Goal: Task Accomplishment & Management: Manage account settings

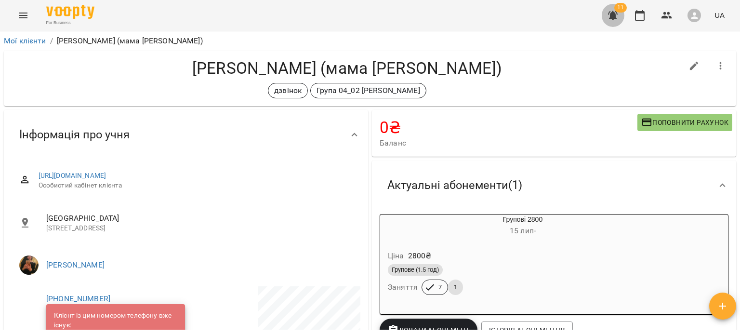
click at [612, 11] on icon "button" at bounding box center [613, 16] width 12 height 12
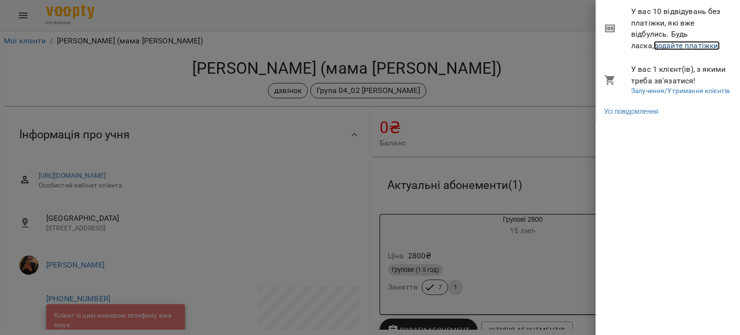
click at [655, 46] on link "додайте платіжки!" at bounding box center [687, 45] width 67 height 9
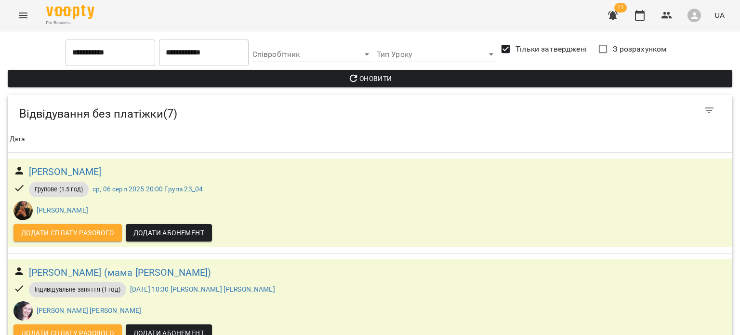
scroll to position [518, 0]
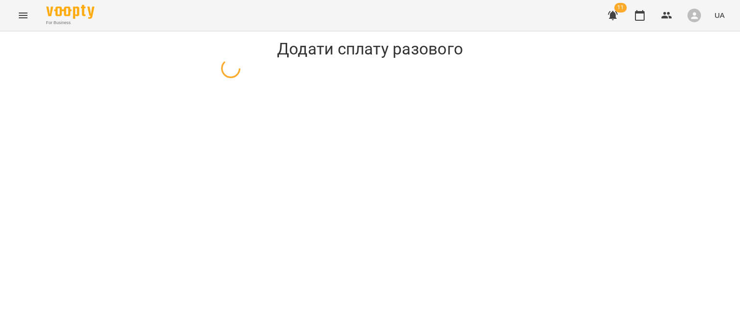
select select "**********"
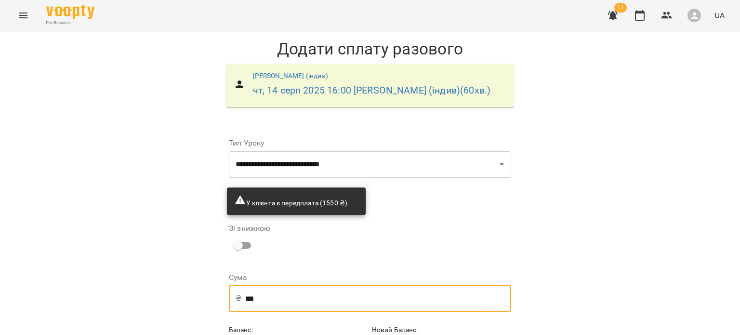
click at [272, 292] on input "***" at bounding box center [378, 298] width 266 height 27
type input "***"
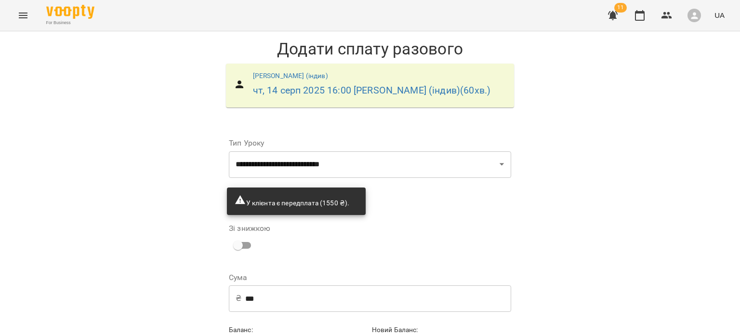
scroll to position [50, 0]
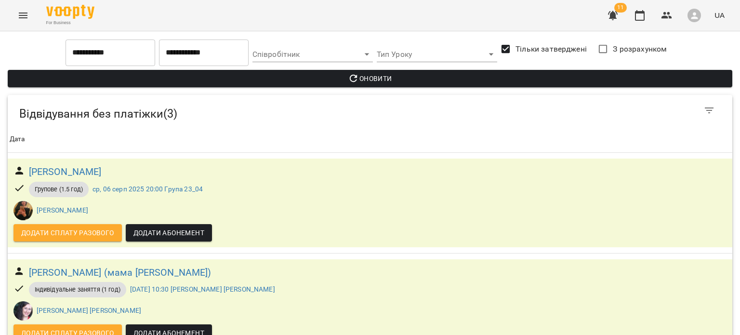
click at [25, 16] on icon "Menu" at bounding box center [23, 16] width 12 height 12
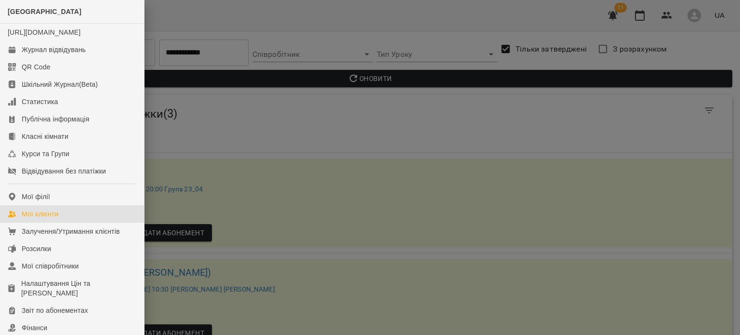
click at [53, 219] on div "Мої клієнти" at bounding box center [40, 214] width 37 height 10
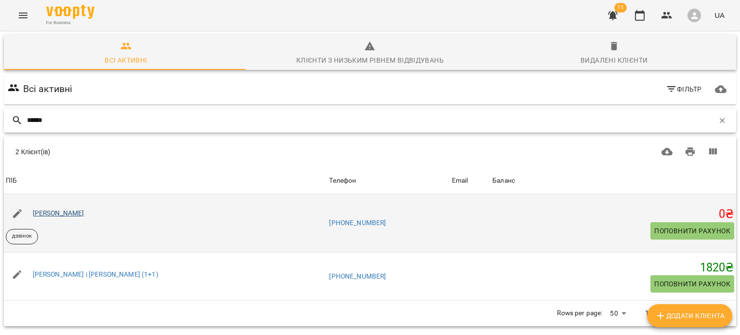
type input "******"
click at [60, 214] on link "Ольга Степанюк" at bounding box center [59, 213] width 52 height 8
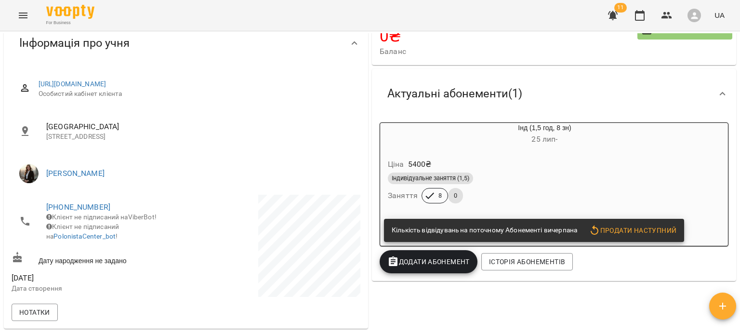
scroll to position [82, 0]
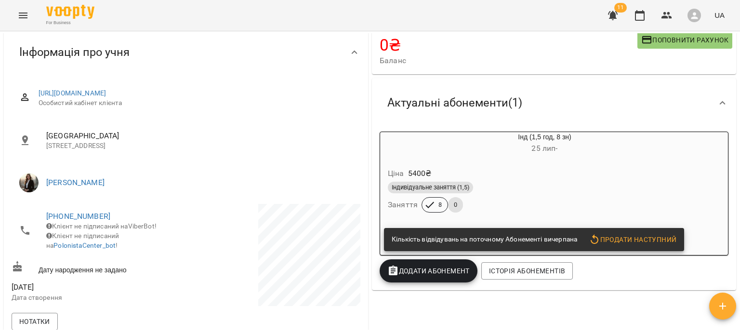
click at [621, 235] on span "Продати наступний" at bounding box center [633, 240] width 88 height 12
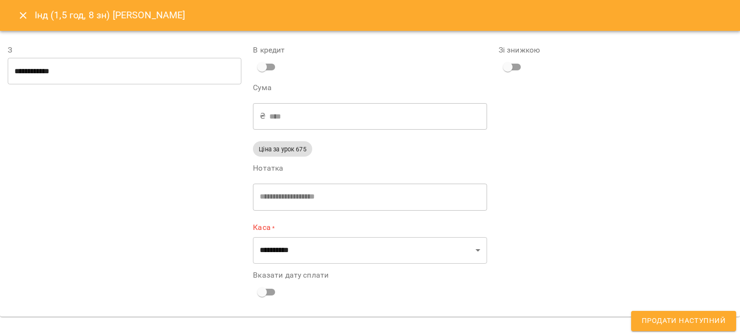
type input "**********"
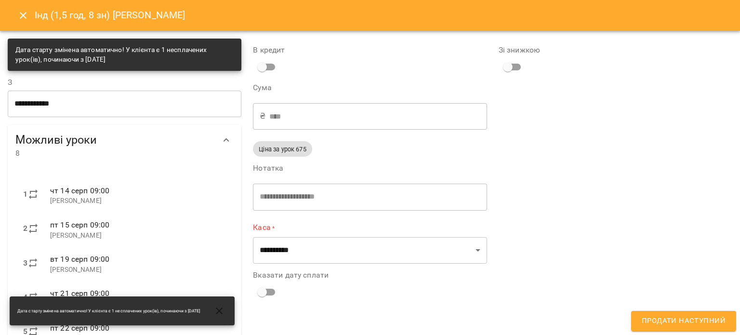
click at [405, 264] on div "**********" at bounding box center [369, 253] width 245 height 441
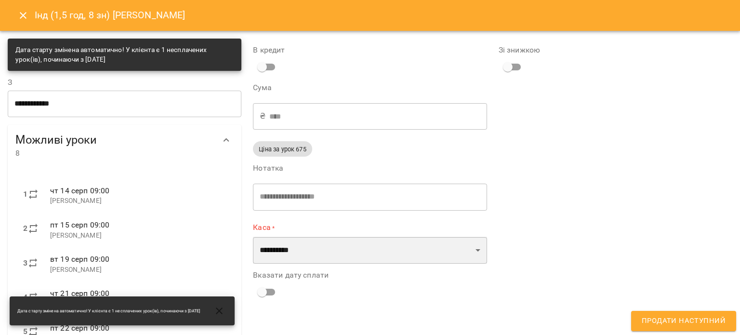
click at [373, 240] on select "**********" at bounding box center [370, 250] width 234 height 27
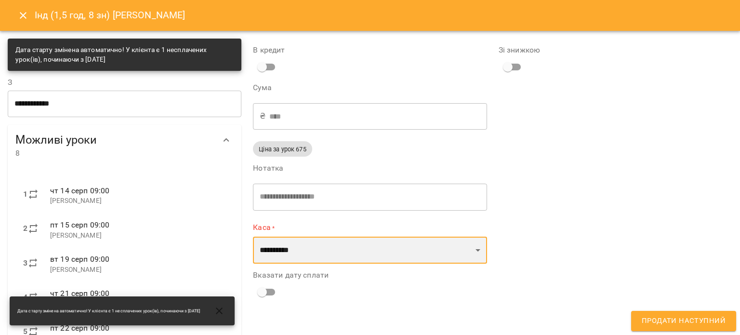
select select "**********"
click at [253, 237] on select "**********" at bounding box center [370, 250] width 234 height 27
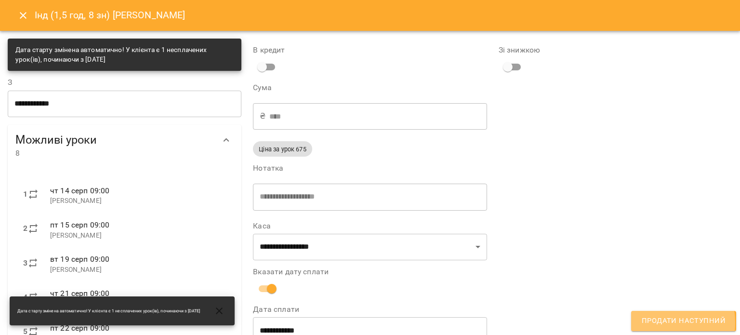
click at [650, 322] on span "Продати наступний" at bounding box center [684, 321] width 84 height 13
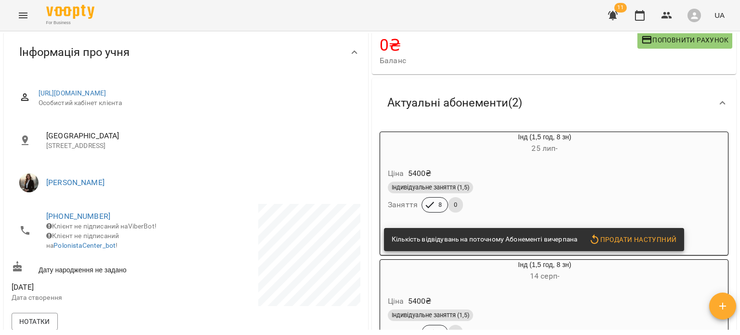
click at [544, 208] on div "Індивідуальне заняття (1,5) Заняття 8 0" at bounding box center [521, 197] width 271 height 35
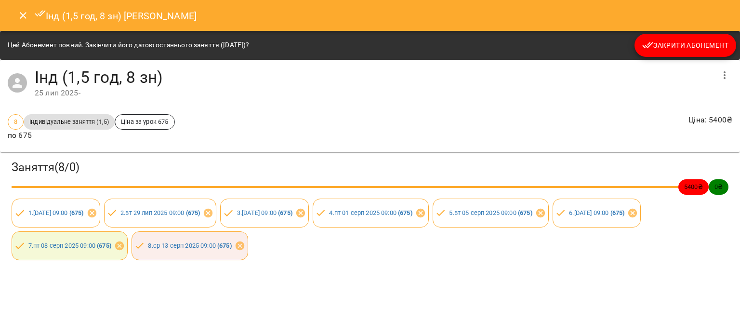
click at [666, 50] on span "Закрити Абонемент" at bounding box center [685, 46] width 86 height 12
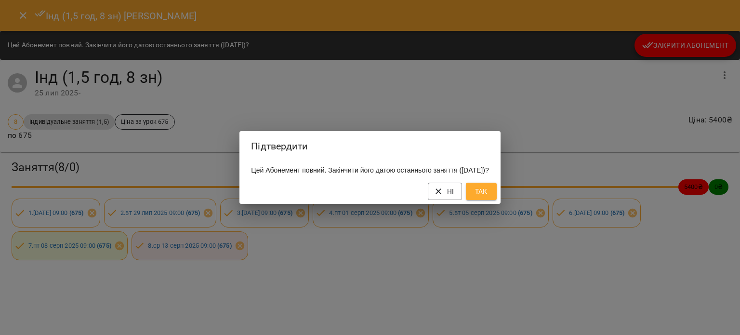
click at [489, 193] on span "Так" at bounding box center [481, 192] width 15 height 12
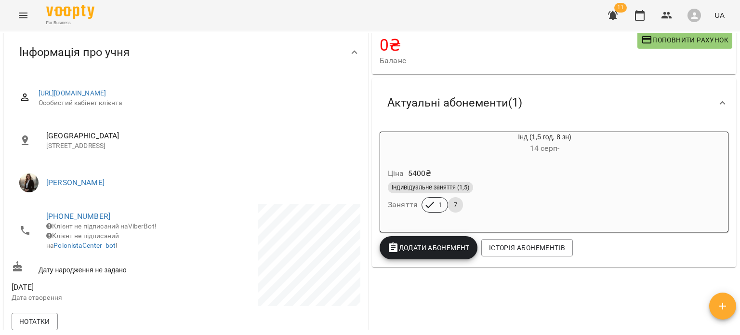
click at [613, 14] on icon "button" at bounding box center [613, 15] width 10 height 9
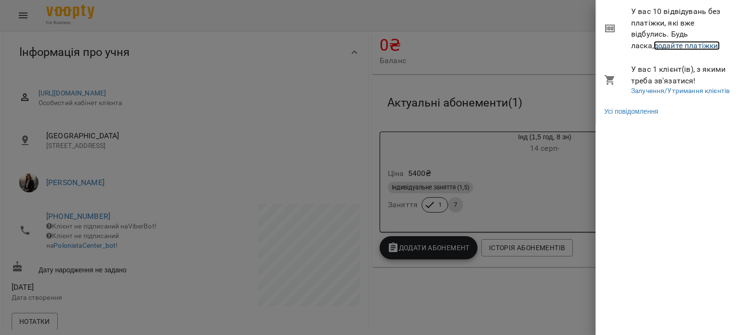
click at [655, 45] on link "додайте платіжки!" at bounding box center [687, 45] width 67 height 9
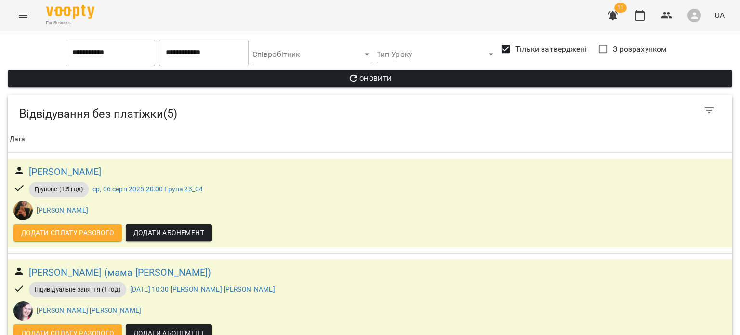
click at [210, 74] on span "Оновити" at bounding box center [369, 79] width 709 height 12
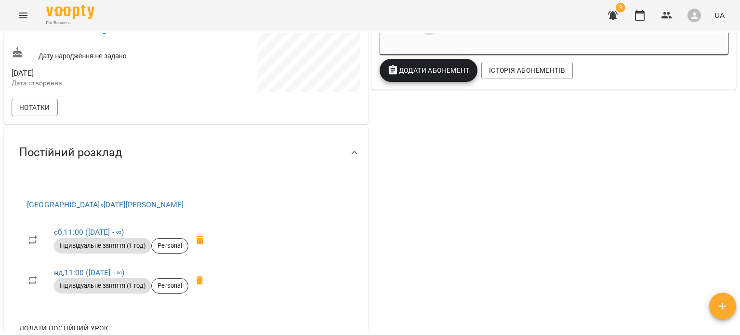
scroll to position [39, 0]
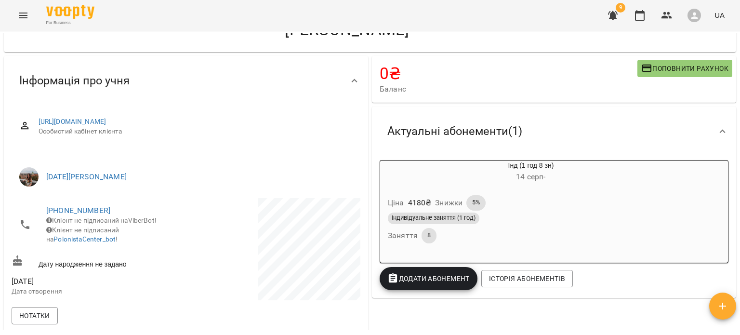
click at [525, 195] on div "Ціна 4180 ₴ Знижки 5%" at bounding box center [508, 202] width 244 height 19
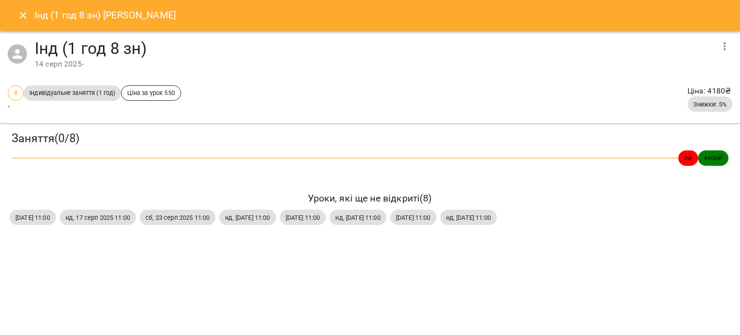
click at [721, 43] on icon "button" at bounding box center [725, 46] width 12 height 12
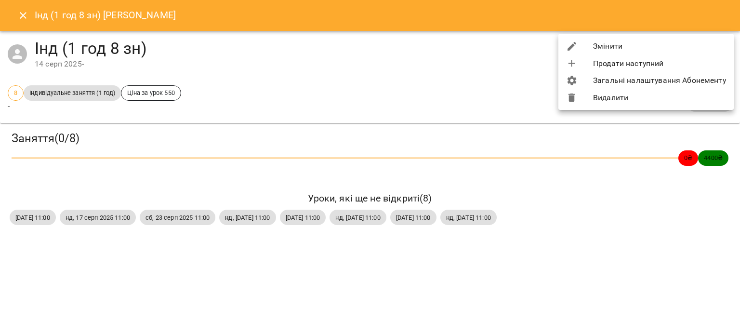
click at [699, 42] on li "Змінити" at bounding box center [646, 46] width 175 height 17
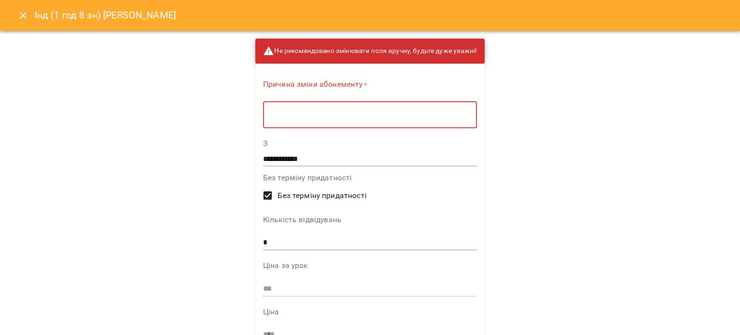
click at [438, 114] on textarea at bounding box center [370, 114] width 200 height 9
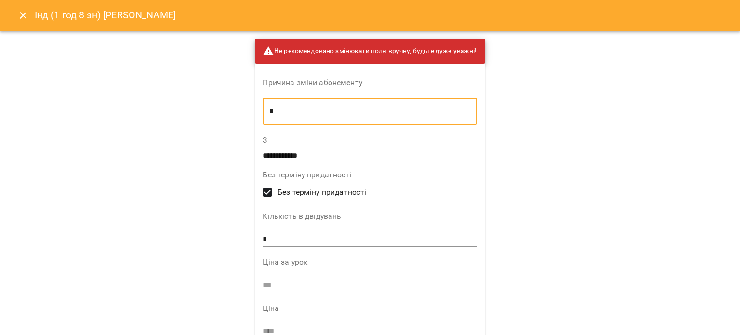
type textarea "*"
click at [353, 154] on input "**********" at bounding box center [370, 155] width 214 height 15
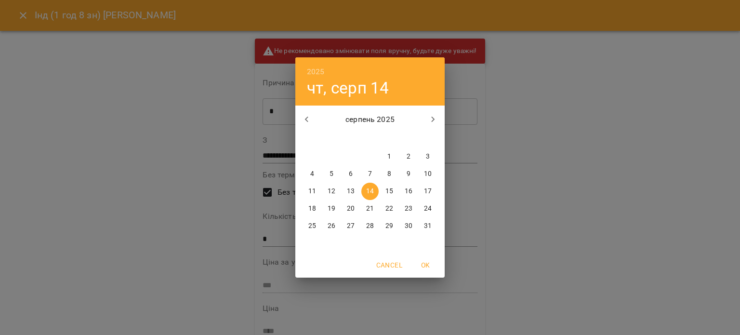
click at [357, 188] on span "13" at bounding box center [350, 192] width 17 height 10
type input "**********"
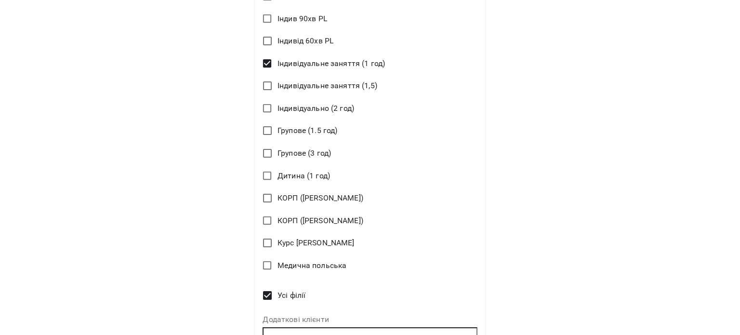
scroll to position [520, 0]
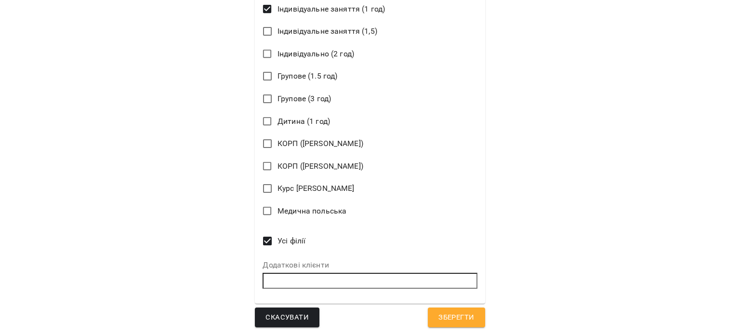
click at [441, 311] on span "Зберегти" at bounding box center [457, 317] width 36 height 13
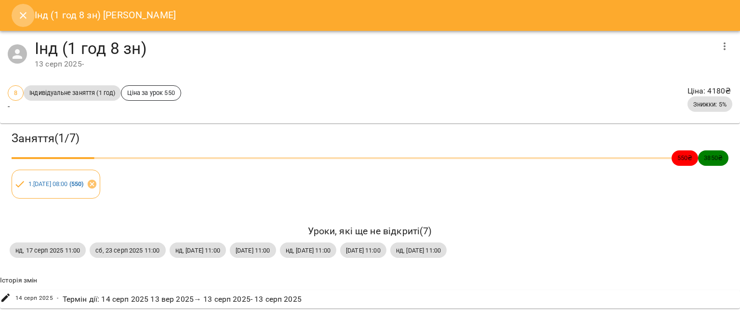
click at [19, 16] on icon "Close" at bounding box center [23, 16] width 12 height 12
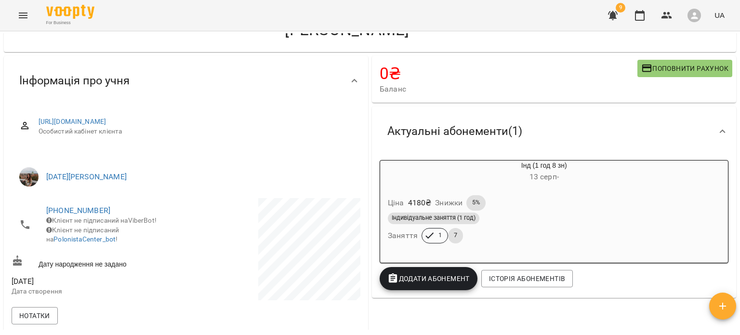
click at [609, 17] on icon "button" at bounding box center [613, 16] width 12 height 12
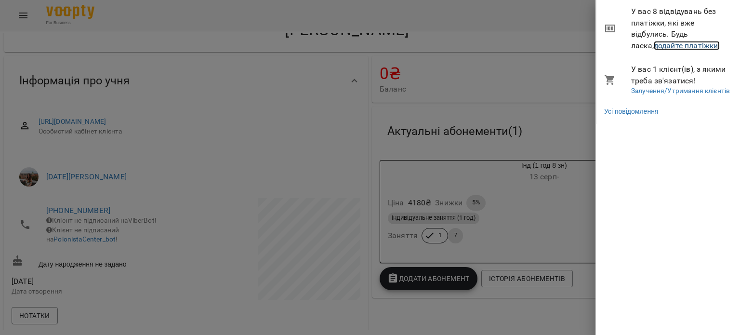
click at [654, 49] on link "додайте платіжки!" at bounding box center [687, 45] width 67 height 9
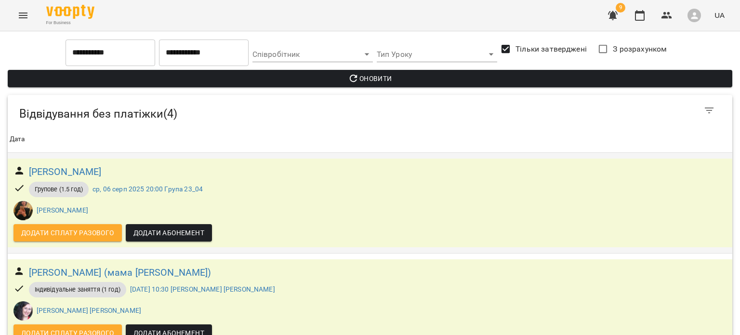
scroll to position [217, 0]
click at [15, 18] on button "Menu" at bounding box center [23, 15] width 23 height 23
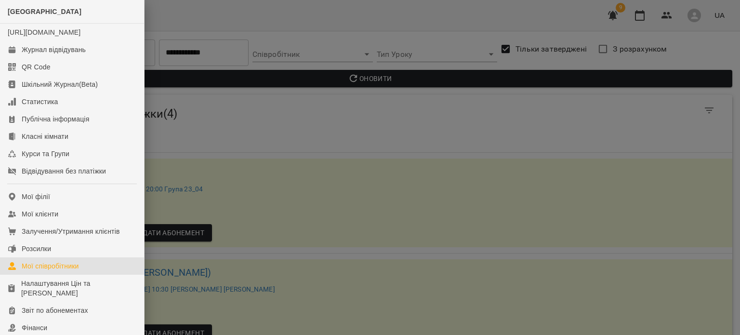
click at [60, 271] on div "Мої співробітники" at bounding box center [50, 266] width 57 height 10
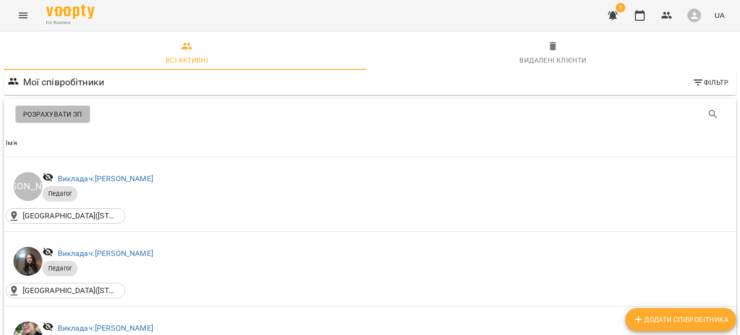
click at [60, 115] on span "Розрахувати ЗП" at bounding box center [52, 114] width 59 height 12
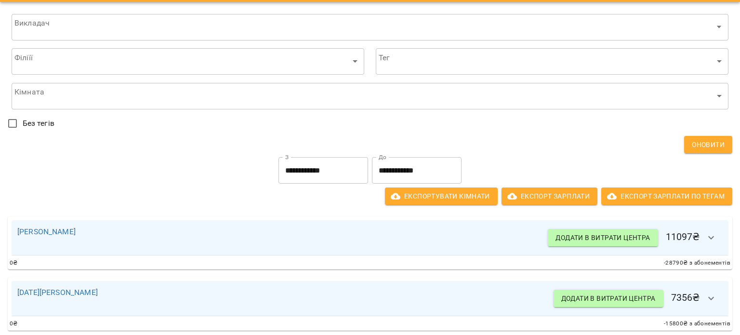
scroll to position [30, 0]
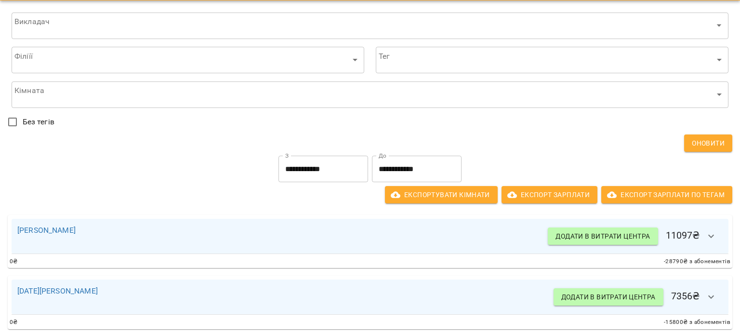
click at [403, 171] on input "**********" at bounding box center [417, 169] width 90 height 27
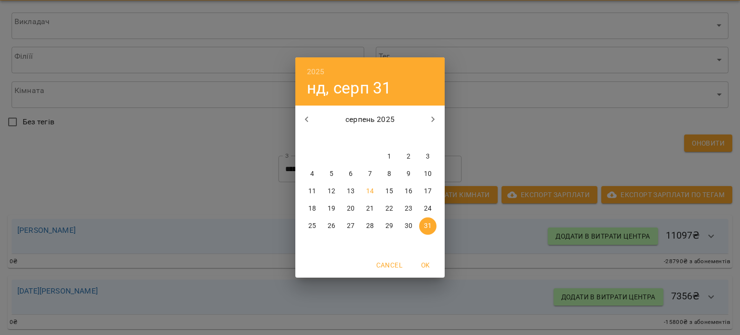
click at [369, 192] on p "14" at bounding box center [370, 192] width 8 height 10
type input "**********"
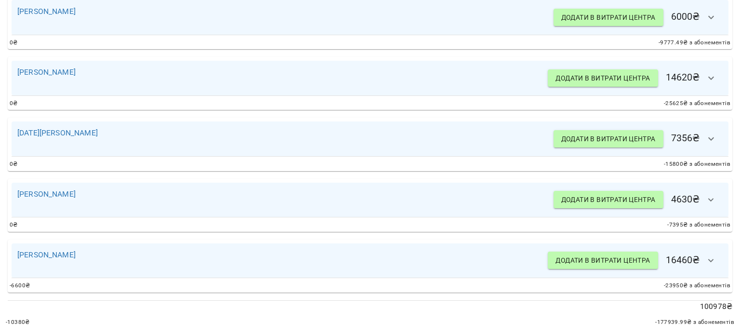
scroll to position [742, 0]
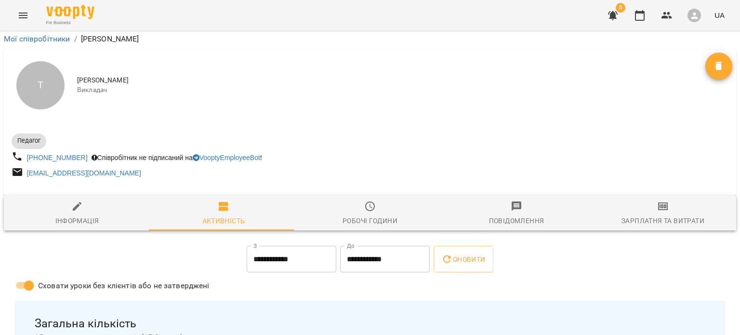
scroll to position [206, 0]
click at [25, 14] on icon "Menu" at bounding box center [23, 16] width 12 height 12
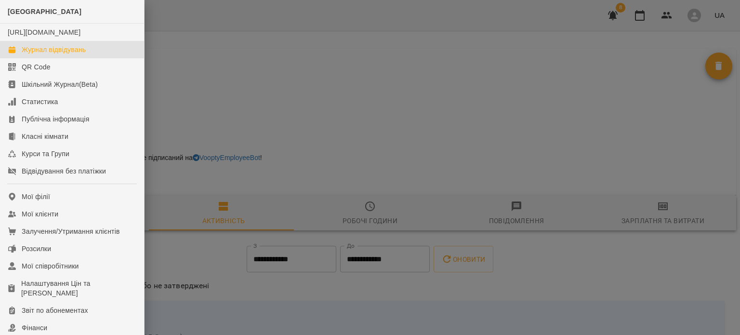
click at [45, 54] on div "Журнал відвідувань" at bounding box center [54, 50] width 64 height 10
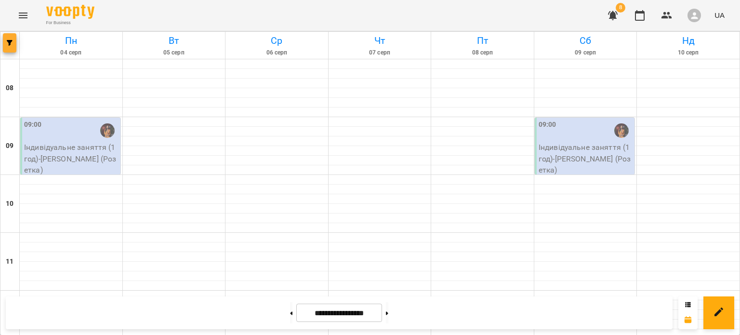
click at [12, 47] on button "button" at bounding box center [9, 42] width 13 height 19
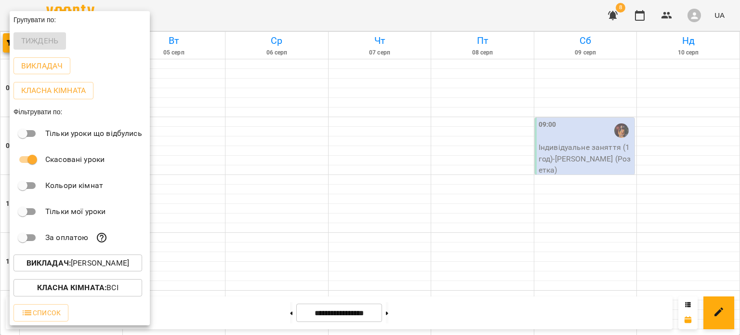
click at [85, 267] on p "Викладач : Устенко Євгенія Олександрівна" at bounding box center [78, 263] width 103 height 12
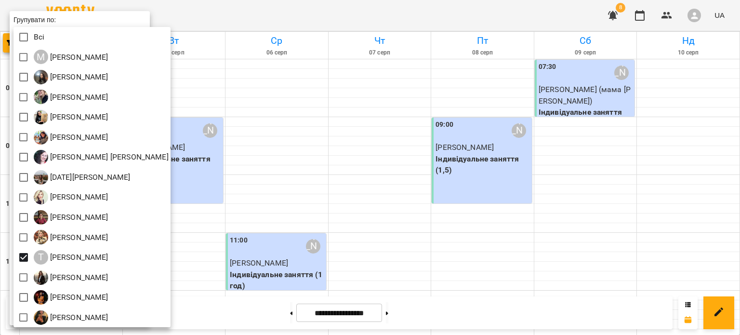
click at [287, 198] on div at bounding box center [370, 167] width 740 height 335
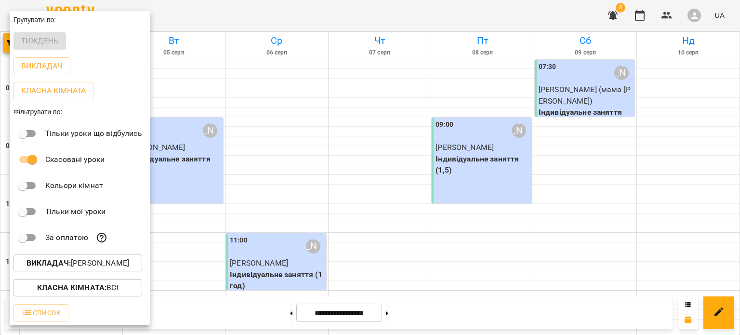
click at [287, 198] on div at bounding box center [370, 167] width 740 height 335
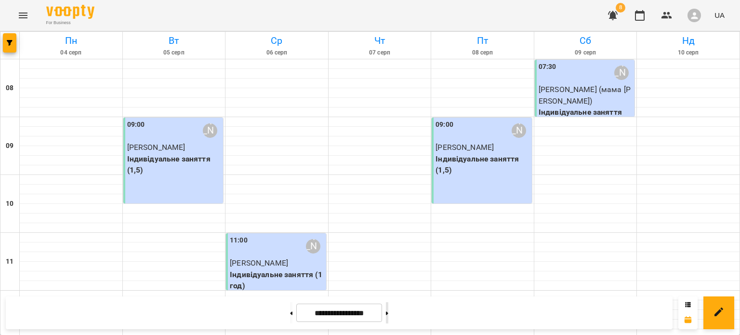
click at [392, 313] on div at bounding box center [387, 312] width 10 height 21
click at [388, 311] on icon at bounding box center [387, 313] width 2 height 4
type input "**********"
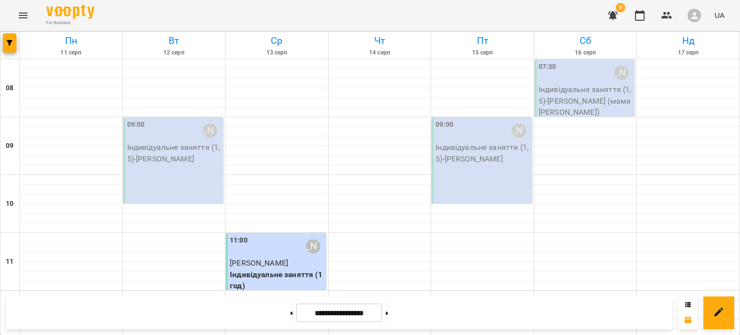
click at [191, 172] on div "09:00 Тетяна Бойко Індивідуальне заняття (1,5) - Олександр Петров" at bounding box center [173, 161] width 100 height 86
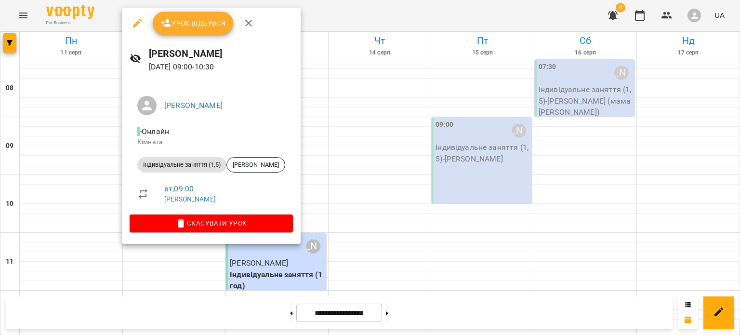
click at [238, 226] on span "Скасувати Урок" at bounding box center [211, 223] width 148 height 12
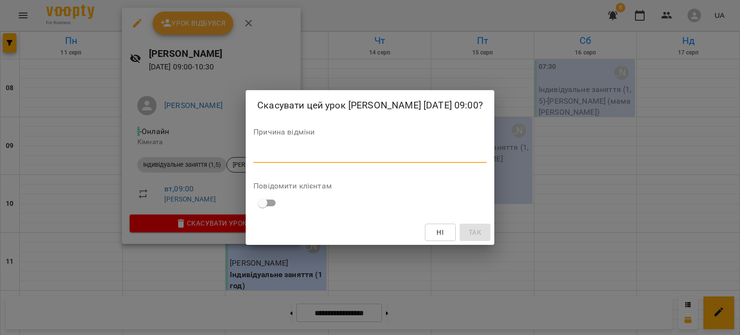
click at [366, 154] on textarea at bounding box center [370, 154] width 233 height 9
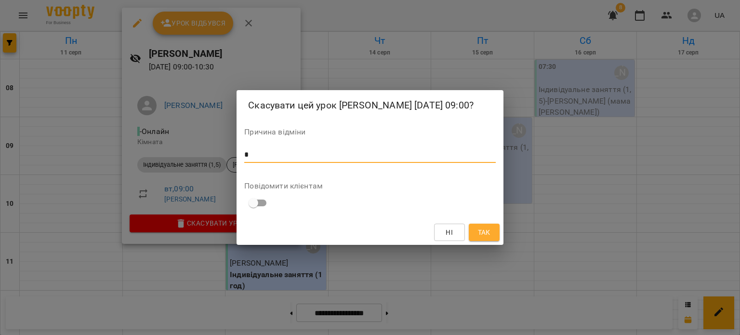
type textarea "*"
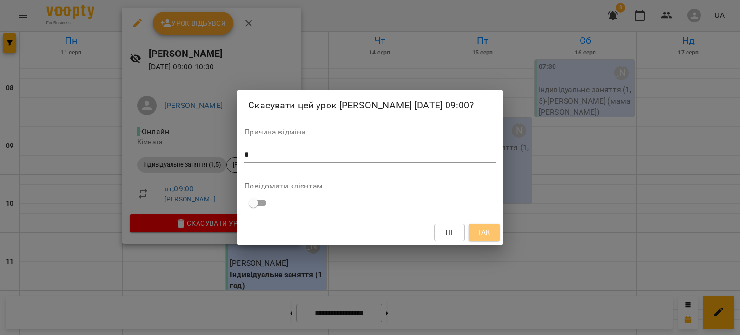
click at [486, 230] on span "Так" at bounding box center [484, 233] width 13 height 12
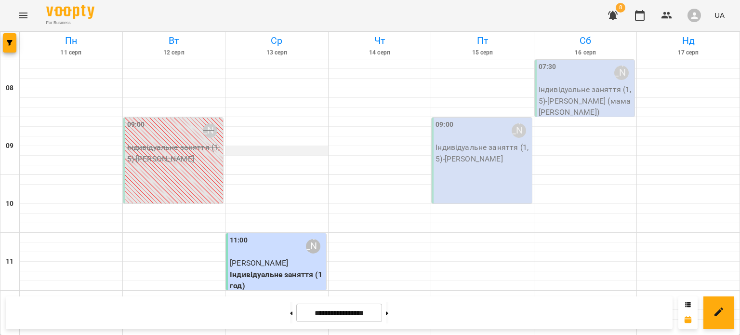
scroll to position [532, 0]
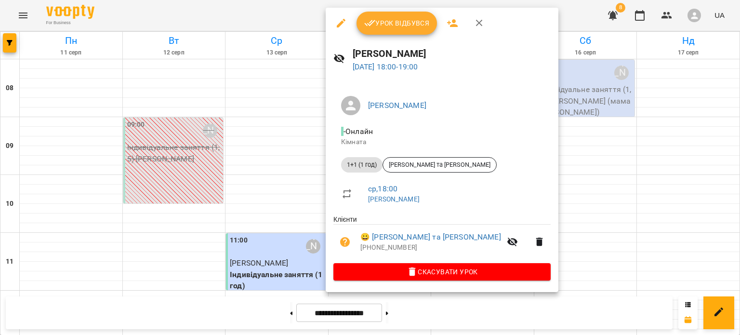
click at [271, 164] on div at bounding box center [370, 167] width 740 height 335
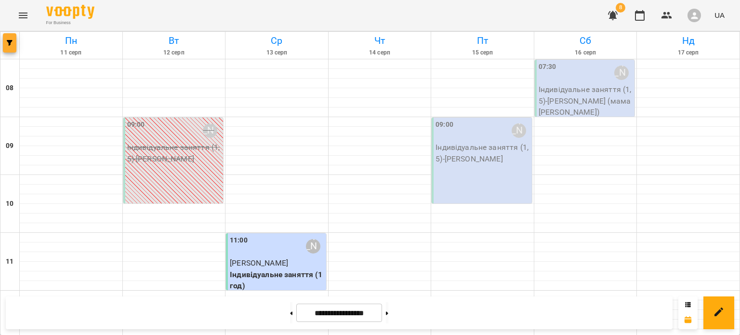
click at [6, 46] on button "button" at bounding box center [9, 42] width 13 height 19
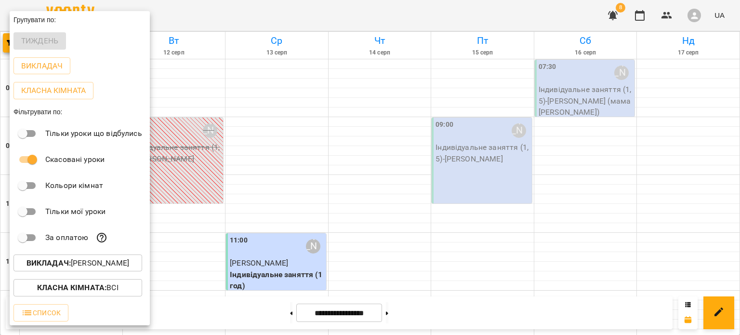
click at [84, 267] on p "Викладач : Тетяна Бойко" at bounding box center [78, 263] width 103 height 12
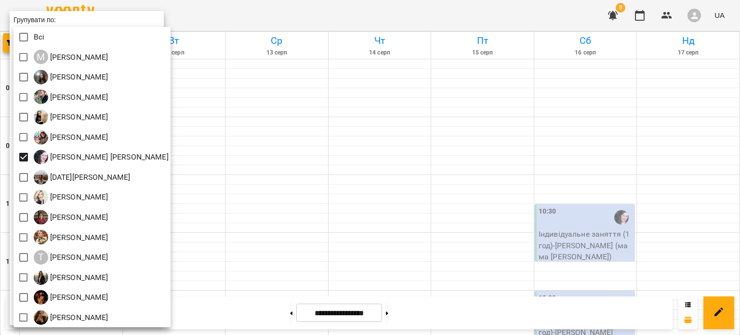
click at [258, 173] on div at bounding box center [370, 167] width 740 height 335
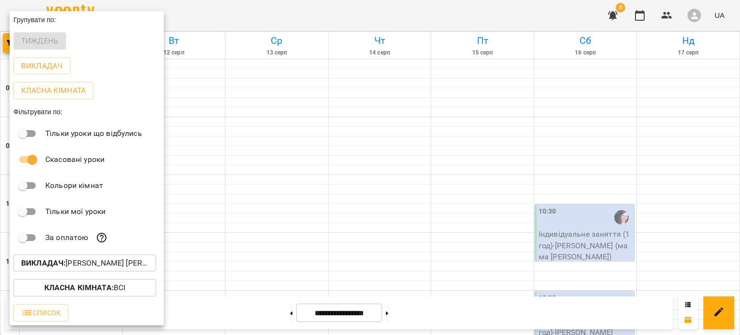
click at [268, 306] on div at bounding box center [370, 167] width 740 height 335
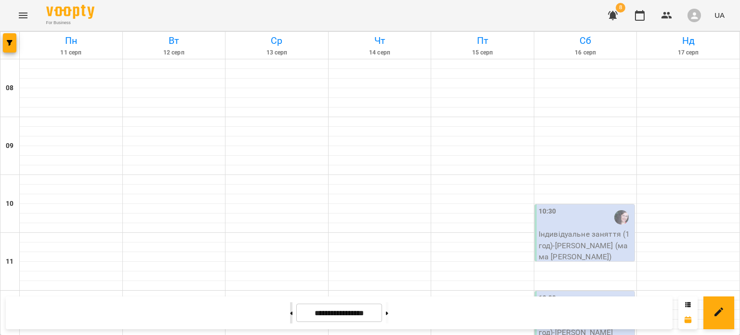
click at [290, 310] on button at bounding box center [291, 312] width 2 height 21
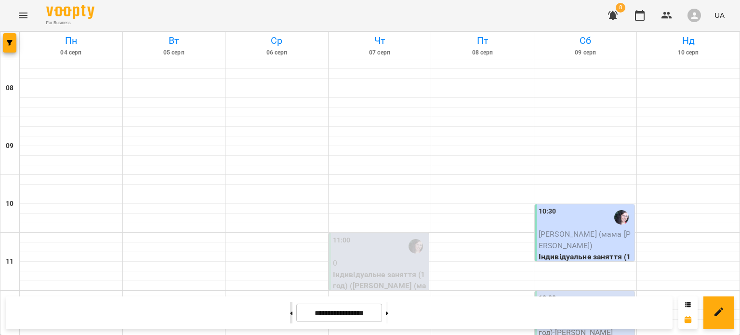
click at [290, 316] on button at bounding box center [291, 312] width 2 height 21
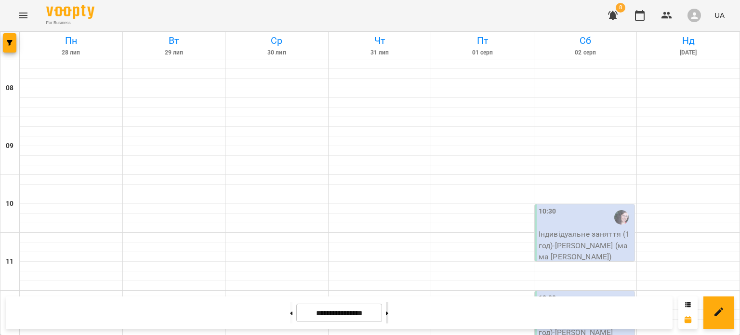
click at [388, 312] on button at bounding box center [387, 312] width 2 height 21
type input "**********"
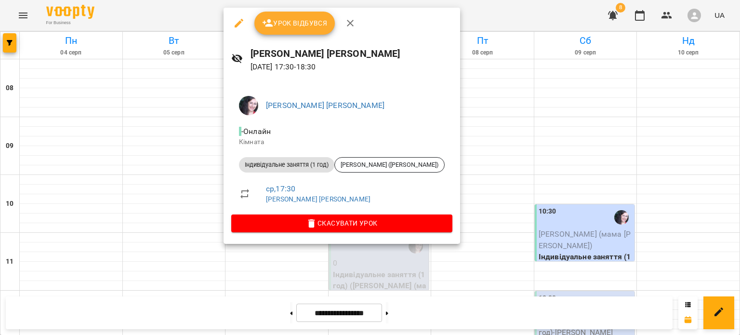
click at [307, 217] on span "Скасувати Урок" at bounding box center [342, 223] width 206 height 12
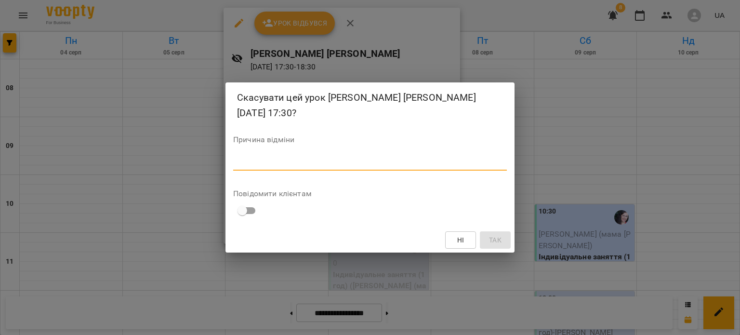
click at [397, 164] on textarea at bounding box center [370, 162] width 274 height 9
type textarea "*"
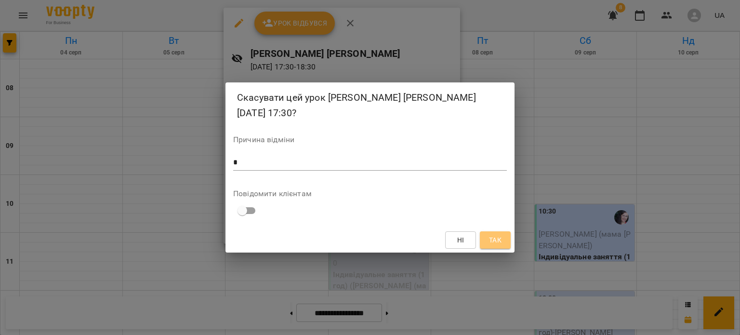
click at [501, 241] on span "Так" at bounding box center [495, 240] width 13 height 12
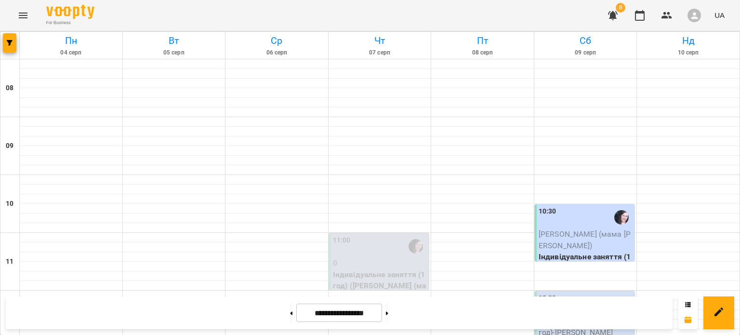
scroll to position [397, 0]
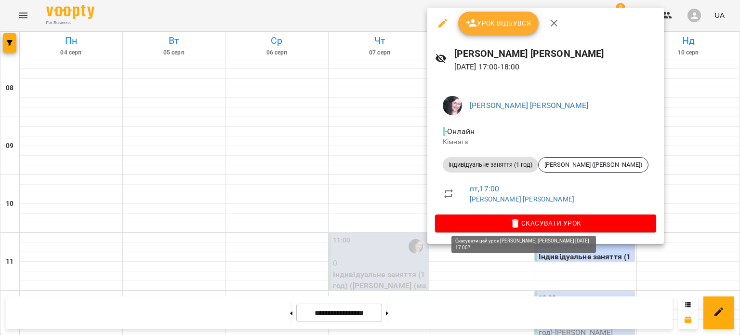
click at [512, 226] on icon "button" at bounding box center [515, 223] width 7 height 9
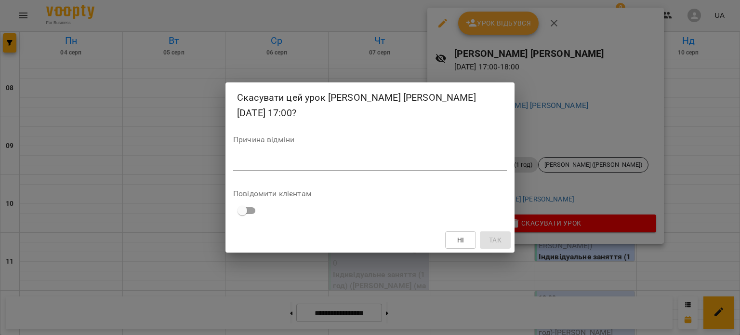
click at [413, 162] on textarea at bounding box center [370, 162] width 274 height 9
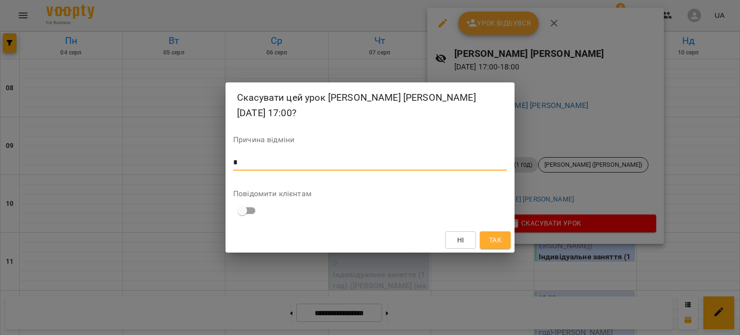
type textarea "*"
click at [505, 244] on button "Так" at bounding box center [495, 239] width 31 height 17
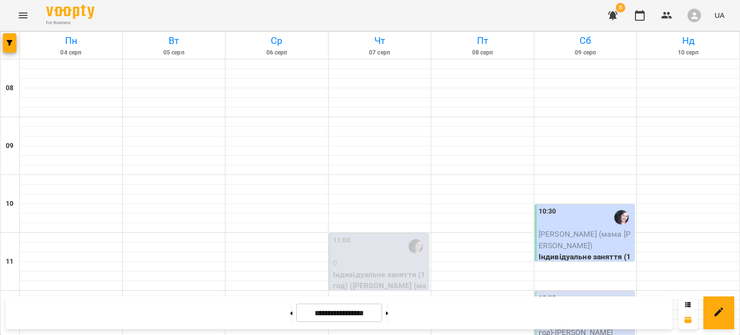
scroll to position [239, 0]
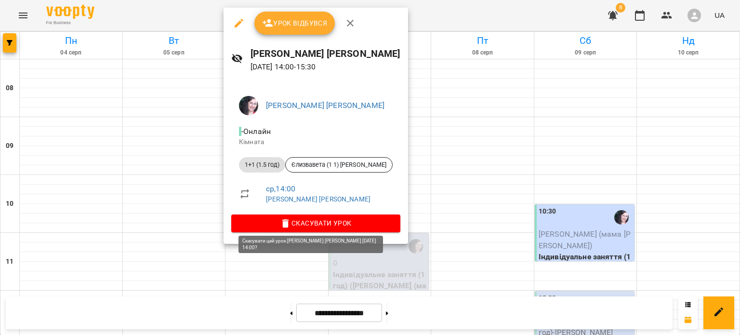
click at [335, 228] on span "Скасувати Урок" at bounding box center [316, 223] width 154 height 12
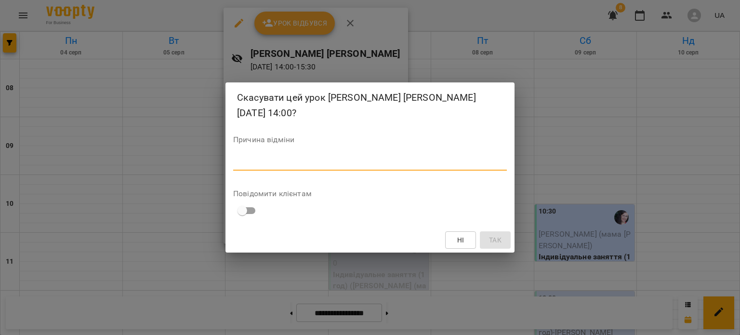
click at [409, 166] on textarea at bounding box center [370, 162] width 274 height 9
type textarea "*"
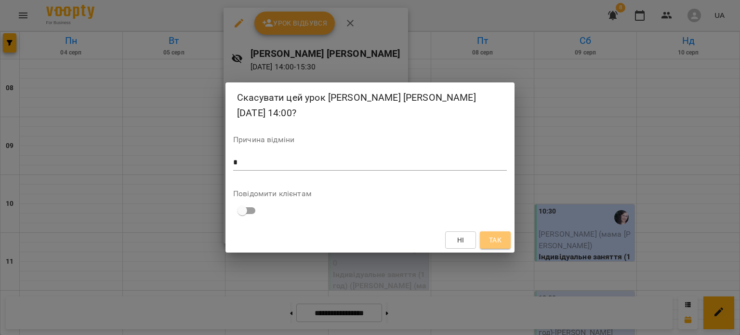
click at [488, 233] on button "Так" at bounding box center [495, 239] width 31 height 17
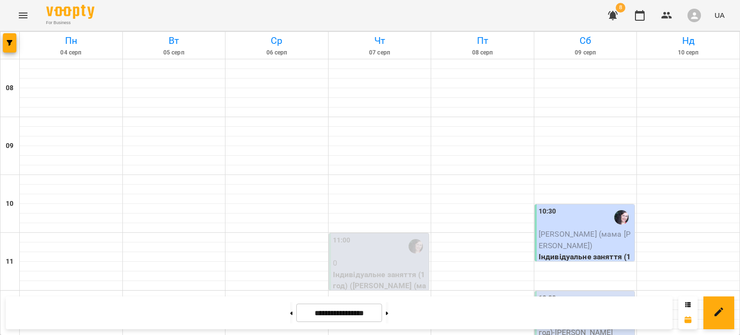
scroll to position [128, 0]
click at [566, 315] on p "Індивідуальне заняття (1 год) - Оксана Кулібаба" at bounding box center [586, 326] width 94 height 23
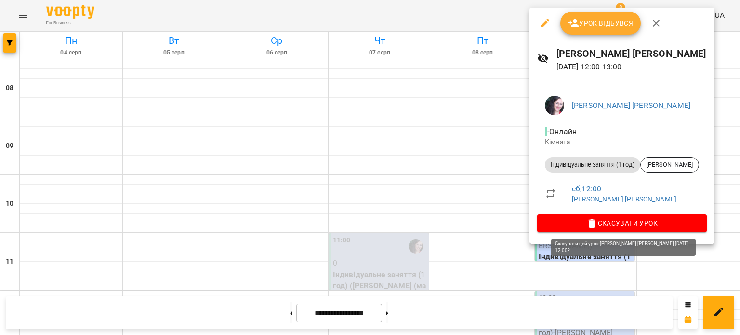
click at [561, 224] on span "Скасувати Урок" at bounding box center [622, 223] width 154 height 12
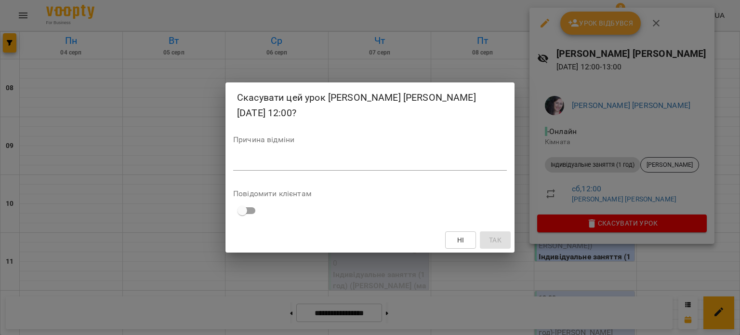
click at [440, 165] on textarea at bounding box center [370, 162] width 274 height 9
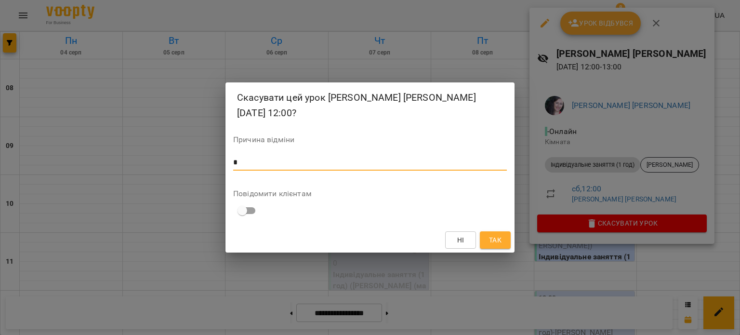
type textarea "*"
click at [493, 234] on span "Так" at bounding box center [495, 240] width 13 height 12
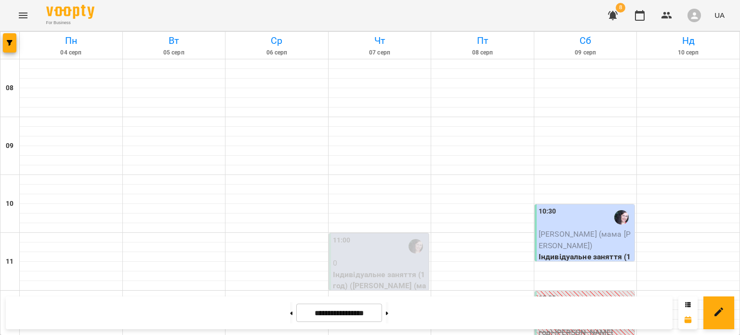
scroll to position [628, 0]
click at [388, 310] on button at bounding box center [387, 312] width 2 height 21
type input "**********"
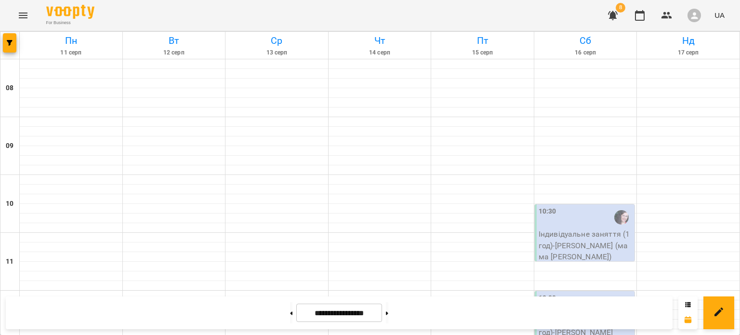
scroll to position [483, 0]
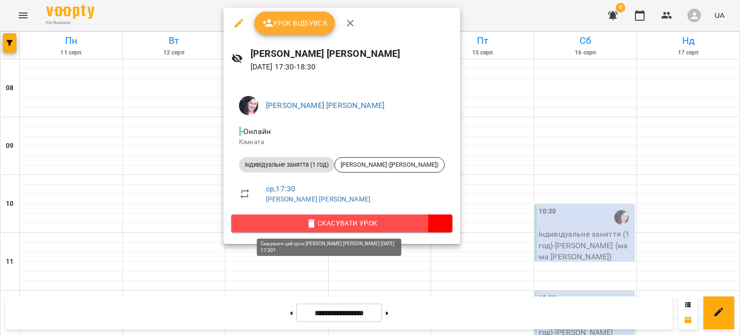
click at [306, 222] on icon "button" at bounding box center [312, 224] width 12 height 12
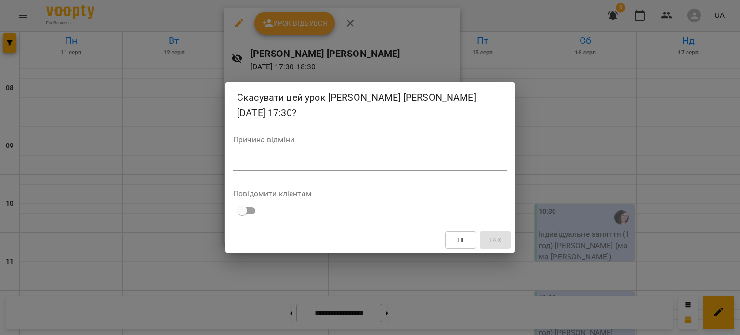
click at [346, 166] on textarea at bounding box center [370, 162] width 274 height 9
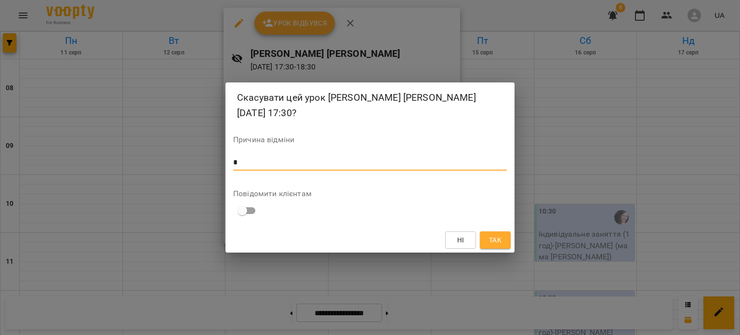
type textarea "*"
click at [495, 242] on span "Так" at bounding box center [495, 240] width 13 height 12
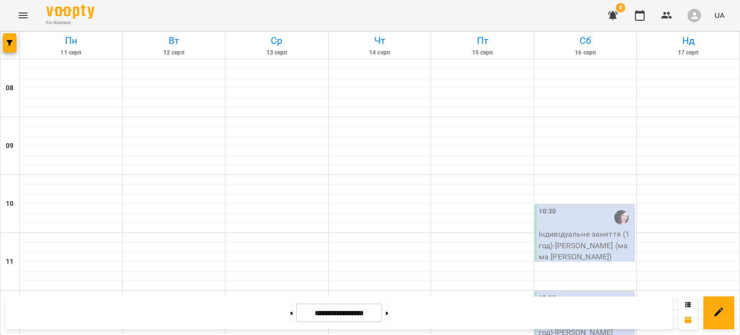
scroll to position [618, 0]
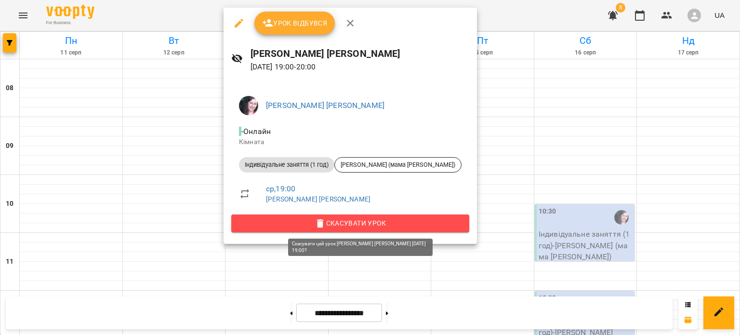
click at [301, 223] on span "Скасувати Урок" at bounding box center [350, 223] width 223 height 12
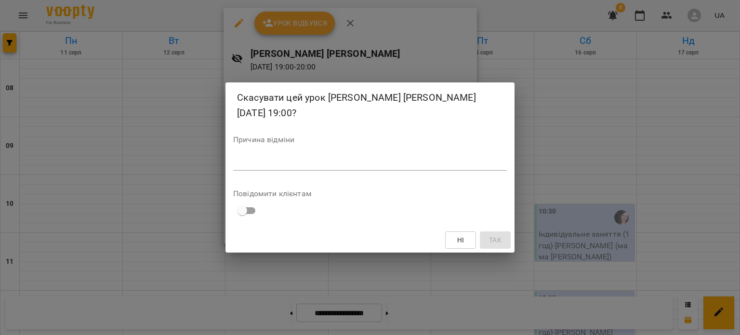
click at [378, 171] on div "Причина відміни *" at bounding box center [370, 155] width 274 height 39
click at [372, 167] on div "*" at bounding box center [370, 162] width 274 height 15
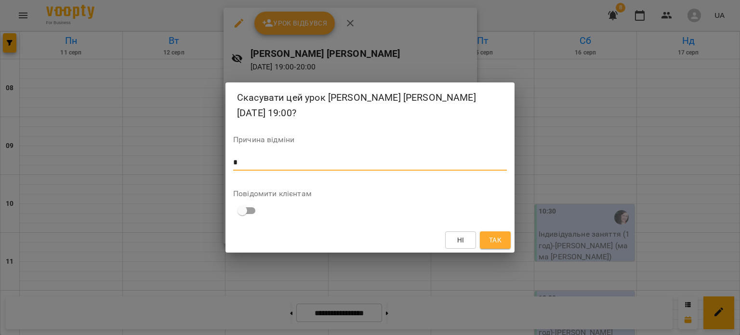
type textarea "*"
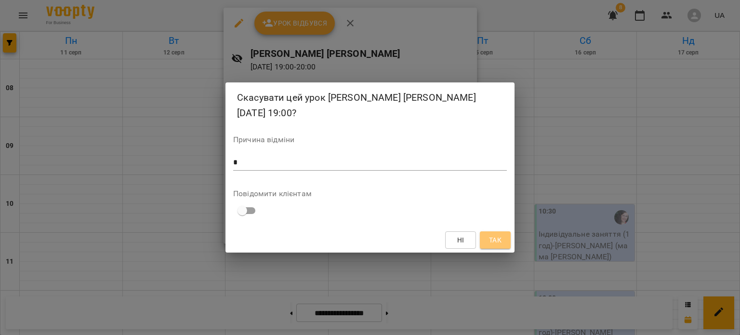
click at [490, 240] on span "Так" at bounding box center [495, 240] width 13 height 12
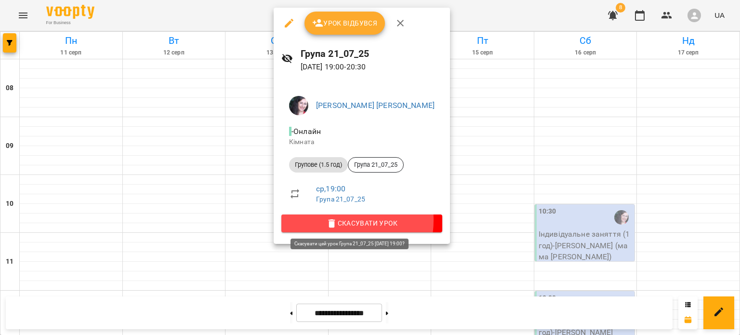
click at [330, 220] on icon "button" at bounding box center [332, 224] width 12 height 12
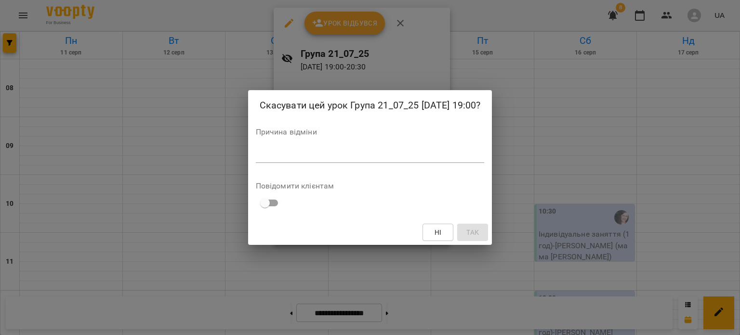
click at [346, 160] on div "*" at bounding box center [370, 154] width 229 height 15
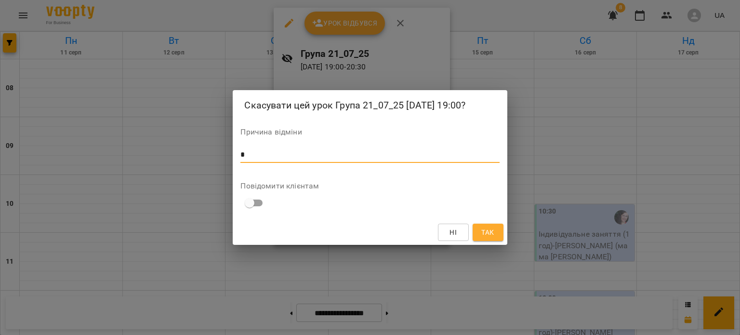
type textarea "*"
click at [491, 231] on span "Так" at bounding box center [487, 233] width 13 height 12
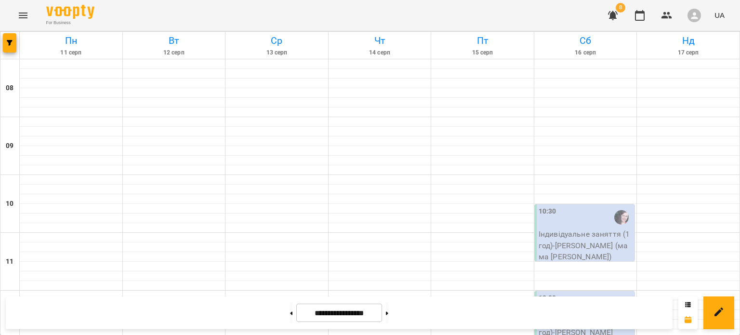
scroll to position [455, 0]
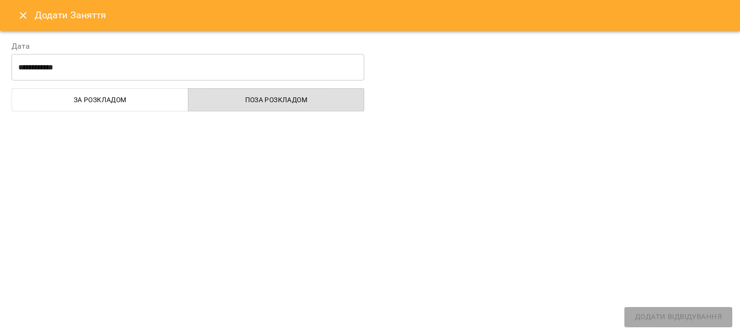
select select
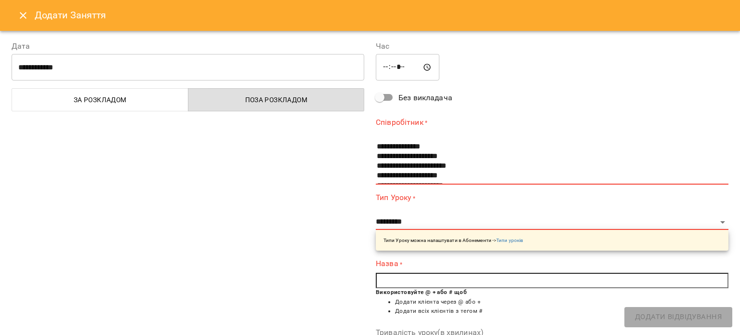
click at [17, 13] on icon "Close" at bounding box center [23, 16] width 12 height 12
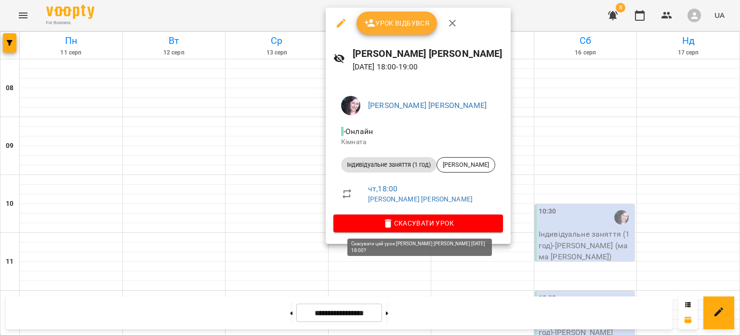
click at [406, 228] on span "Скасувати Урок" at bounding box center [418, 223] width 154 height 12
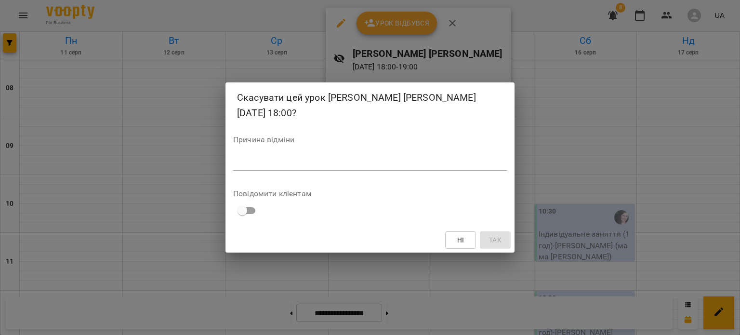
click at [334, 161] on textarea at bounding box center [370, 162] width 274 height 9
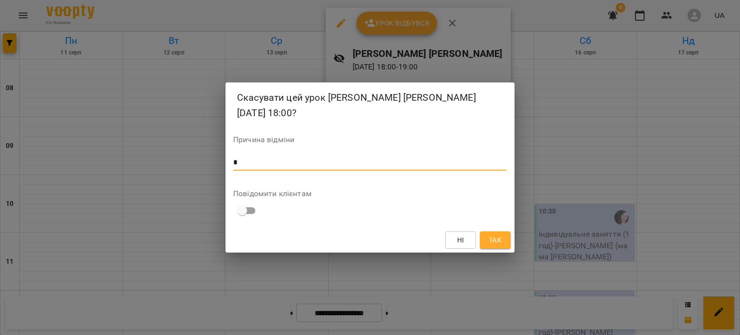
type textarea "*"
click at [500, 243] on span "Так" at bounding box center [495, 240] width 13 height 12
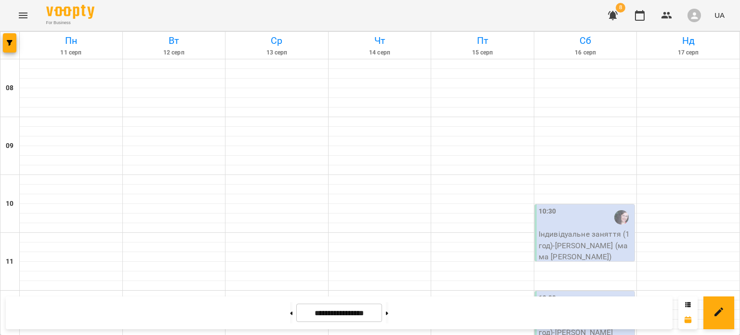
click at [619, 13] on icon "button" at bounding box center [613, 16] width 12 height 12
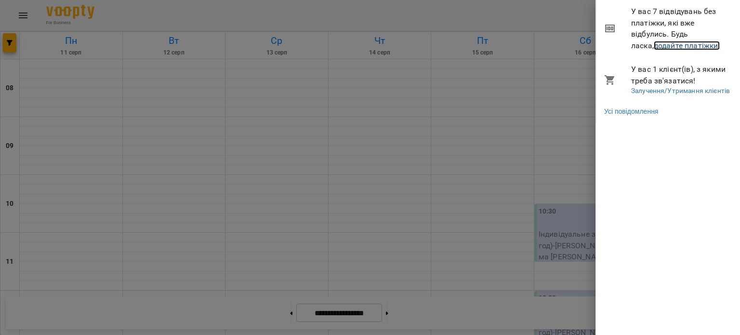
click at [654, 44] on link "додайте платіжки!" at bounding box center [687, 45] width 67 height 9
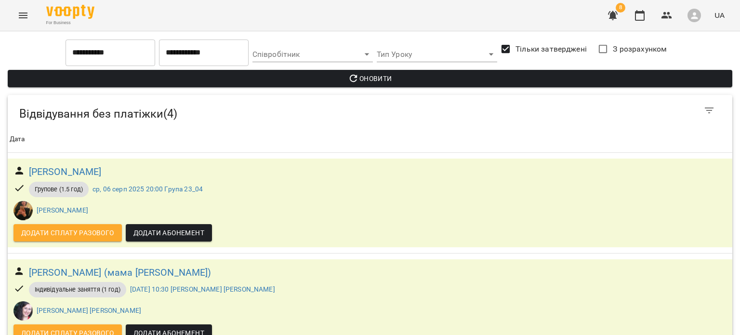
click at [567, 49] on span "Тільки затверджені" at bounding box center [551, 49] width 71 height 12
click at [456, 75] on span "Оновити" at bounding box center [369, 79] width 709 height 12
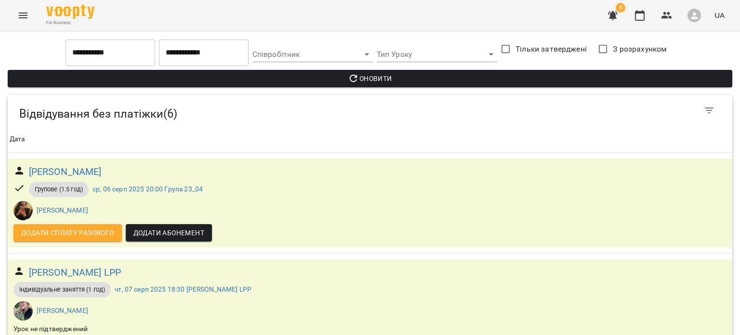
click at [132, 57] on input "**********" at bounding box center [111, 52] width 90 height 27
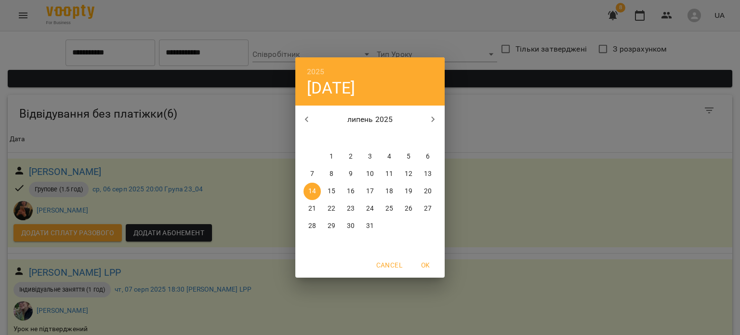
click at [312, 126] on button "button" at bounding box center [306, 119] width 23 height 23
click at [341, 166] on div "4" at bounding box center [350, 173] width 19 height 17
type input "**********"
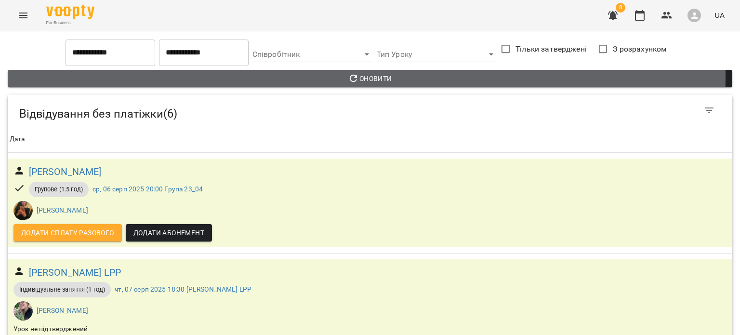
click at [314, 77] on span "Оновити" at bounding box center [369, 79] width 709 height 12
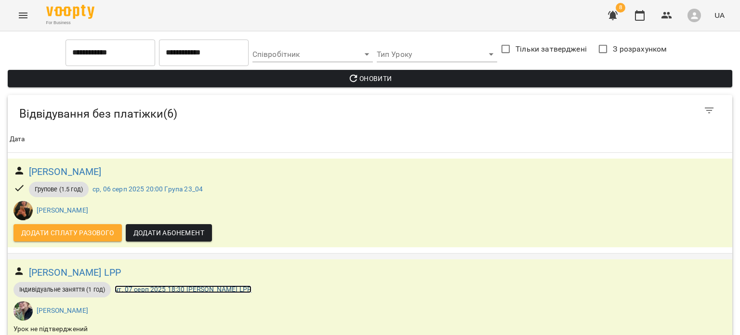
scroll to position [392, 0]
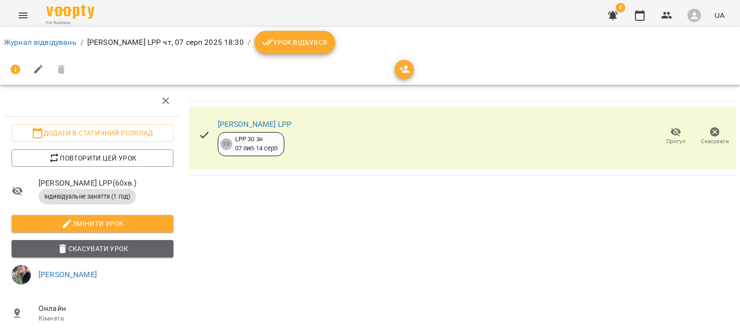
click at [112, 247] on span "Скасувати Урок" at bounding box center [92, 249] width 147 height 12
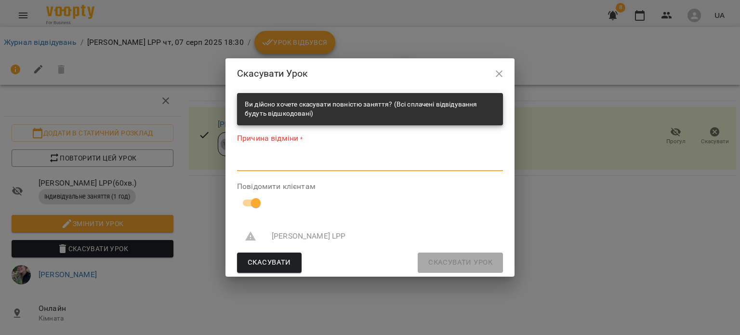
click at [333, 163] on textarea at bounding box center [370, 163] width 266 height 9
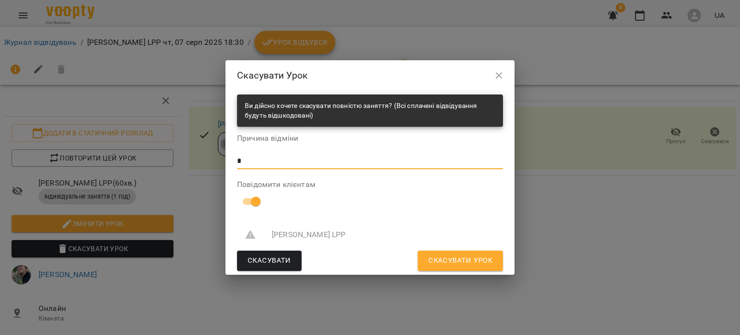
type textarea "*"
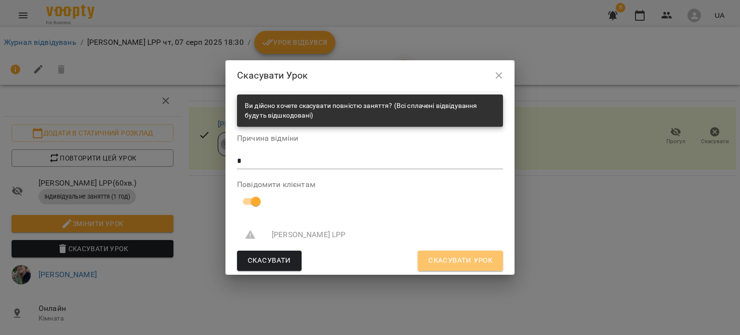
click at [477, 263] on span "Скасувати Урок" at bounding box center [460, 260] width 64 height 13
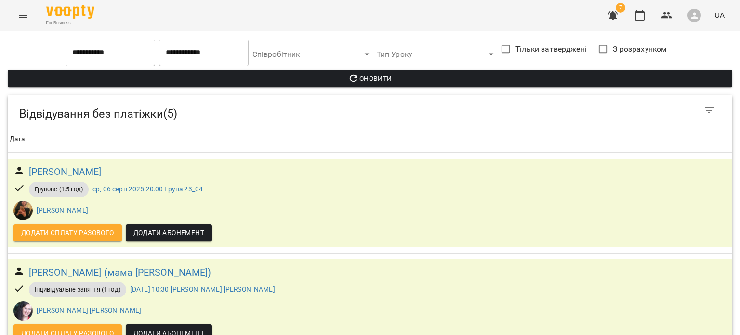
click at [545, 57] on label "Тільки затверджені" at bounding box center [541, 49] width 91 height 20
click at [488, 82] on span "Оновити" at bounding box center [369, 79] width 709 height 12
click at [16, 15] on button "Menu" at bounding box center [23, 15] width 23 height 23
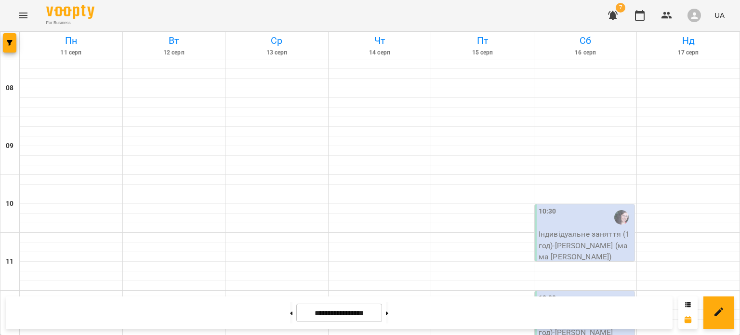
click at [18, 13] on icon "Menu" at bounding box center [23, 16] width 12 height 12
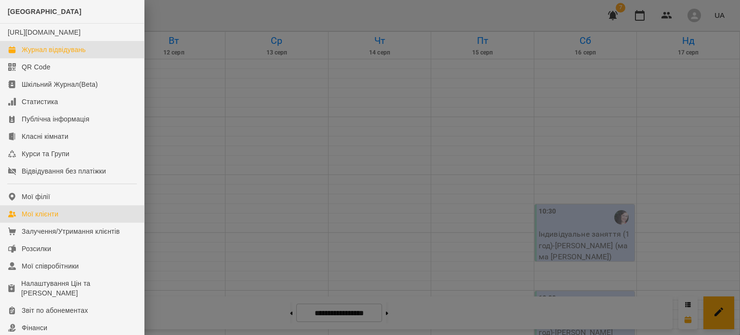
click at [53, 219] on div "Мої клієнти" at bounding box center [40, 214] width 37 height 10
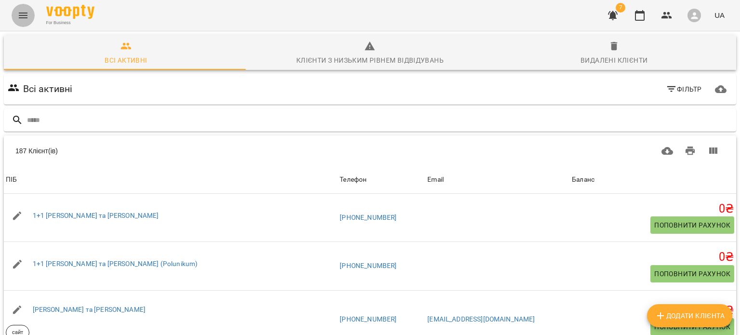
click at [20, 21] on icon "Menu" at bounding box center [23, 16] width 12 height 12
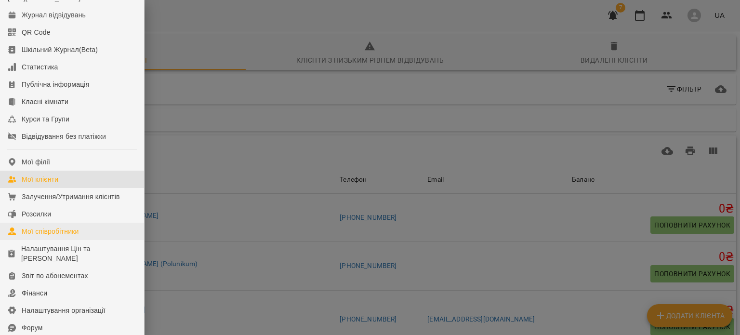
scroll to position [38, 0]
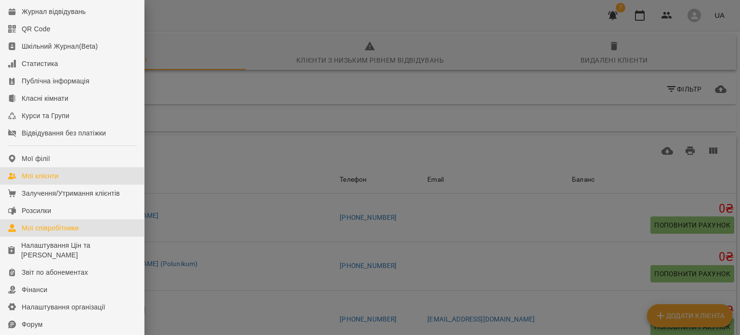
click at [70, 233] on div "Мої співробітники" at bounding box center [50, 228] width 57 height 10
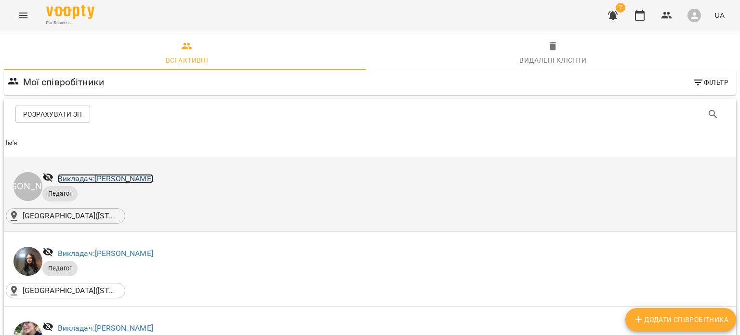
click at [153, 175] on link "Викладач: [PERSON_NAME]" at bounding box center [105, 178] width 95 height 9
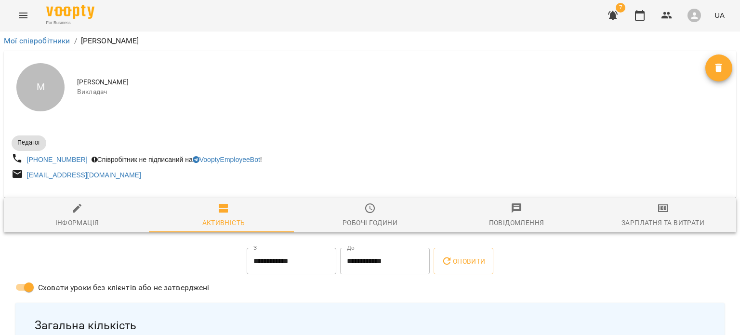
click at [663, 218] on div "Зарплатня та Витрати" at bounding box center [663, 223] width 83 height 12
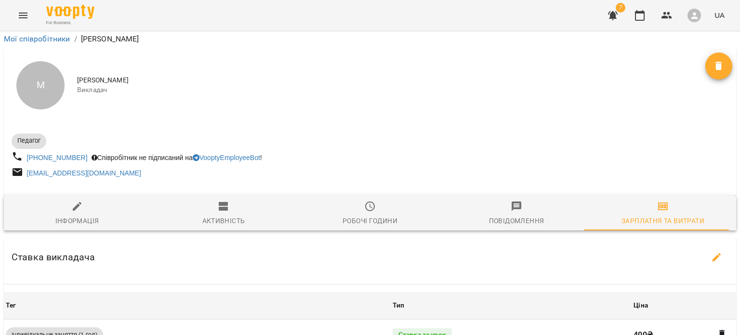
scroll to position [416, 0]
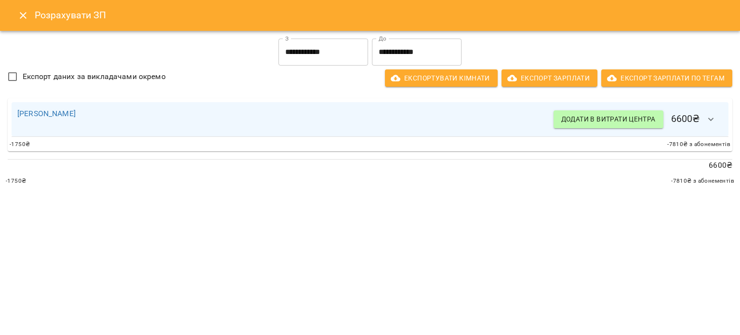
click at [430, 54] on input "**********" at bounding box center [417, 52] width 90 height 27
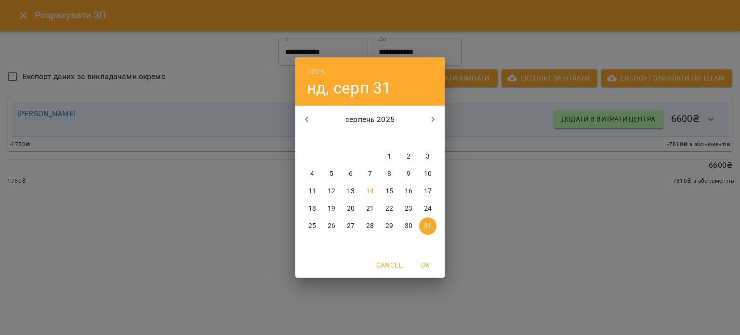
click at [371, 188] on p "14" at bounding box center [370, 192] width 8 height 10
type input "**********"
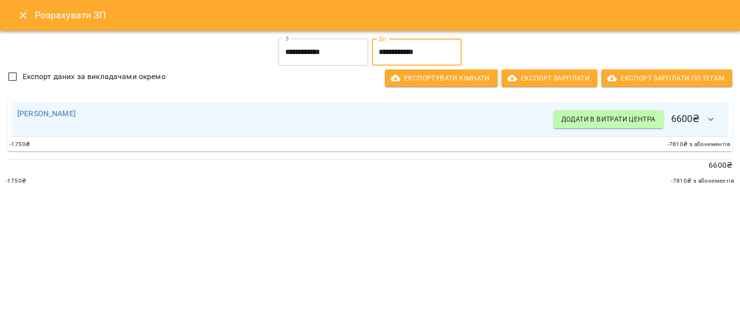
click at [717, 124] on button "button" at bounding box center [711, 119] width 23 height 23
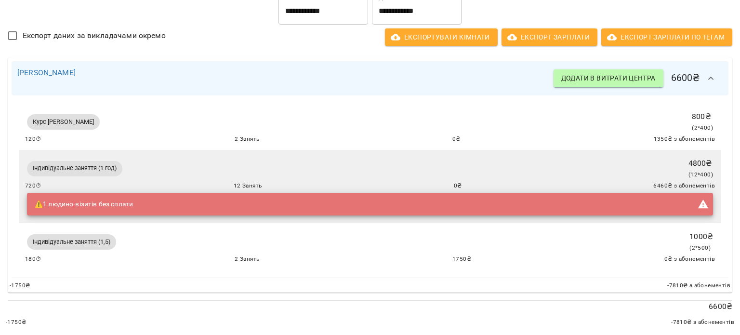
scroll to position [0, 0]
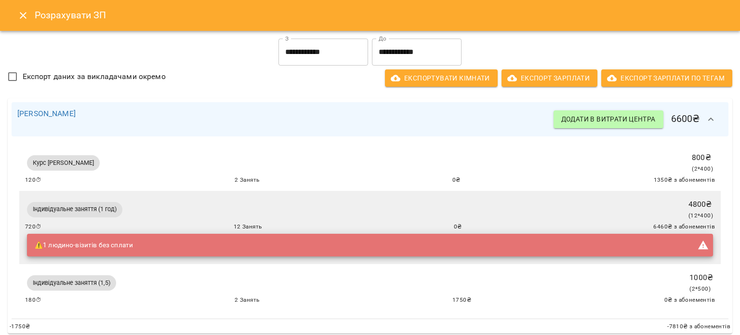
click at [22, 17] on icon "Close" at bounding box center [23, 16] width 12 height 12
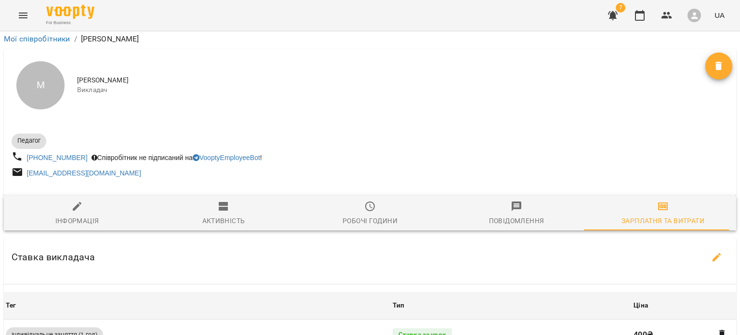
click at [22, 17] on icon "Menu" at bounding box center [23, 16] width 12 height 12
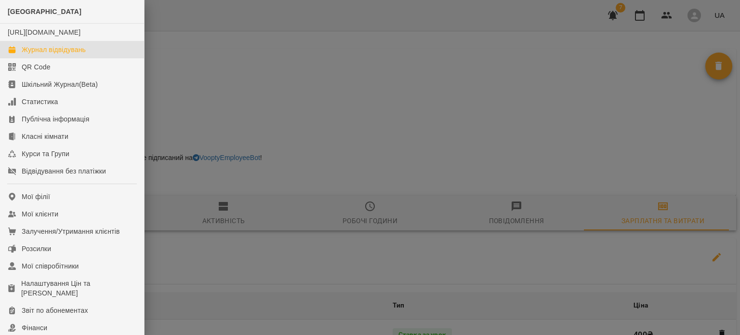
click at [43, 58] on link "Журнал відвідувань" at bounding box center [72, 49] width 144 height 17
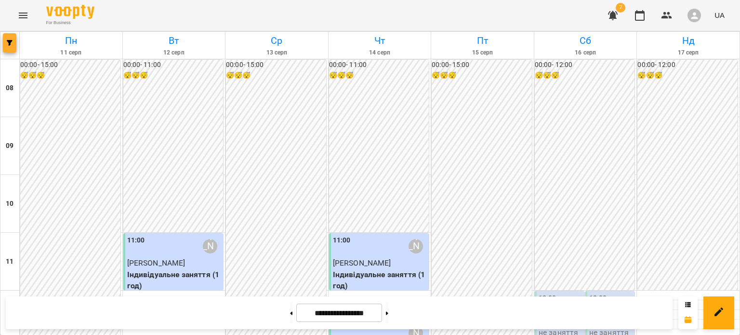
click at [9, 46] on button "button" at bounding box center [9, 42] width 13 height 19
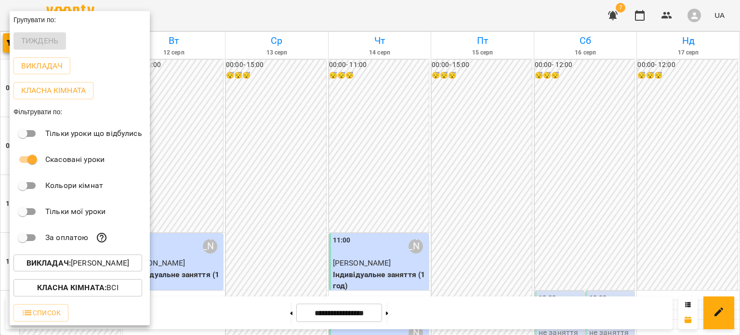
click at [85, 264] on p "Викладач : [PERSON_NAME]" at bounding box center [78, 263] width 103 height 12
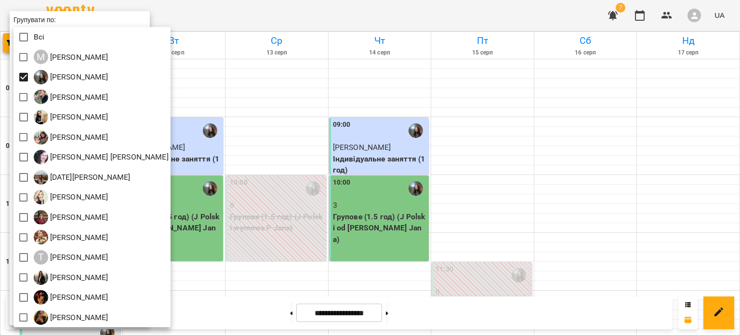
click at [260, 138] on div at bounding box center [370, 167] width 740 height 335
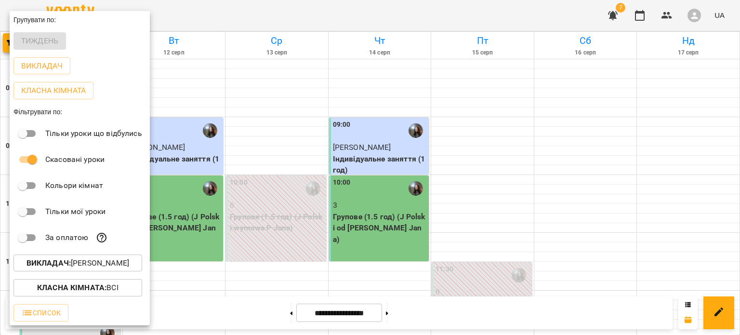
click at [251, 171] on div at bounding box center [370, 167] width 740 height 335
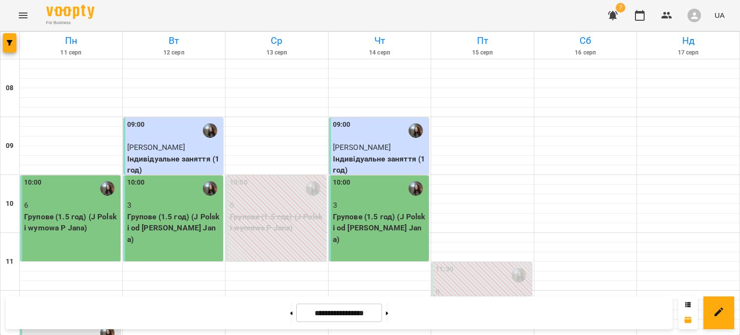
scroll to position [209, 0]
select select
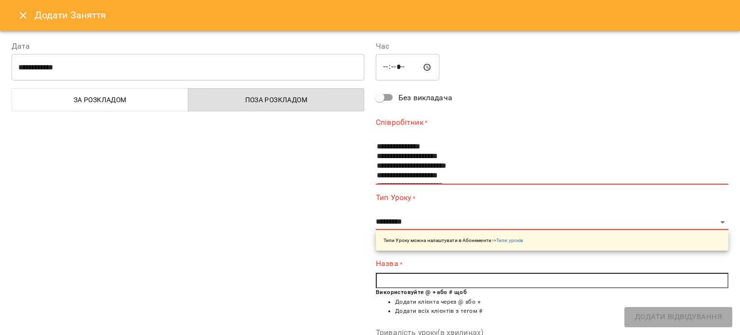
click at [389, 69] on input "*****" at bounding box center [408, 67] width 64 height 27
type input "*****"
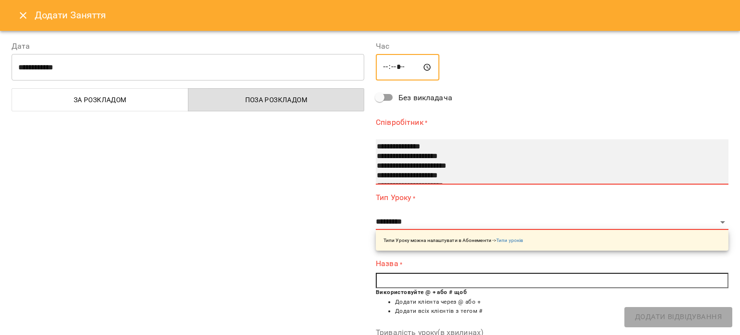
select select "**********"
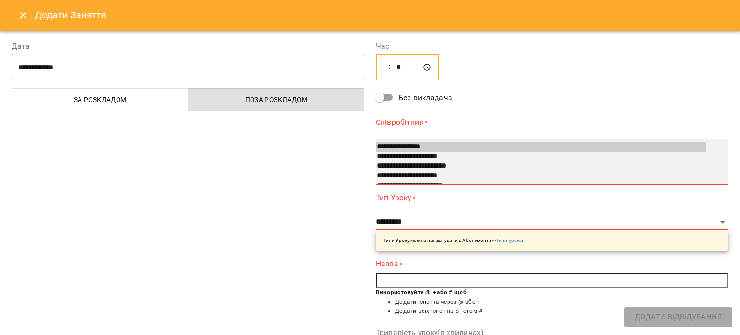
click at [398, 157] on option "**********" at bounding box center [541, 157] width 330 height 10
type input "**********"
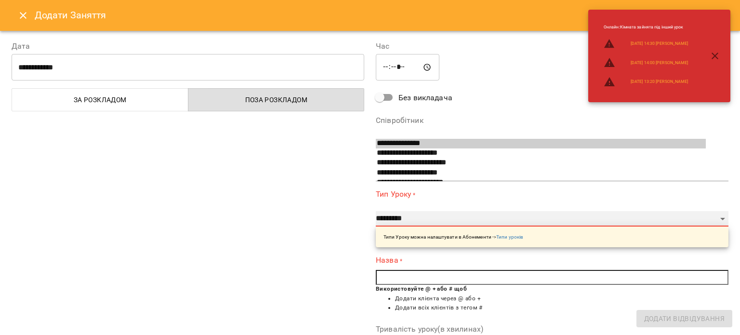
click at [395, 221] on select "**********" at bounding box center [552, 218] width 353 height 15
select select "**********"
click at [376, 211] on select "**********" at bounding box center [552, 218] width 353 height 15
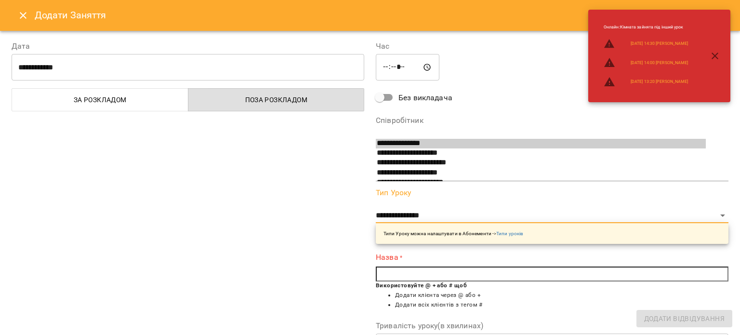
click at [415, 267] on input "text" at bounding box center [552, 274] width 353 height 15
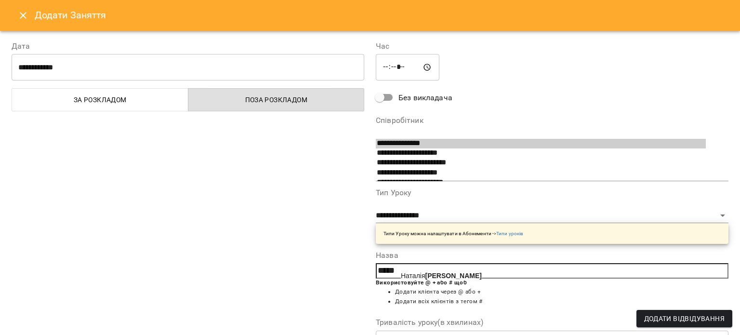
click at [417, 274] on span "Наталія Хома" at bounding box center [441, 276] width 81 height 8
type input "**********"
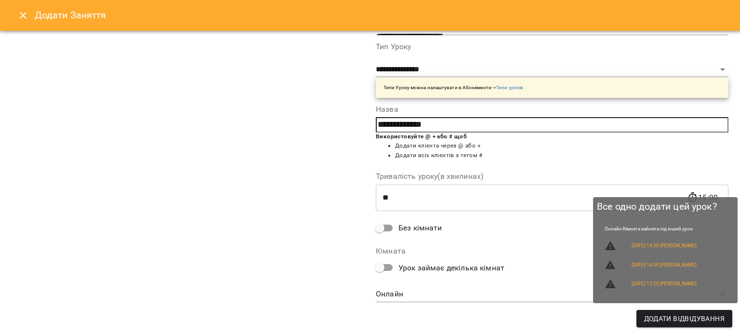
click at [681, 321] on span "Додати Відвідування" at bounding box center [684, 319] width 80 height 12
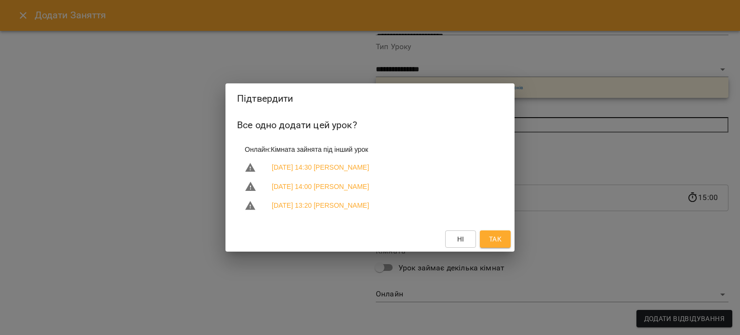
click at [499, 244] on span "Так" at bounding box center [495, 239] width 13 height 12
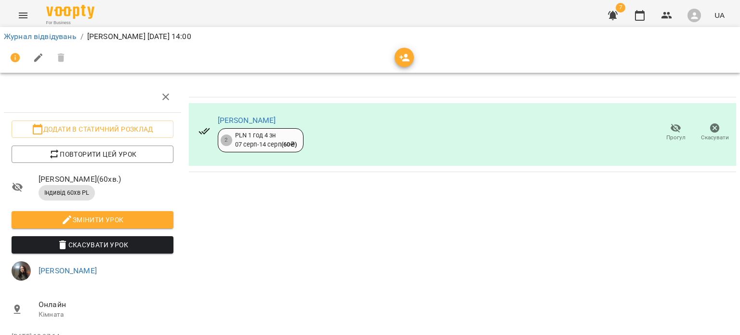
scroll to position [19, 0]
click at [68, 266] on link "[PERSON_NAME]" at bounding box center [68, 270] width 58 height 9
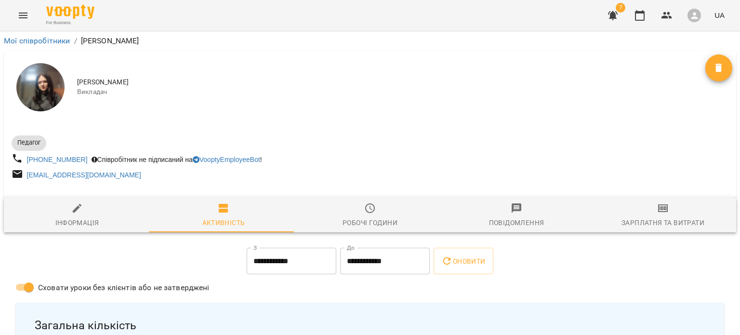
click at [634, 222] on div "Зарплатня та Витрати" at bounding box center [663, 223] width 83 height 12
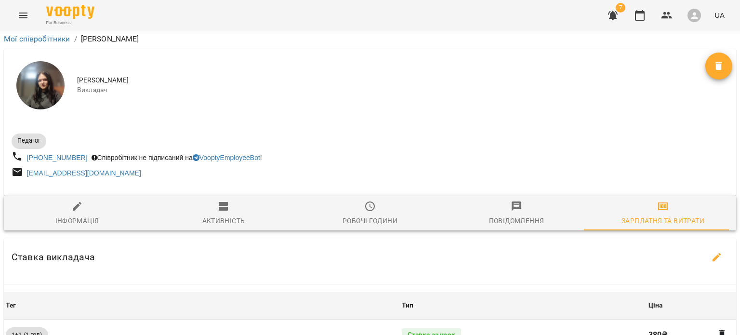
scroll to position [447, 0]
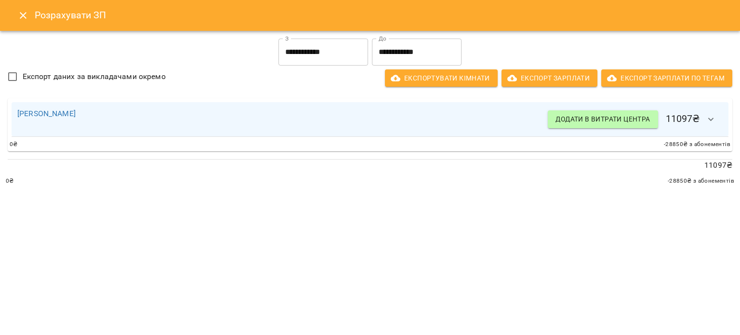
click at [404, 53] on input "**********" at bounding box center [417, 52] width 90 height 27
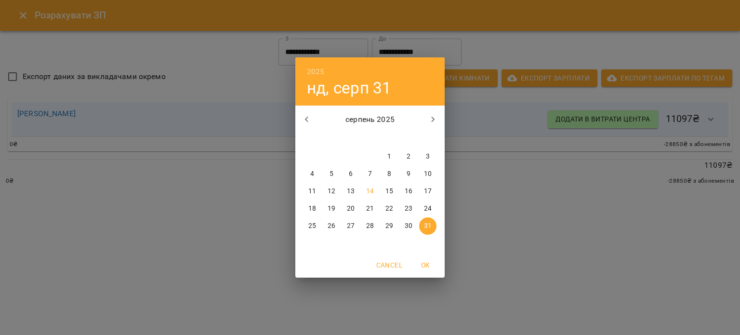
click at [369, 188] on p "14" at bounding box center [370, 192] width 8 height 10
type input "**********"
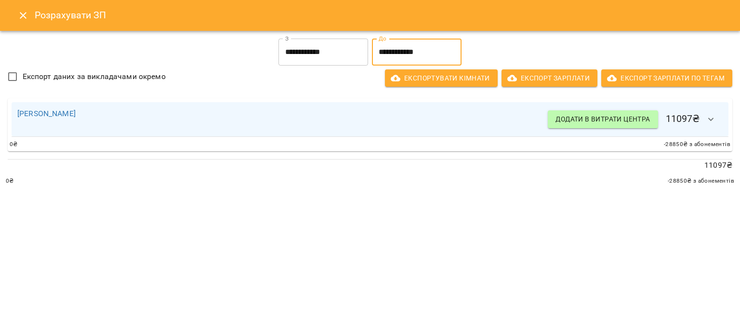
click at [21, 20] on icon "Close" at bounding box center [23, 16] width 12 height 12
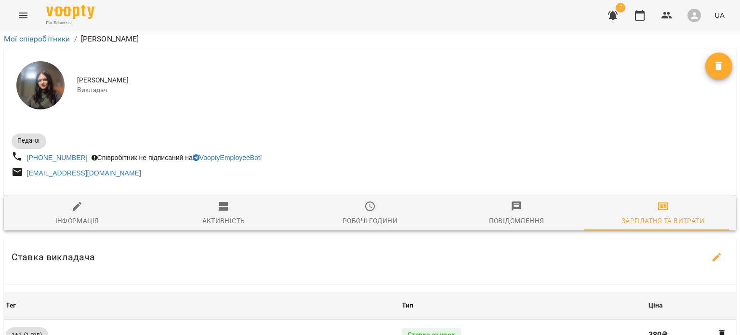
click at [21, 20] on icon "Menu" at bounding box center [23, 16] width 12 height 12
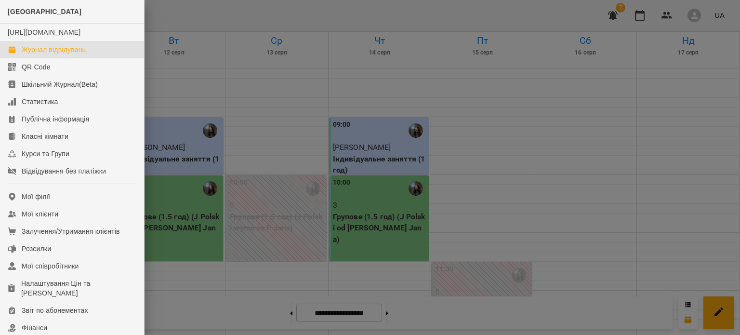
click at [289, 139] on div at bounding box center [370, 167] width 740 height 335
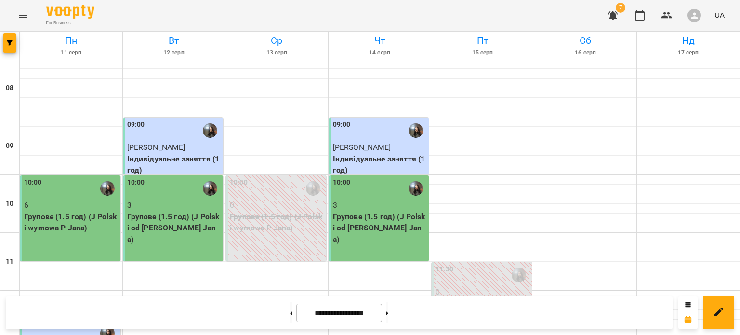
scroll to position [302, 0]
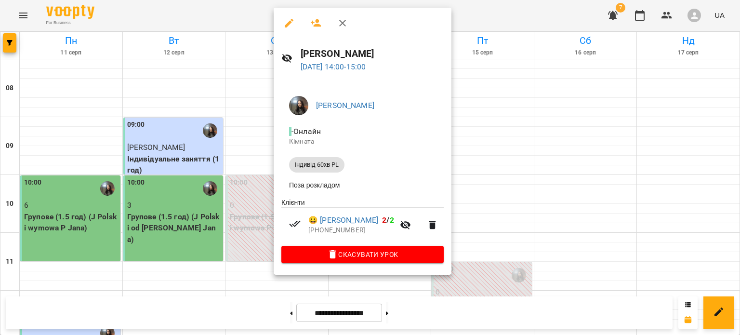
click at [22, 14] on div at bounding box center [370, 167] width 740 height 335
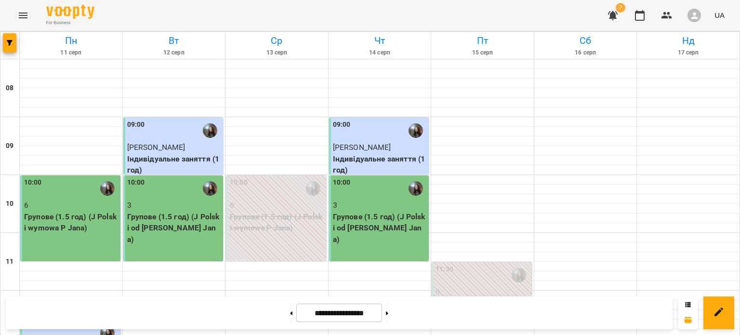
click at [22, 14] on icon "Menu" at bounding box center [23, 16] width 12 height 12
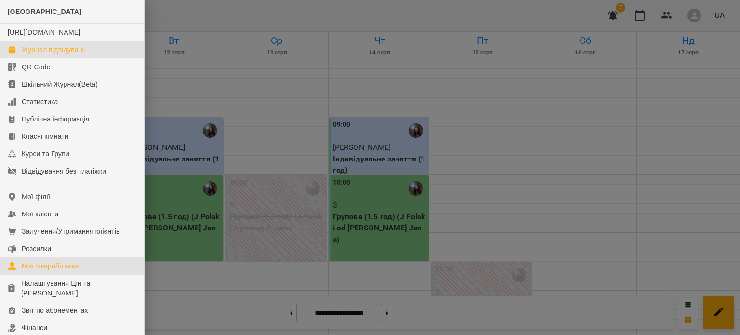
click at [56, 275] on link "Мої співробітники" at bounding box center [72, 265] width 144 height 17
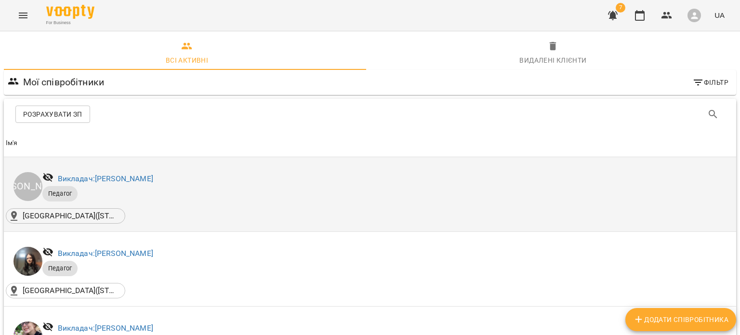
scroll to position [43, 0]
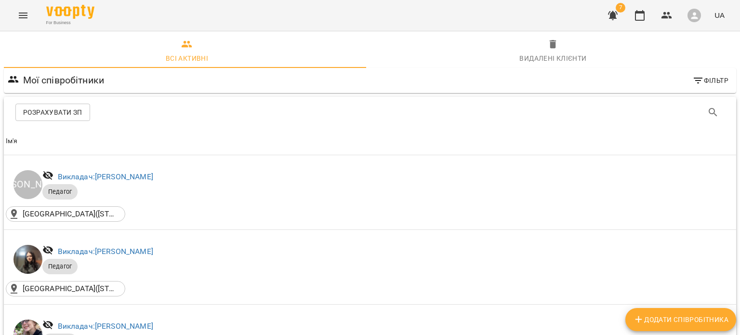
click at [78, 107] on span "Розрахувати ЗП" at bounding box center [52, 113] width 59 height 12
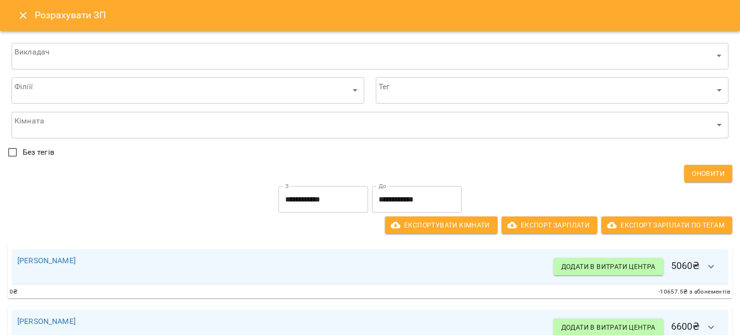
click at [409, 197] on input "**********" at bounding box center [417, 199] width 90 height 27
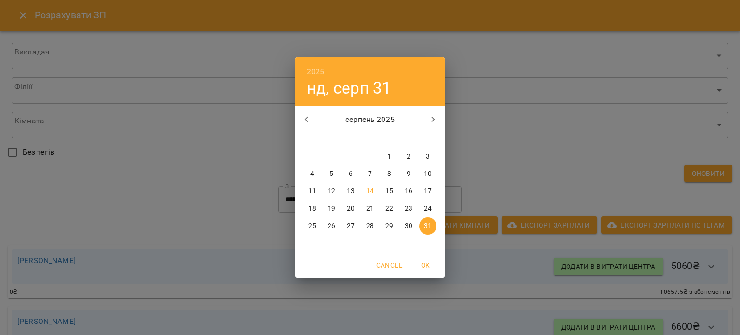
click at [366, 187] on p "14" at bounding box center [370, 192] width 8 height 10
type input "**********"
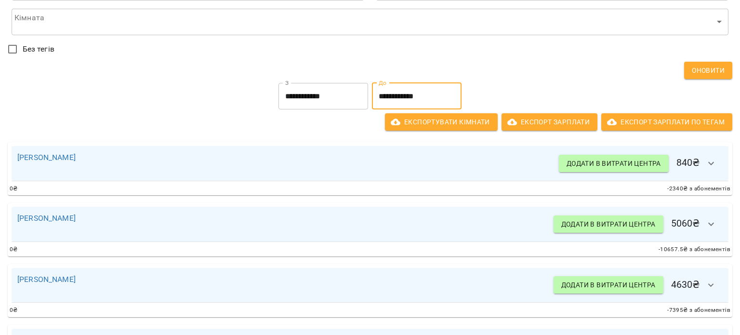
scroll to position [108, 0]
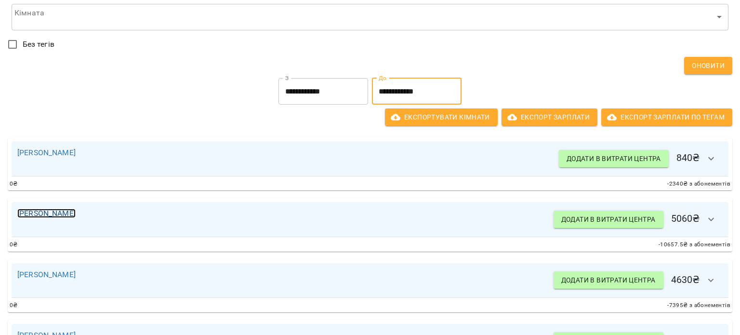
click at [46, 216] on link "Тетяна Бойко" at bounding box center [46, 213] width 58 height 9
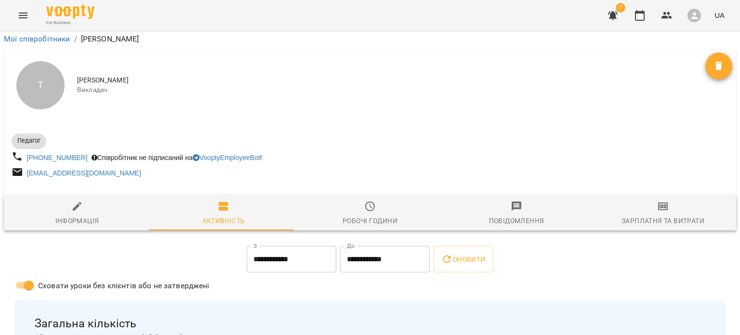
scroll to position [146, 0]
click at [373, 246] on input "**********" at bounding box center [385, 259] width 90 height 27
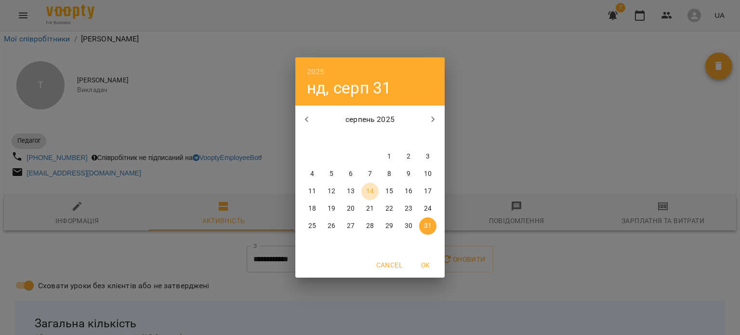
click at [370, 192] on p "14" at bounding box center [370, 192] width 8 height 10
type input "**********"
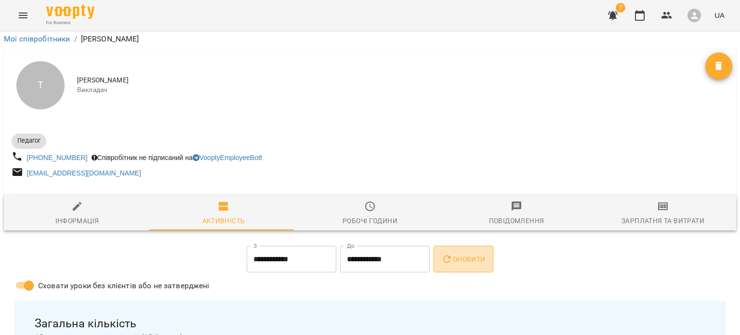
click at [462, 246] on button "Оновити" at bounding box center [463, 259] width 59 height 27
click at [19, 10] on icon "Menu" at bounding box center [23, 16] width 12 height 12
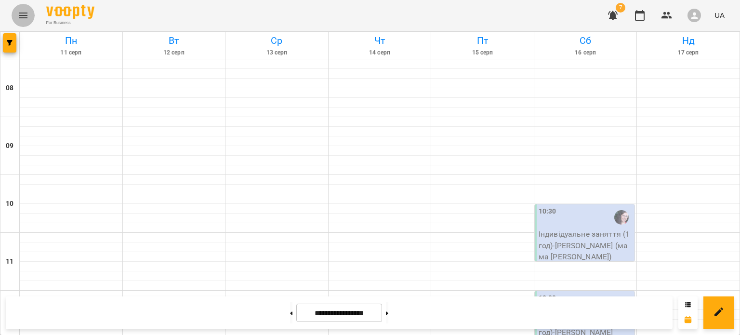
click at [31, 14] on button "Menu" at bounding box center [23, 15] width 23 height 23
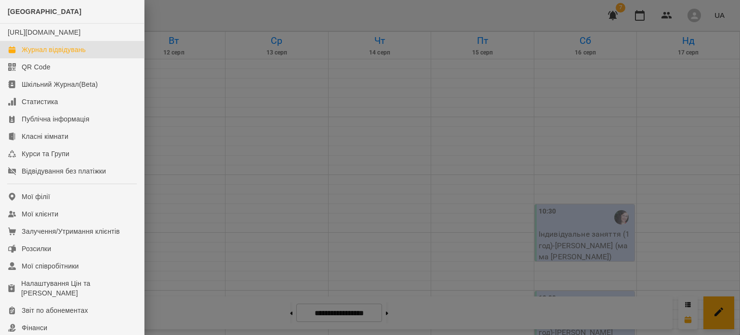
click at [260, 103] on div at bounding box center [370, 167] width 740 height 335
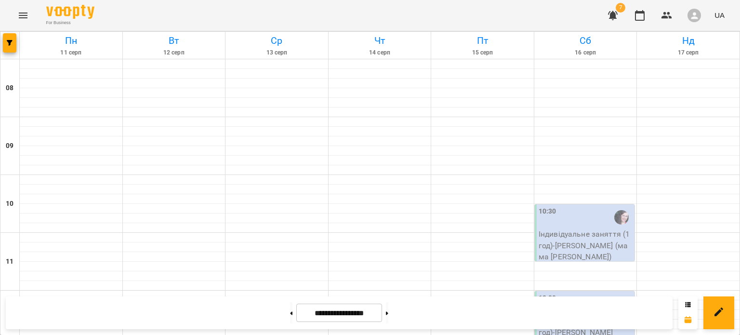
click at [16, 40] on div at bounding box center [9, 45] width 19 height 27
click at [11, 40] on icon "button" at bounding box center [10, 43] width 6 height 6
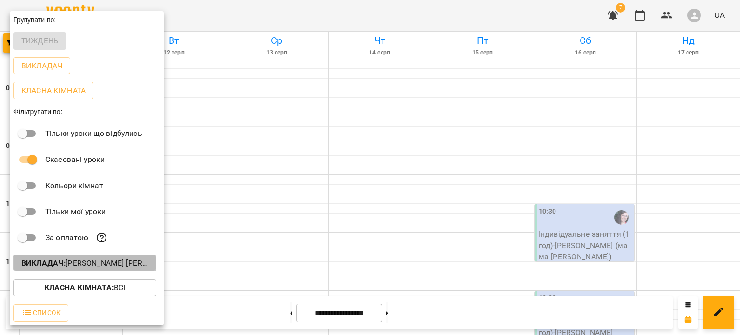
click at [120, 266] on p "Викладач : [PERSON_NAME] [PERSON_NAME]" at bounding box center [84, 263] width 127 height 12
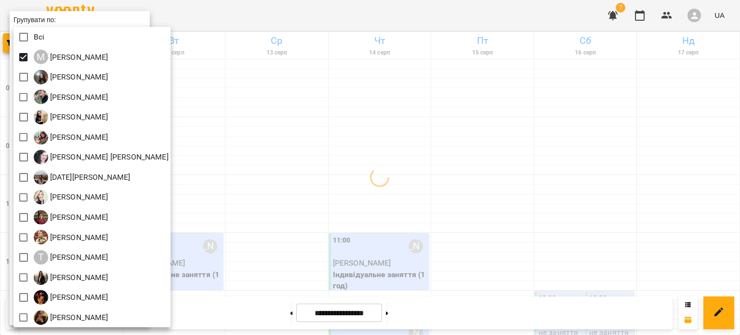
click at [327, 136] on div at bounding box center [370, 167] width 740 height 335
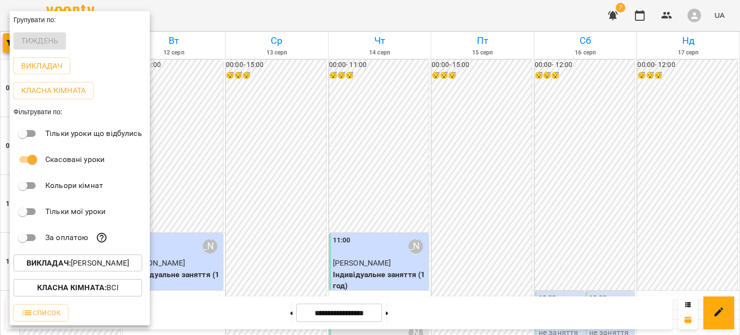
click at [327, 136] on div at bounding box center [370, 167] width 740 height 335
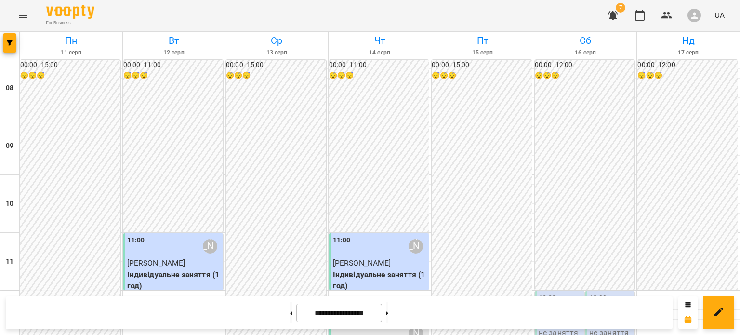
scroll to position [557, 0]
click at [290, 311] on icon at bounding box center [291, 313] width 2 height 4
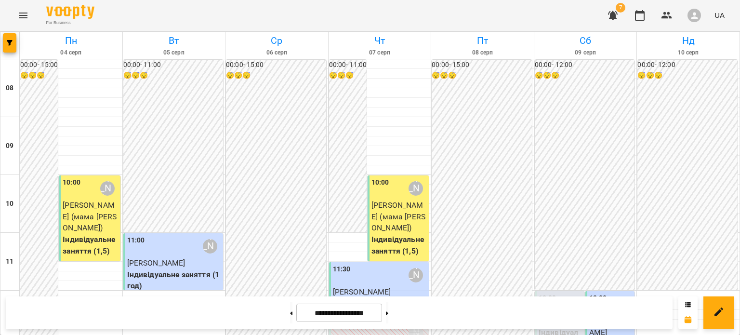
scroll to position [635, 0]
click at [290, 317] on button at bounding box center [291, 312] width 2 height 21
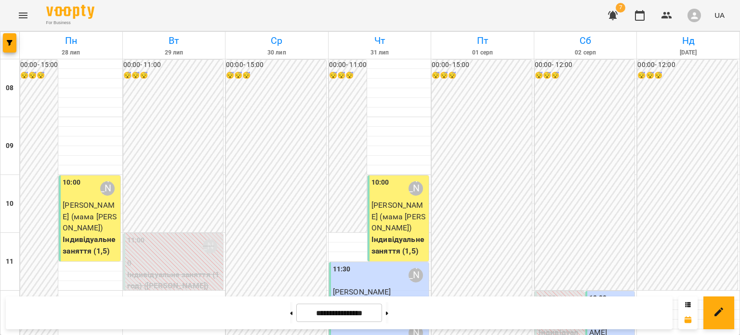
scroll to position [406, 0]
click at [388, 320] on button at bounding box center [387, 312] width 2 height 21
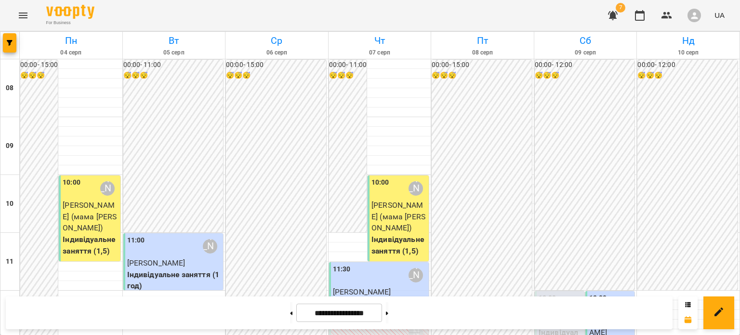
scroll to position [124, 0]
click at [291, 314] on icon at bounding box center [292, 312] width 2 height 3
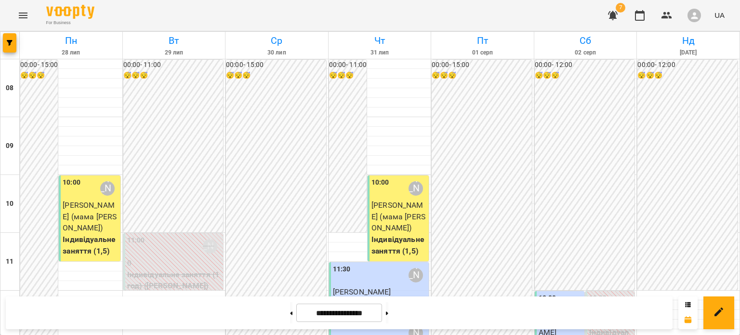
scroll to position [133, 0]
click at [388, 321] on button at bounding box center [387, 312] width 2 height 21
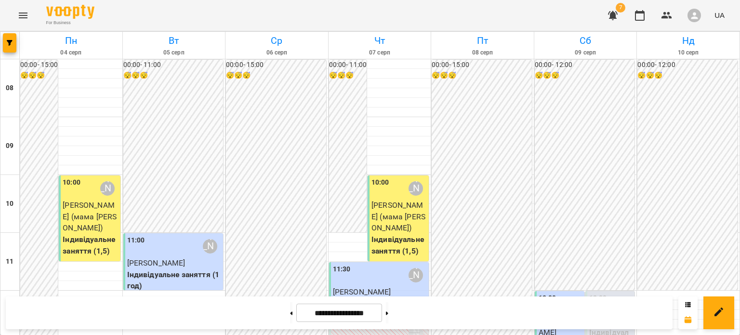
scroll to position [201, 0]
click at [388, 316] on button at bounding box center [387, 312] width 2 height 21
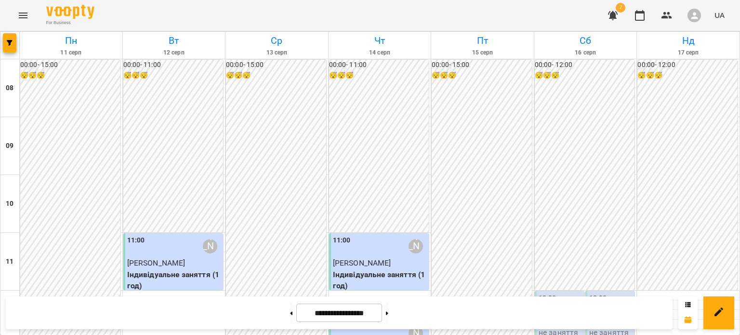
scroll to position [520, 0]
click at [290, 311] on button at bounding box center [291, 312] width 2 height 21
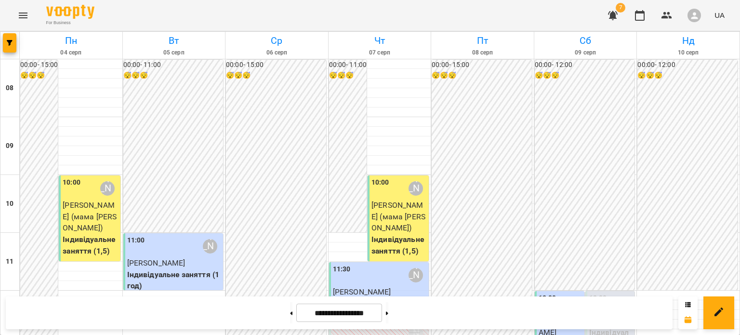
scroll to position [125, 0]
click at [290, 314] on button at bounding box center [291, 312] width 2 height 21
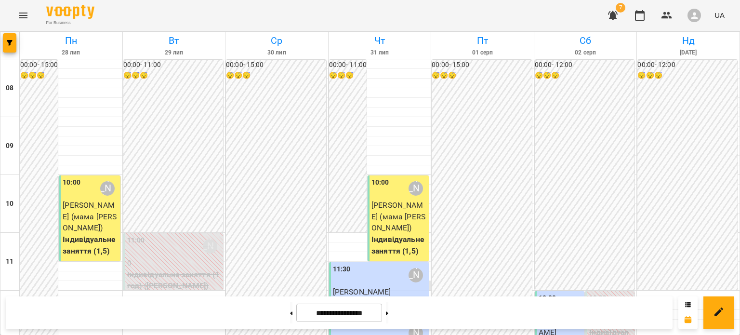
scroll to position [188, 0]
click at [388, 317] on button at bounding box center [387, 312] width 2 height 21
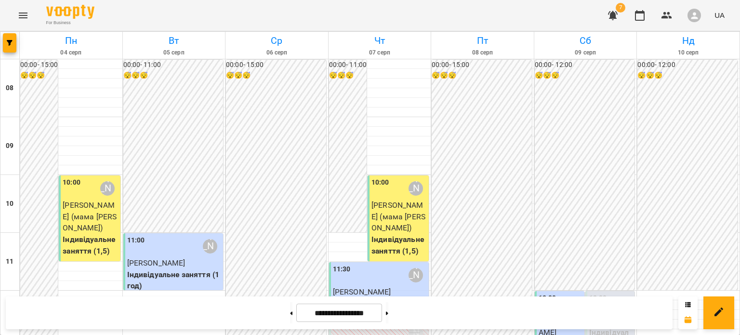
scroll to position [72, 0]
click at [388, 312] on button at bounding box center [387, 312] width 2 height 21
type input "**********"
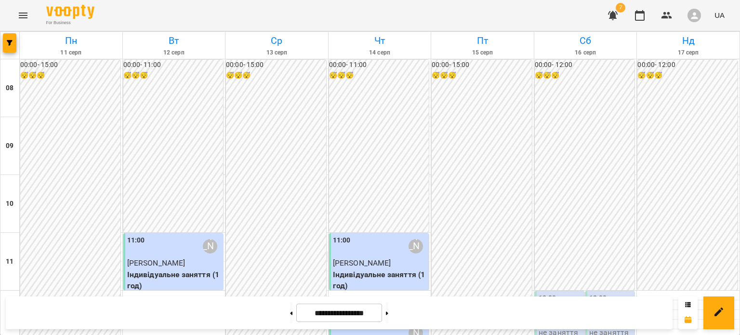
scroll to position [0, 0]
click at [24, 22] on button "Menu" at bounding box center [23, 15] width 23 height 23
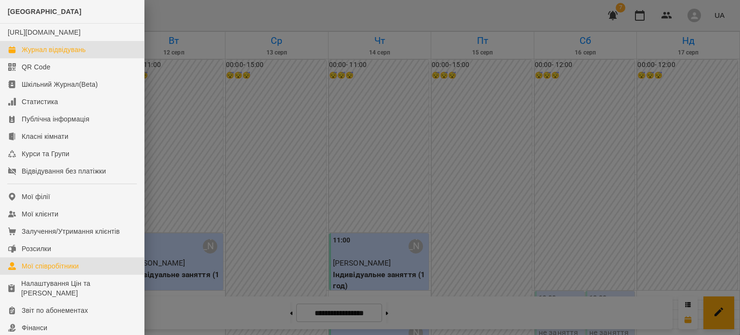
click at [57, 271] on div "Мої співробітники" at bounding box center [50, 266] width 57 height 10
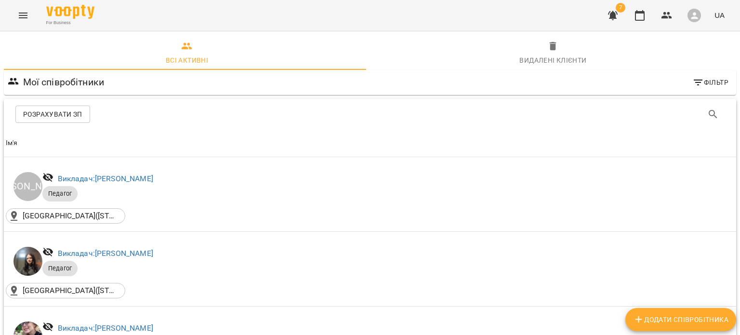
click at [84, 119] on button "Розрахувати ЗП" at bounding box center [52, 114] width 75 height 17
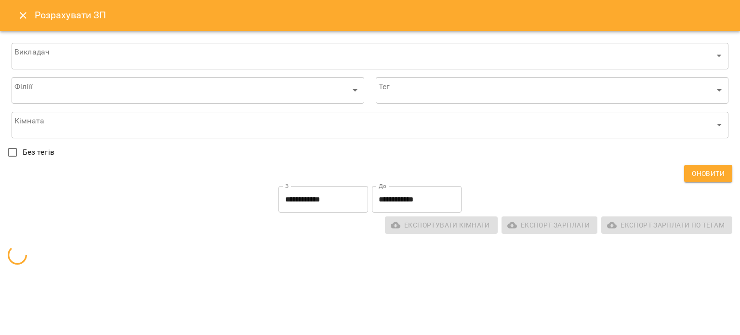
click at [424, 191] on input "**********" at bounding box center [417, 199] width 90 height 27
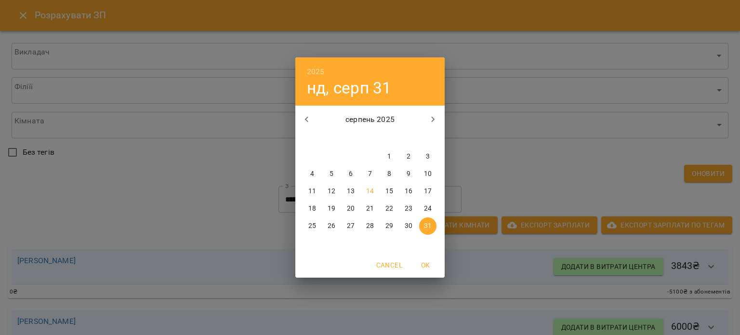
click at [373, 190] on p "14" at bounding box center [370, 192] width 8 height 10
type input "**********"
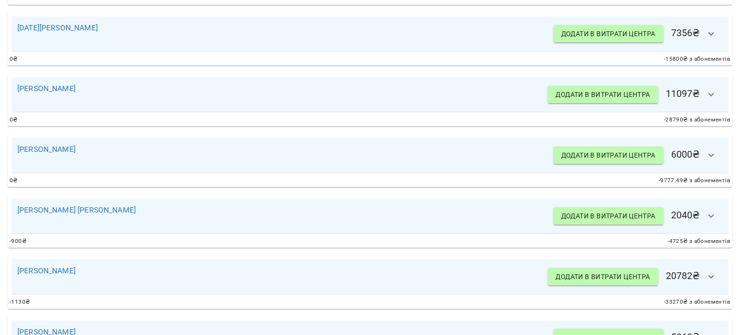
scroll to position [600, 0]
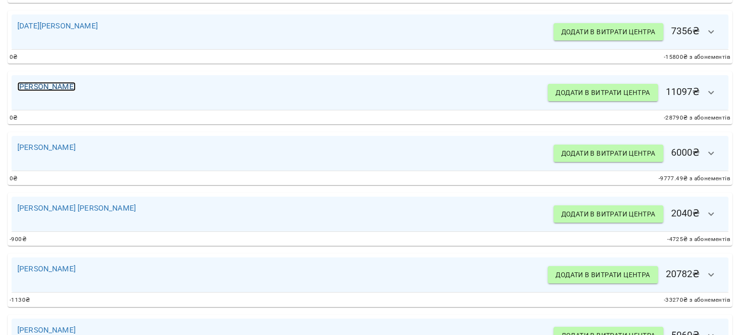
click at [49, 82] on link "Бойцун Яна Вікторівна" at bounding box center [46, 86] width 58 height 9
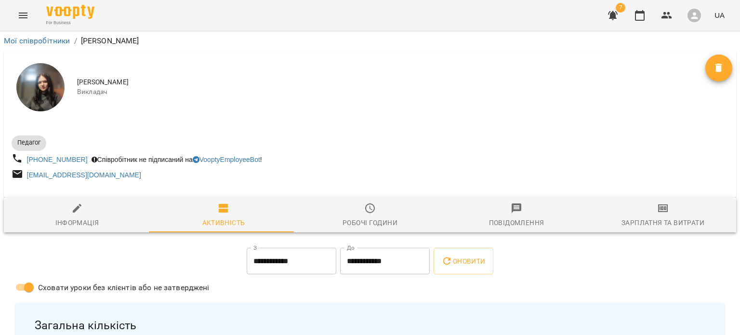
click at [684, 219] on div "Зарплатня та Витрати" at bounding box center [663, 223] width 83 height 12
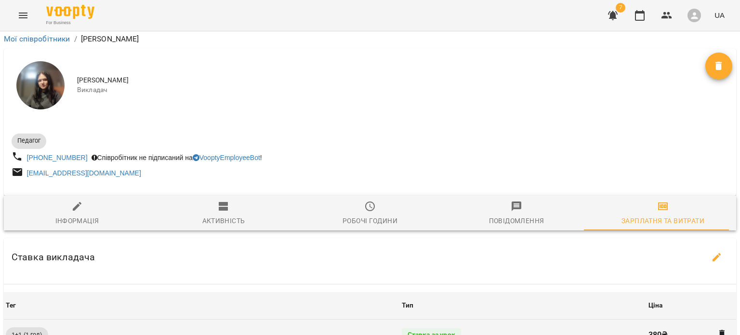
scroll to position [313, 0]
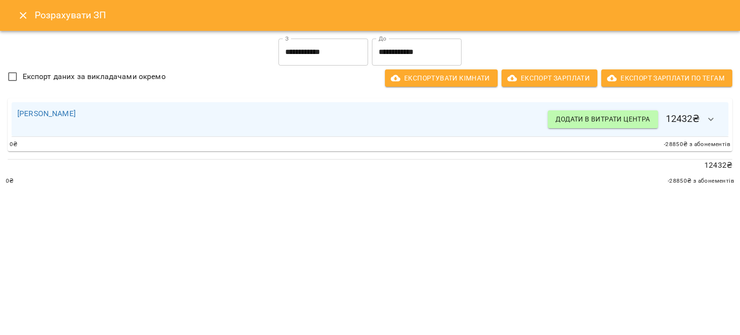
click at [288, 50] on input "**********" at bounding box center [324, 52] width 90 height 27
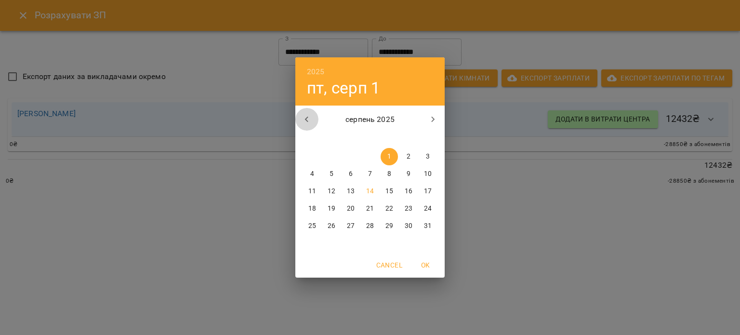
click at [304, 123] on icon "button" at bounding box center [307, 120] width 12 height 12
click at [327, 192] on span "15" at bounding box center [331, 192] width 17 height 10
type input "**********"
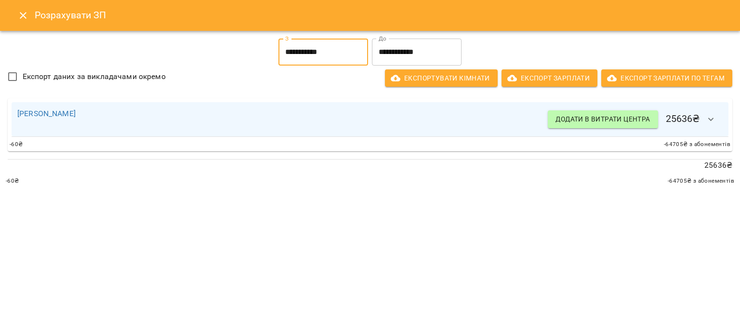
click at [391, 56] on input "**********" at bounding box center [417, 52] width 90 height 27
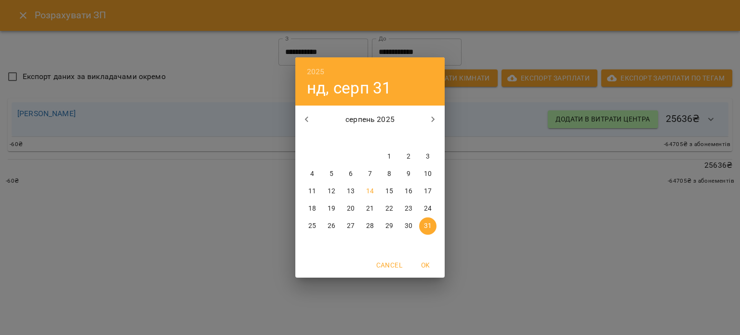
click at [312, 122] on icon "button" at bounding box center [307, 120] width 12 height 12
click at [373, 225] on p "31" at bounding box center [370, 226] width 8 height 10
type input "**********"
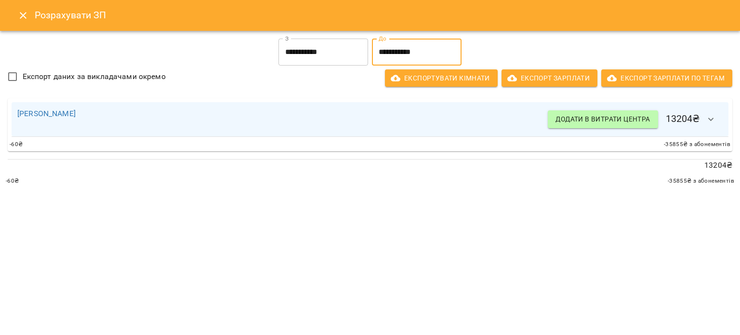
click at [340, 65] on input "**********" at bounding box center [324, 52] width 90 height 27
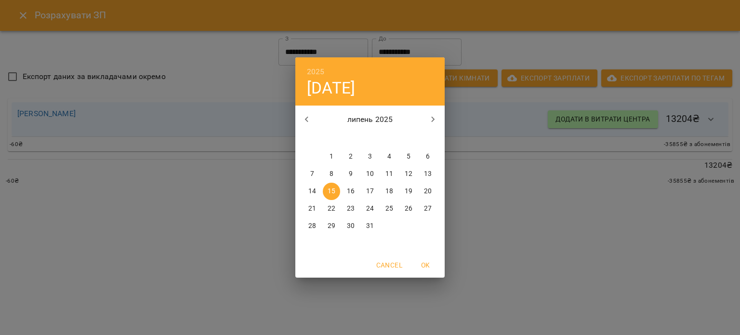
click at [435, 122] on icon "button" at bounding box center [433, 120] width 12 height 12
click at [397, 154] on span "1" at bounding box center [389, 157] width 17 height 10
type input "**********"
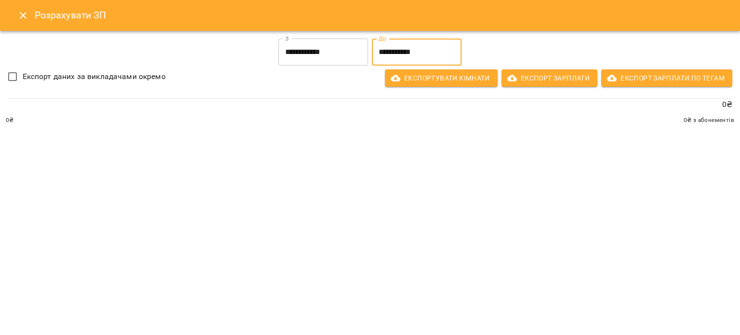
click at [406, 43] on input "**********" at bounding box center [417, 52] width 90 height 27
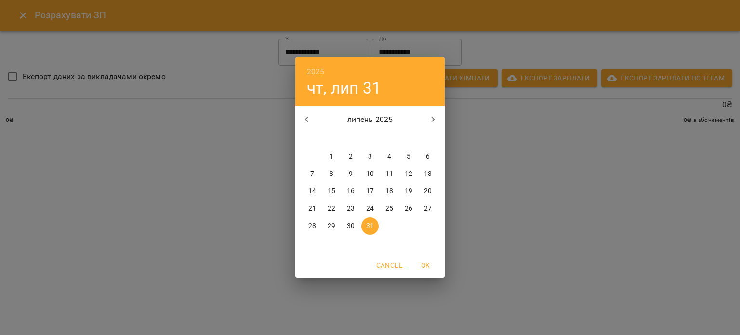
click at [314, 193] on p "14" at bounding box center [312, 192] width 8 height 10
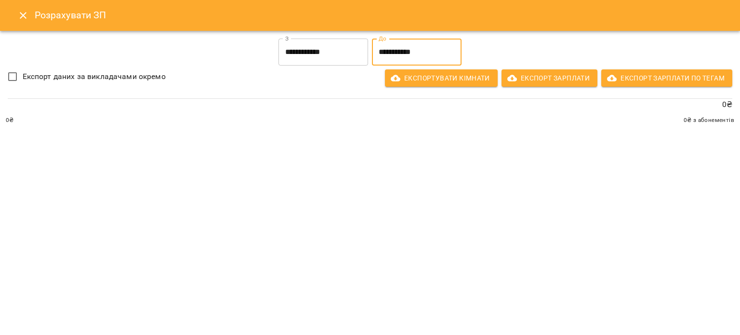
click at [402, 51] on input "**********" at bounding box center [417, 52] width 90 height 27
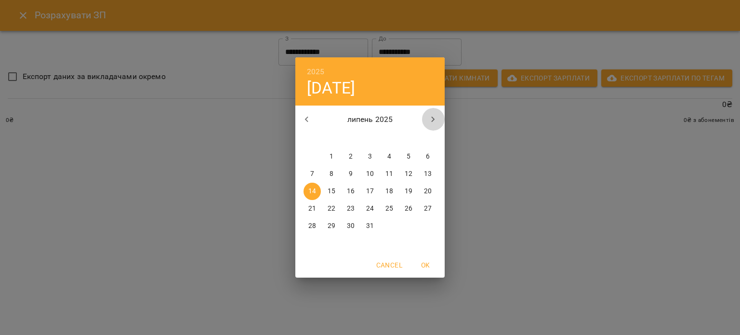
click at [428, 117] on icon "button" at bounding box center [433, 120] width 12 height 12
click at [368, 190] on p "14" at bounding box center [370, 192] width 8 height 10
type input "**********"
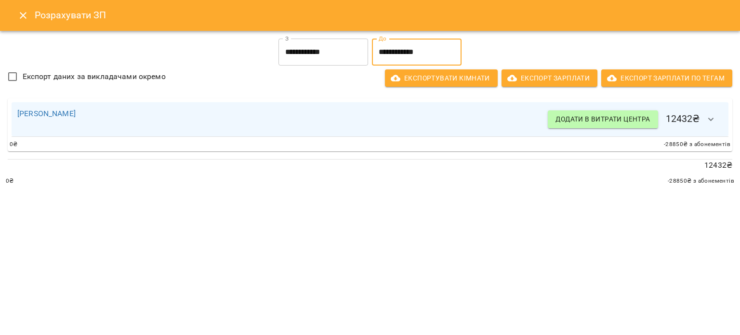
click at [23, 22] on button "Close" at bounding box center [23, 15] width 23 height 23
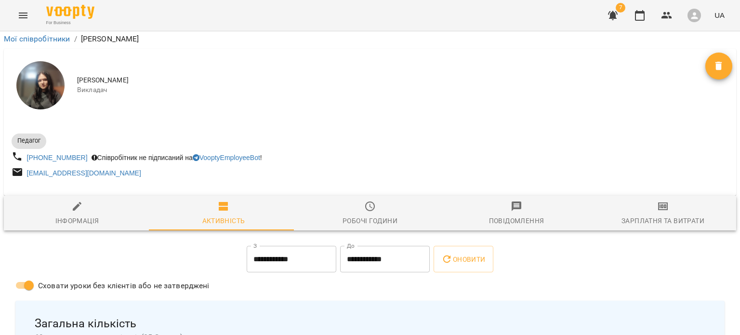
scroll to position [170, 0]
click at [632, 215] on div "Зарплатня та Витрати" at bounding box center [663, 221] width 83 height 12
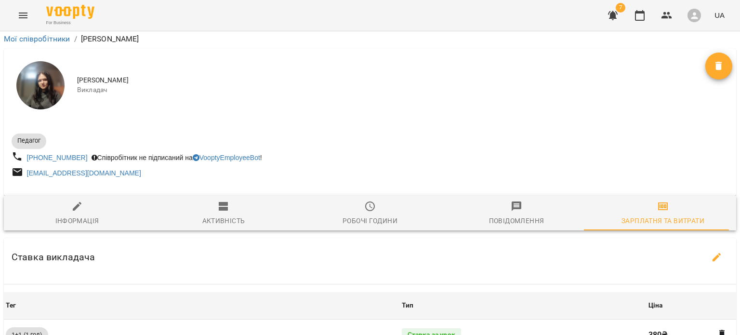
scroll to position [212, 0]
click at [714, 252] on icon "button" at bounding box center [717, 258] width 12 height 12
select select "*******"
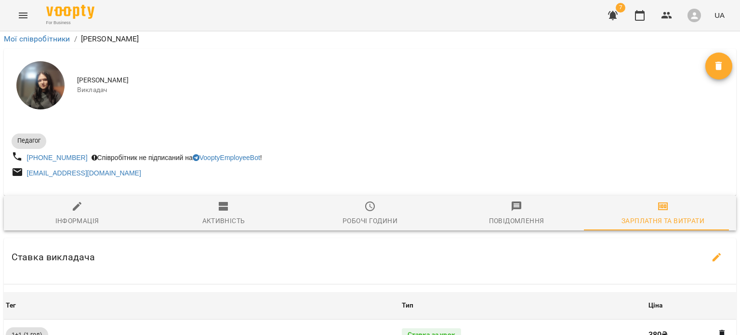
select select "*******"
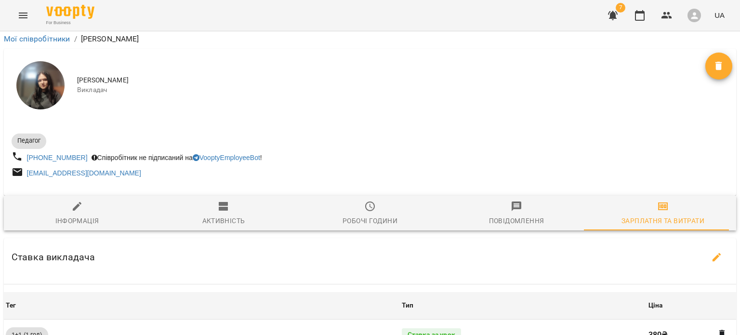
select select "*******"
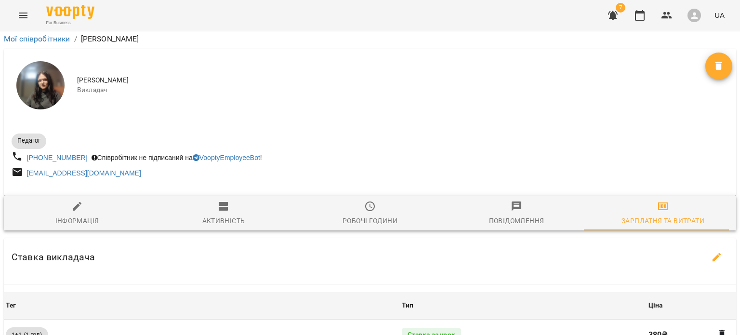
select select "*******"
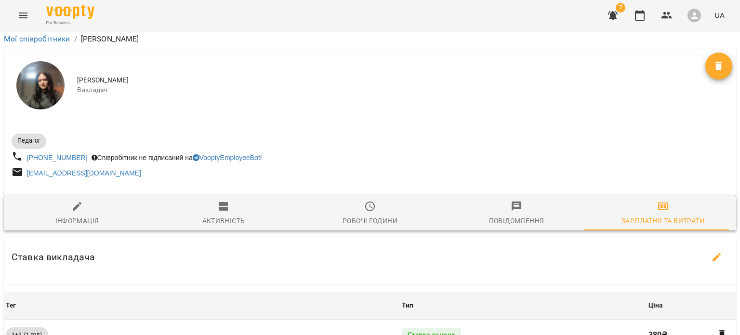
select select "*******"
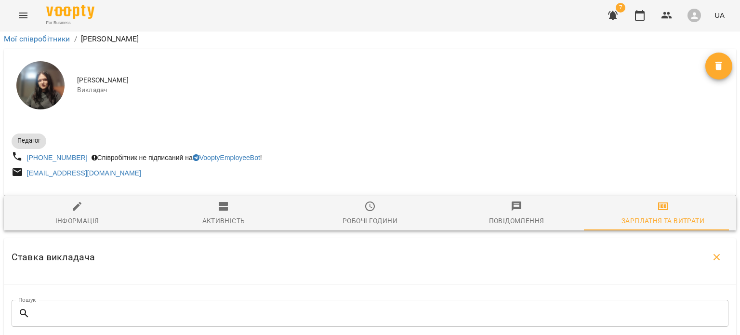
scroll to position [638, 0]
type input "***"
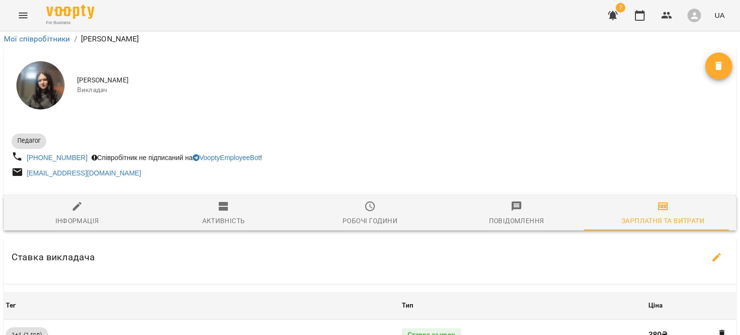
scroll to position [354, 0]
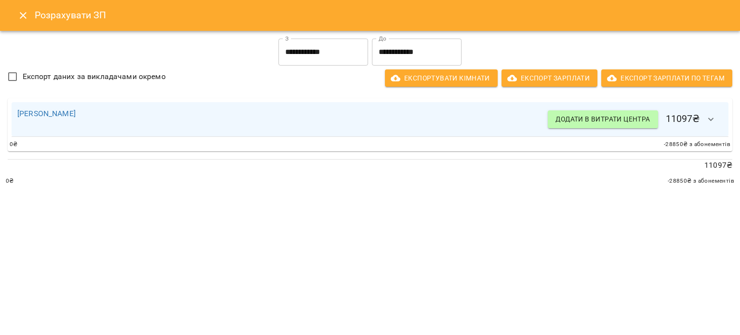
click at [411, 57] on input "**********" at bounding box center [417, 52] width 90 height 27
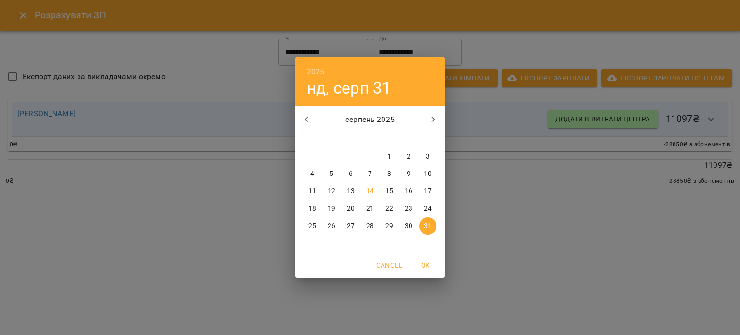
click at [368, 195] on p "14" at bounding box center [370, 192] width 8 height 10
type input "**********"
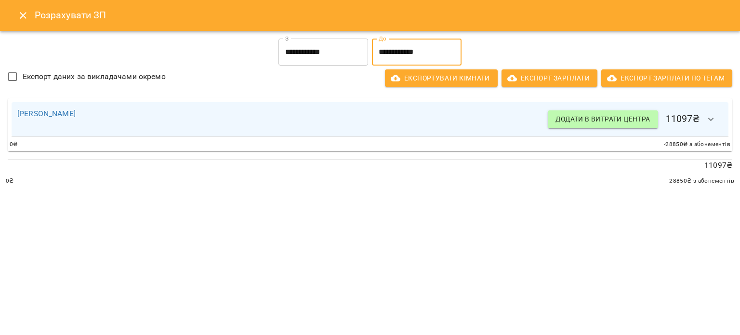
click at [24, 17] on icon "Close" at bounding box center [23, 16] width 12 height 12
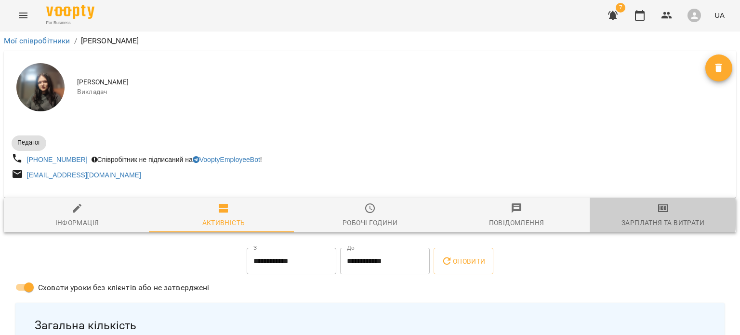
click at [617, 215] on span "Зарплатня та Витрати" at bounding box center [663, 215] width 135 height 26
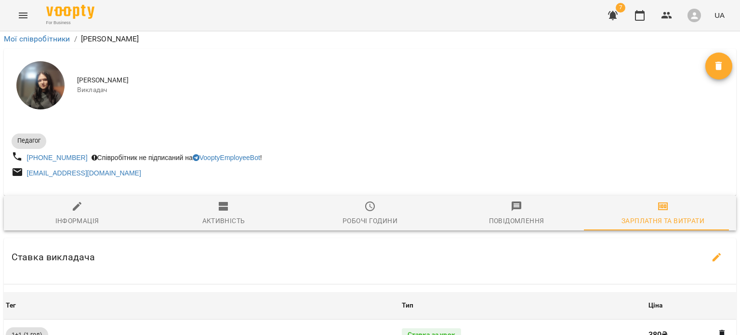
scroll to position [387, 0]
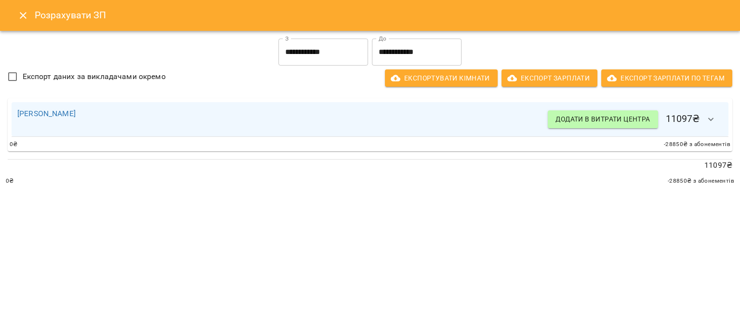
click at [397, 52] on input "**********" at bounding box center [417, 52] width 90 height 27
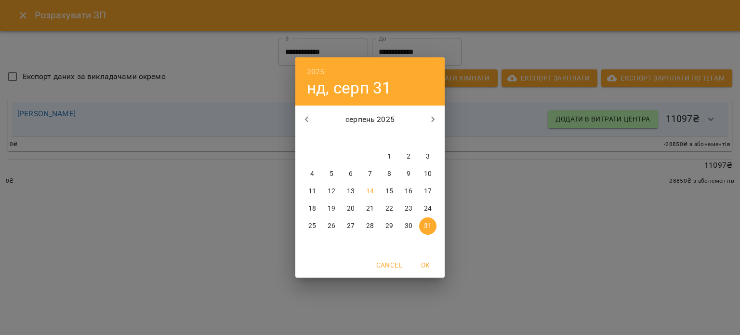
click at [365, 189] on span "14" at bounding box center [369, 192] width 17 height 10
type input "**********"
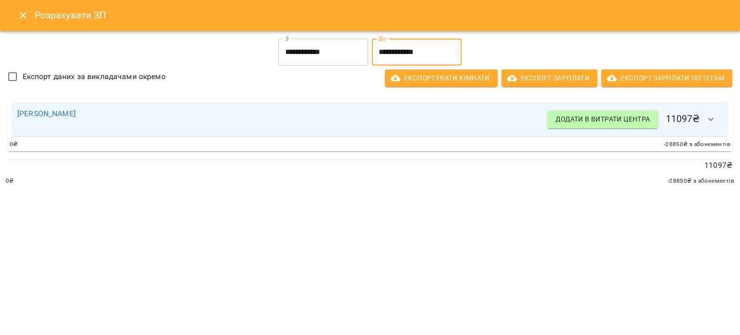
click at [27, 11] on icon "Close" at bounding box center [23, 16] width 12 height 12
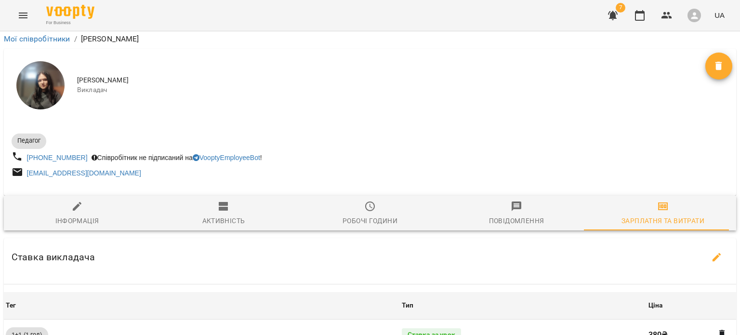
scroll to position [154, 0]
click at [706, 246] on button "button" at bounding box center [717, 257] width 23 height 23
select select "*******"
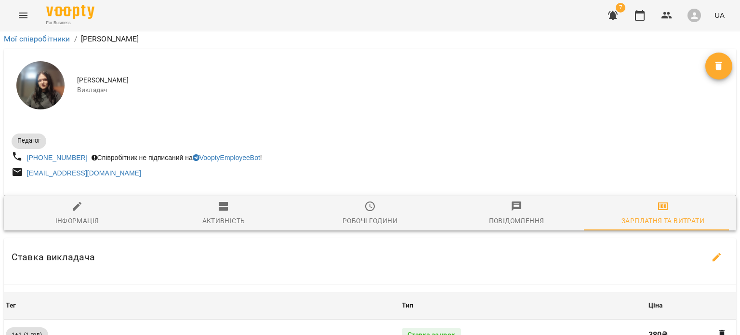
select select "*******"
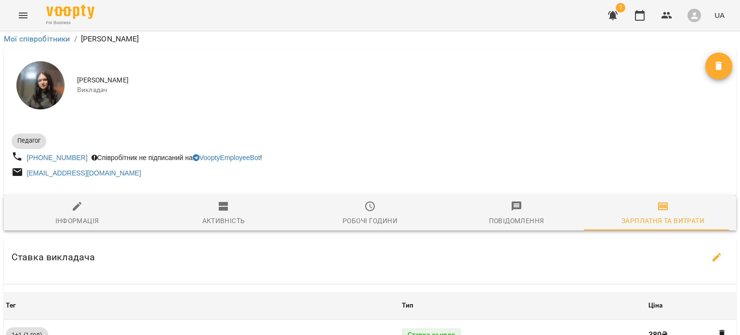
select select "*******"
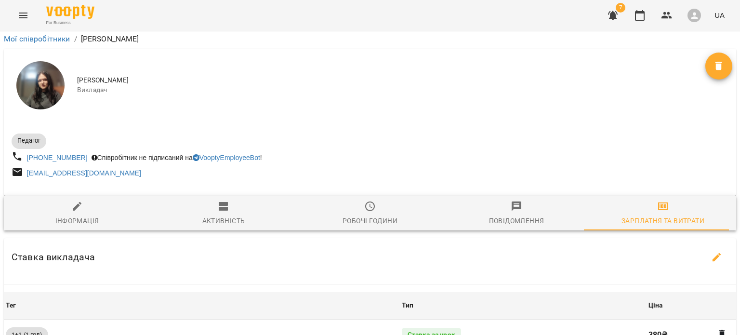
select select "*******"
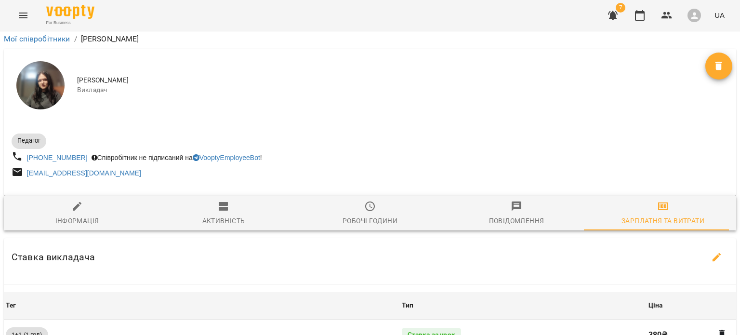
select select "*******"
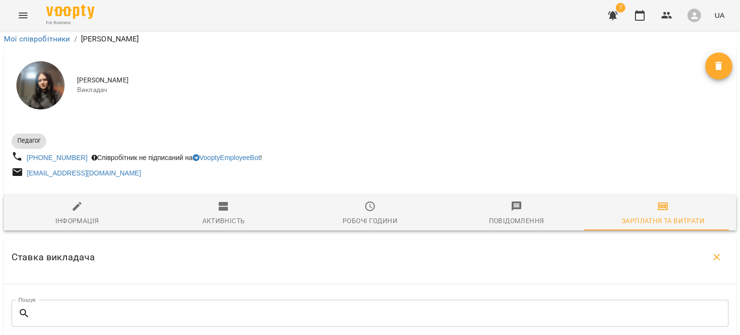
scroll to position [638, 0]
type input "***"
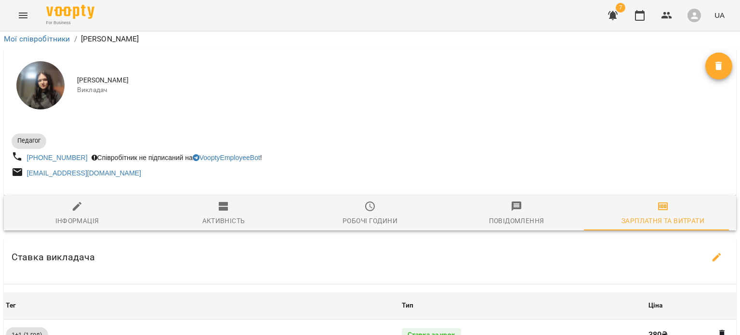
scroll to position [0, 0]
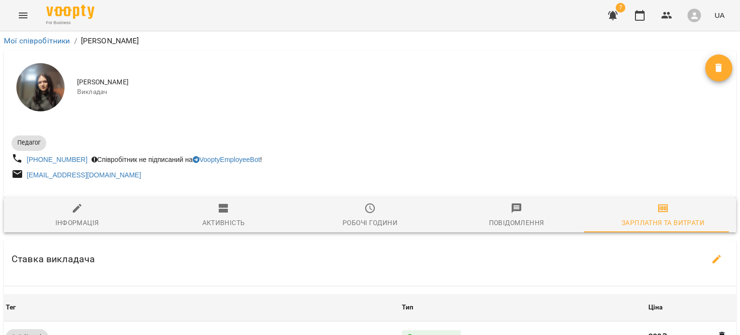
click at [226, 187] on div "Педагог +380966118229 Співробітник не підписаний на VooptyEmployeeBot ! janaboi…" at bounding box center [370, 157] width 733 height 66
click at [222, 205] on icon "button" at bounding box center [223, 208] width 9 height 9
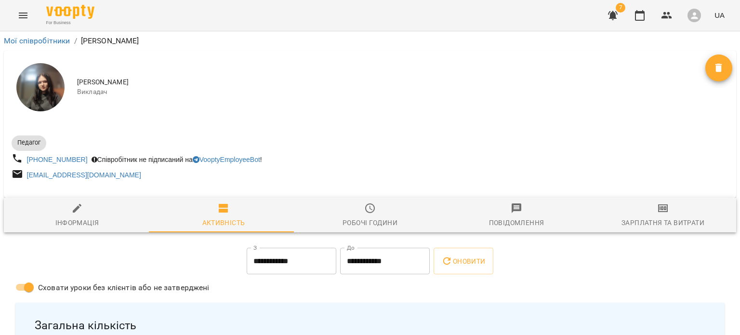
click at [659, 206] on icon "button" at bounding box center [663, 208] width 12 height 12
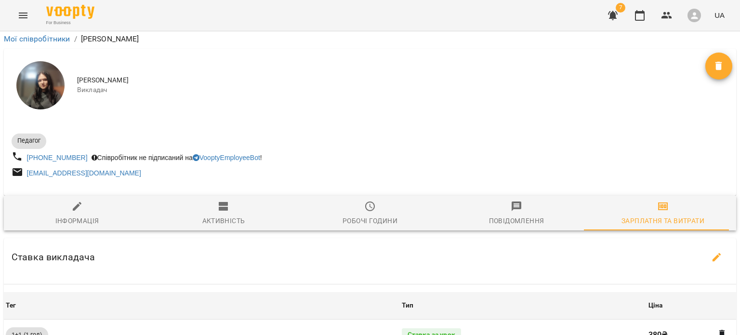
scroll to position [384, 0]
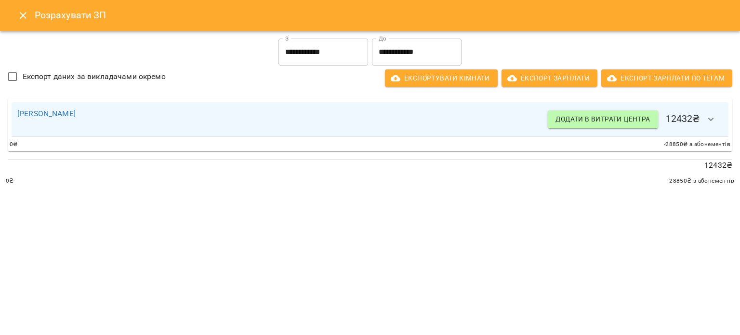
click at [398, 59] on input "**********" at bounding box center [417, 52] width 90 height 27
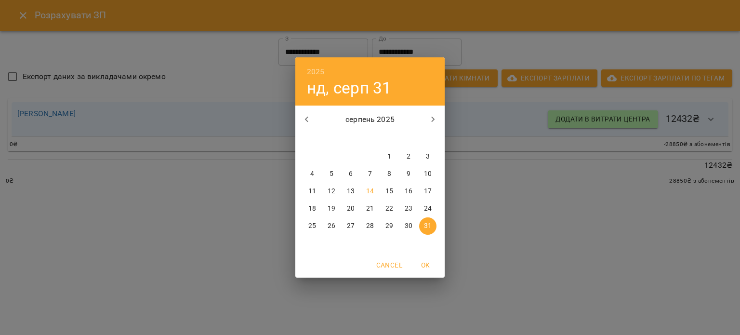
click at [368, 187] on p "14" at bounding box center [370, 192] width 8 height 10
type input "**********"
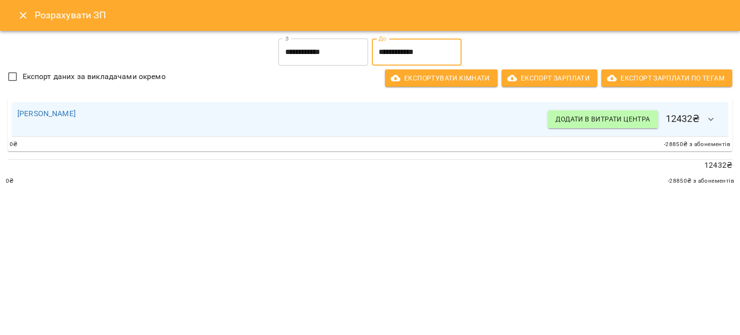
click at [711, 118] on icon "button" at bounding box center [712, 120] width 12 height 12
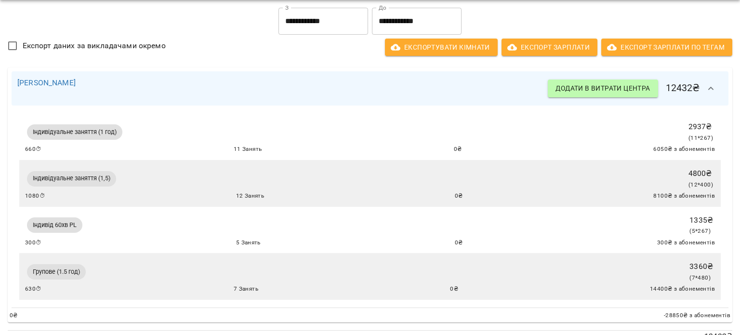
scroll to position [0, 0]
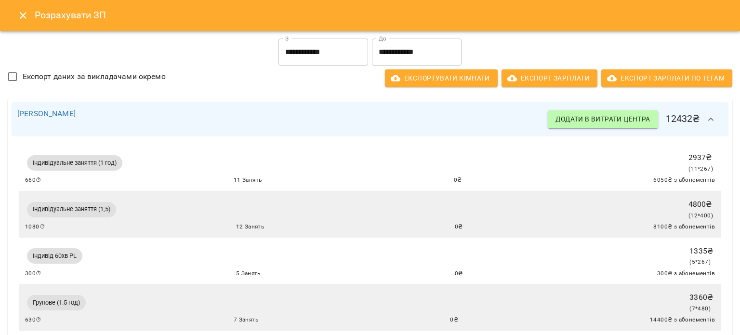
click at [18, 16] on icon "Close" at bounding box center [23, 16] width 12 height 12
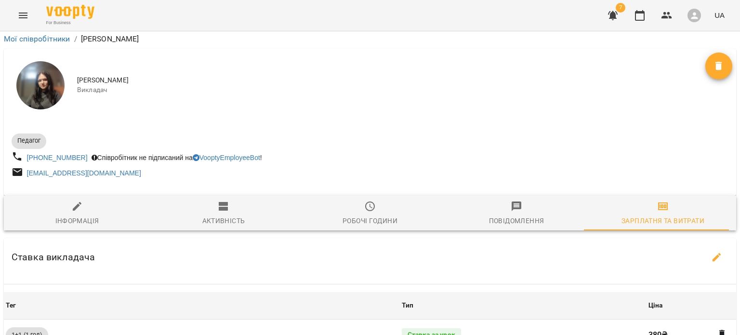
scroll to position [348, 0]
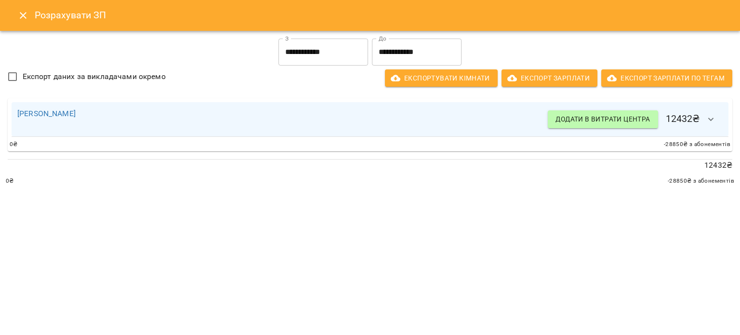
click at [25, 21] on icon "Close" at bounding box center [23, 16] width 12 height 12
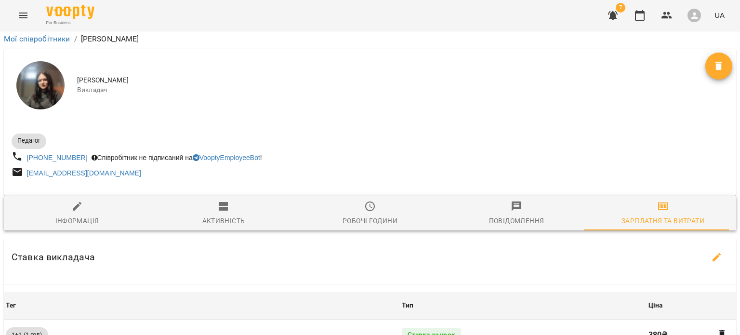
click at [29, 17] on button "Menu" at bounding box center [23, 15] width 23 height 23
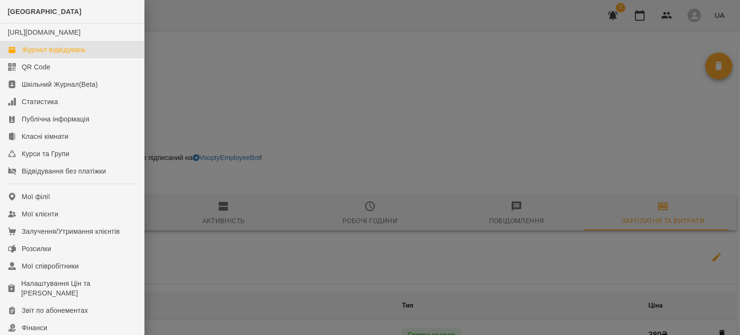
click at [58, 54] on div "Журнал відвідувань" at bounding box center [54, 50] width 64 height 10
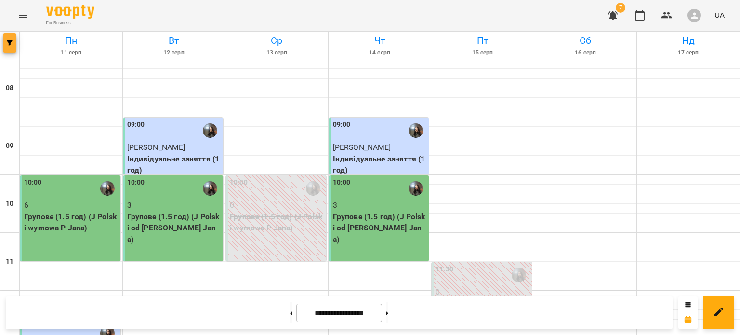
click at [8, 44] on icon "button" at bounding box center [10, 43] width 6 height 6
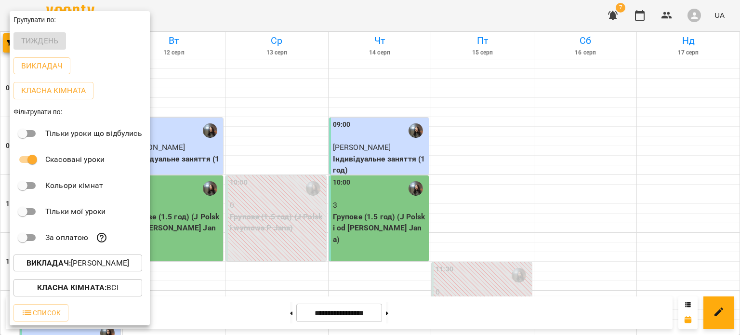
click at [355, 73] on div at bounding box center [370, 167] width 740 height 335
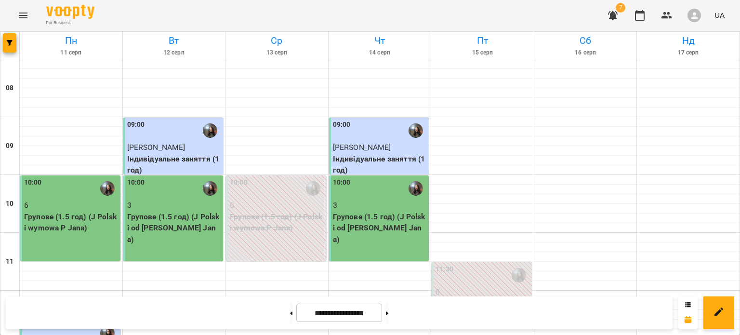
scroll to position [451, 0]
click at [290, 312] on button at bounding box center [291, 312] width 2 height 21
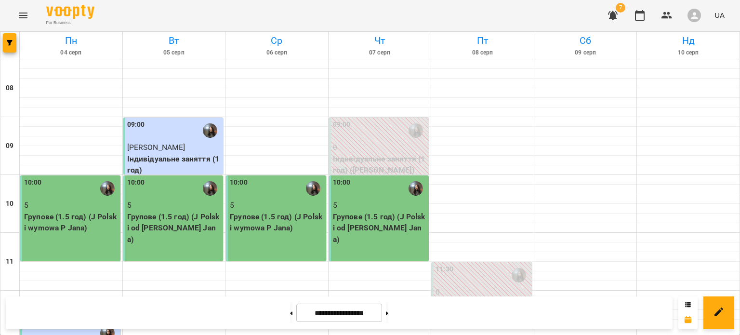
scroll to position [634, 0]
click at [290, 316] on button at bounding box center [291, 312] width 2 height 21
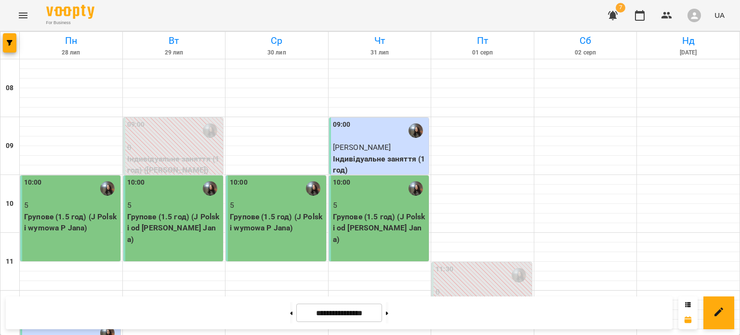
scroll to position [0, 0]
click at [388, 317] on button at bounding box center [387, 312] width 2 height 21
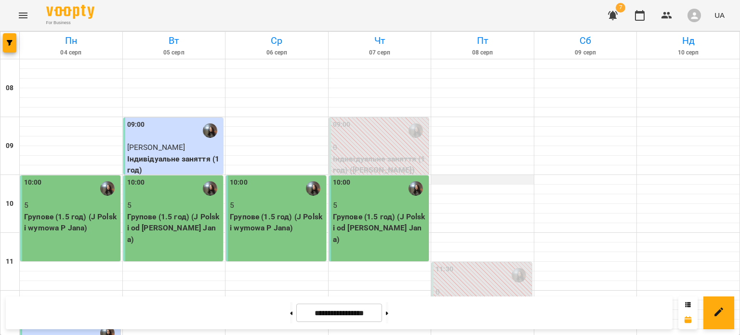
scroll to position [302, 0]
click at [290, 311] on icon at bounding box center [291, 313] width 2 height 4
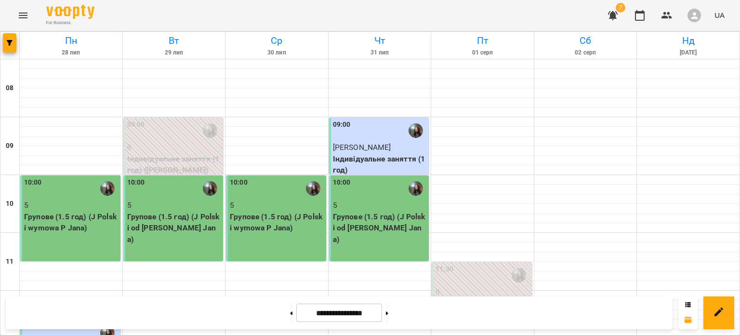
scroll to position [600, 0]
click at [290, 318] on button at bounding box center [291, 312] width 2 height 21
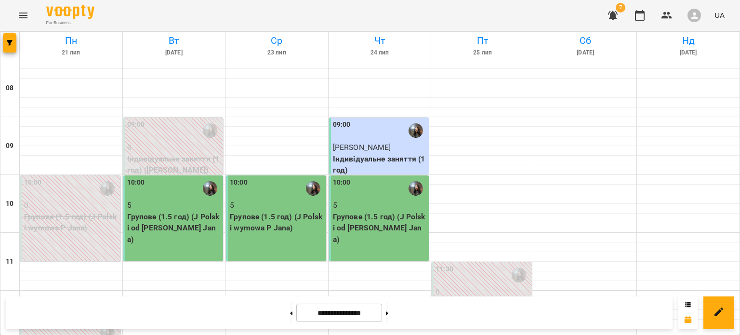
scroll to position [366, 0]
click at [290, 320] on button at bounding box center [291, 312] width 2 height 21
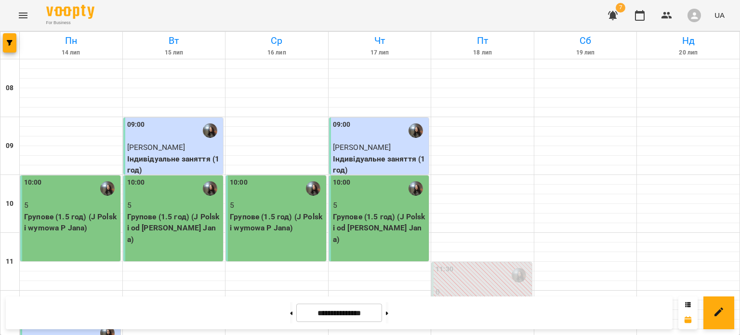
scroll to position [52, 0]
click at [388, 310] on button at bounding box center [387, 312] width 2 height 21
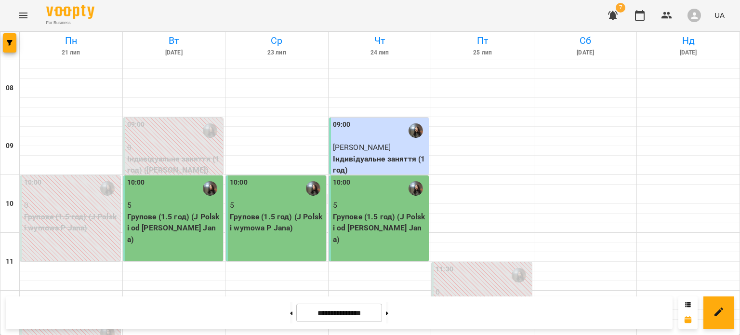
scroll to position [362, 0]
click at [388, 308] on button at bounding box center [387, 312] width 2 height 21
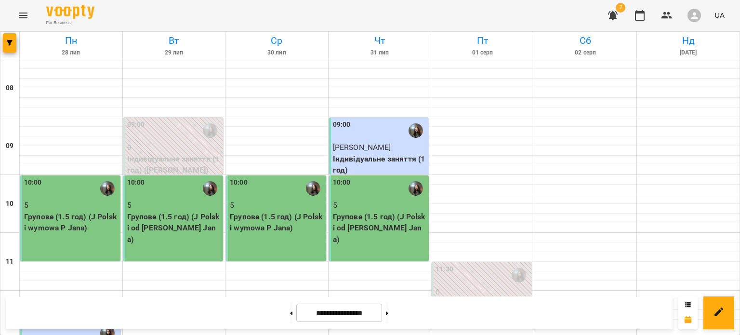
scroll to position [152, 0]
click at [13, 39] on button "button" at bounding box center [9, 42] width 13 height 19
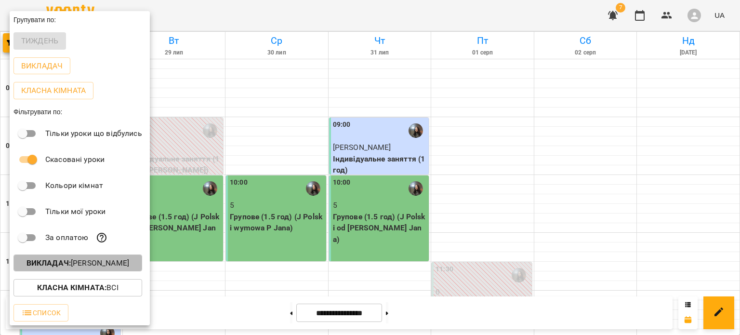
click at [76, 266] on p "Викладач : Бойцун Яна Вікторівна" at bounding box center [78, 263] width 103 height 12
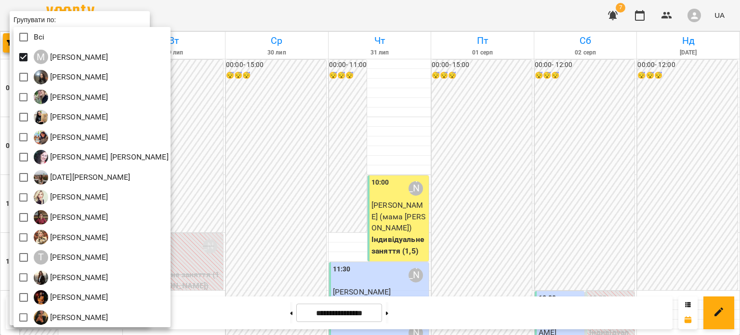
click at [360, 175] on div at bounding box center [370, 167] width 740 height 335
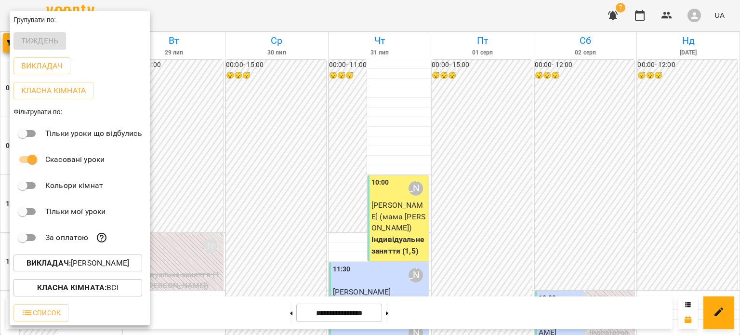
click at [360, 175] on div at bounding box center [370, 167] width 740 height 335
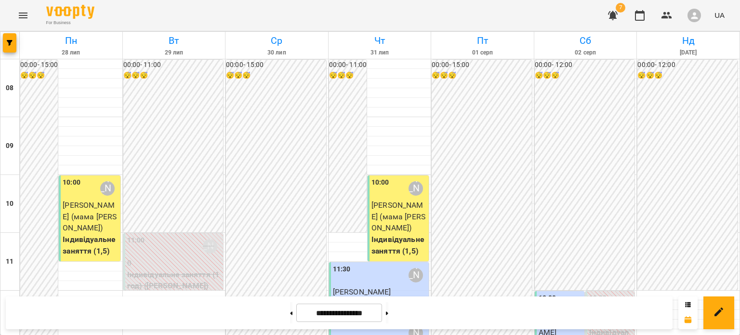
scroll to position [344, 0]
click at [388, 312] on button at bounding box center [387, 312] width 2 height 21
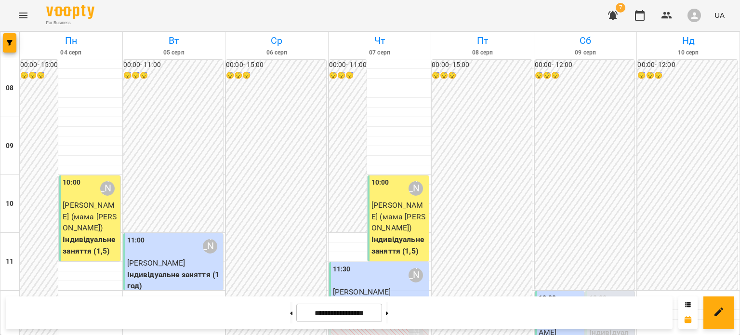
scroll to position [295, 0]
click at [388, 317] on button at bounding box center [387, 312] width 2 height 21
type input "**********"
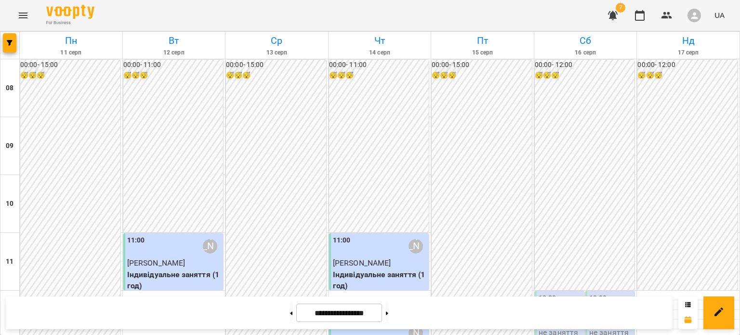
scroll to position [112, 0]
click at [172, 269] on p "Індивідуальне заняття (1 год)" at bounding box center [174, 280] width 94 height 23
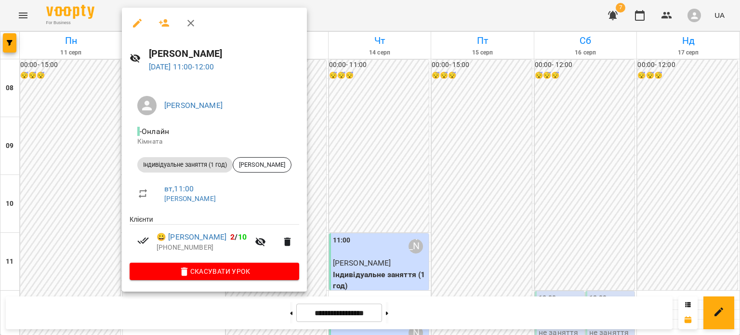
click at [9, 43] on div at bounding box center [370, 167] width 740 height 335
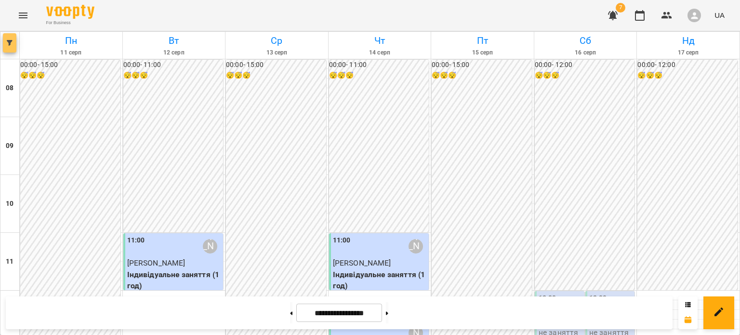
click at [9, 43] on icon "button" at bounding box center [10, 43] width 6 height 6
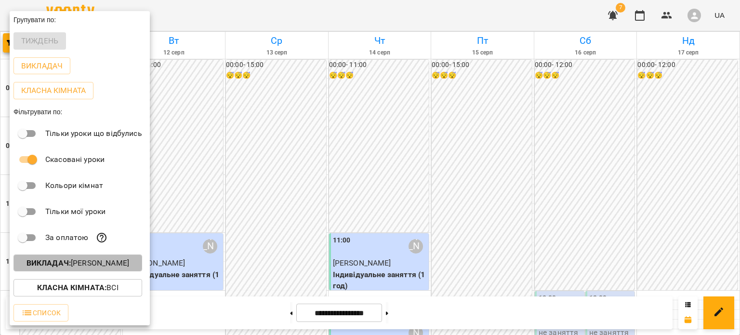
click at [91, 261] on p "Викладач : Maksym Yasichak" at bounding box center [78, 263] width 103 height 12
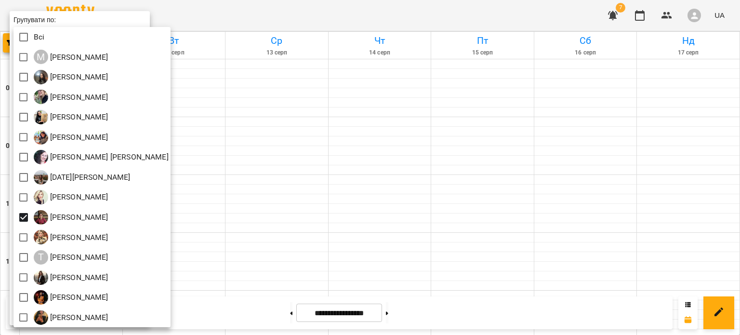
click at [342, 174] on div at bounding box center [370, 167] width 740 height 335
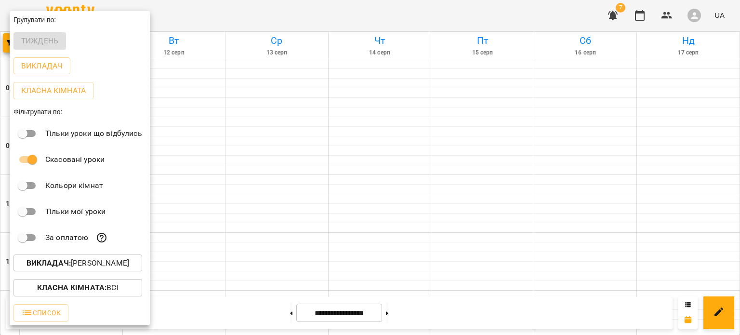
click at [342, 174] on div at bounding box center [370, 167] width 740 height 335
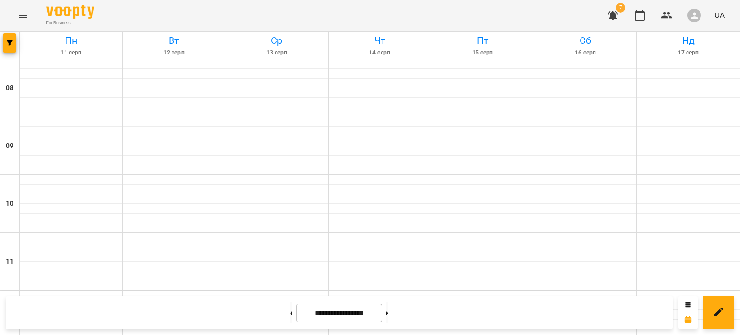
scroll to position [633, 0]
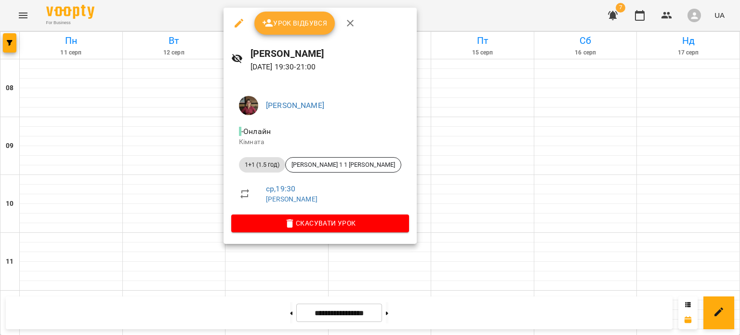
click at [306, 32] on button "Урок відбувся" at bounding box center [294, 23] width 81 height 23
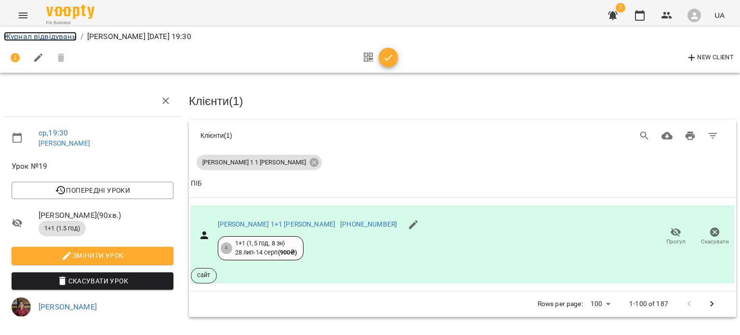
click at [53, 35] on link "Журнал відвідувань" at bounding box center [40, 36] width 73 height 9
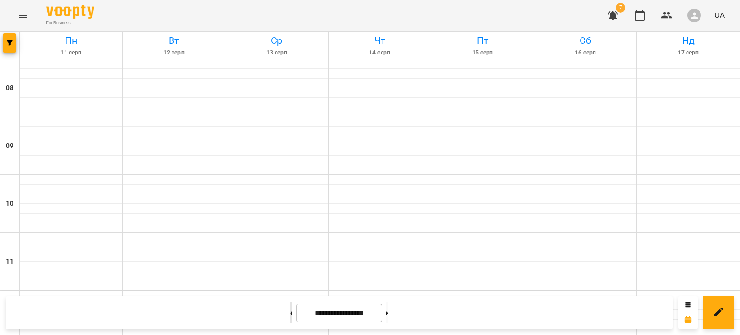
click at [290, 310] on button at bounding box center [291, 312] width 2 height 21
click at [290, 319] on button at bounding box center [291, 312] width 2 height 21
click at [13, 46] on button "button" at bounding box center [9, 42] width 13 height 19
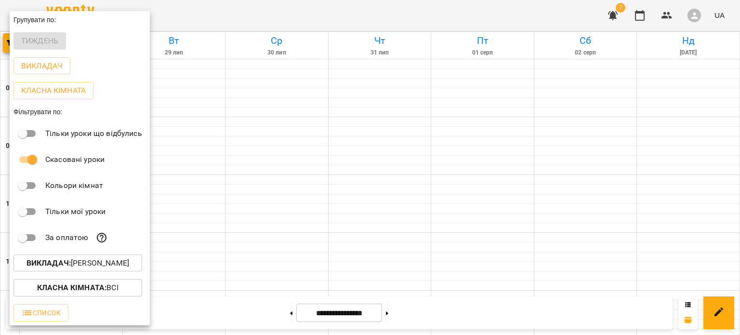
click at [85, 266] on p "Викладач : Олена Семенова" at bounding box center [78, 263] width 103 height 12
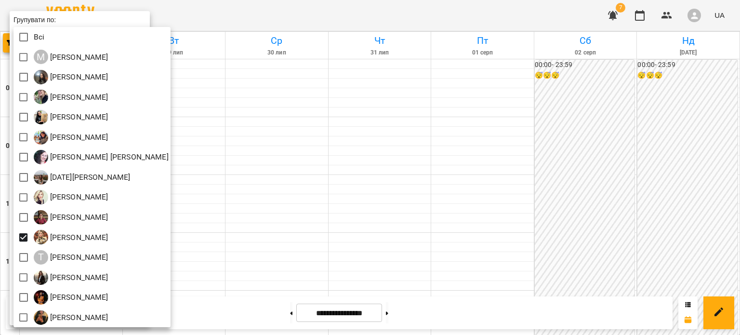
click at [453, 173] on div at bounding box center [370, 167] width 740 height 335
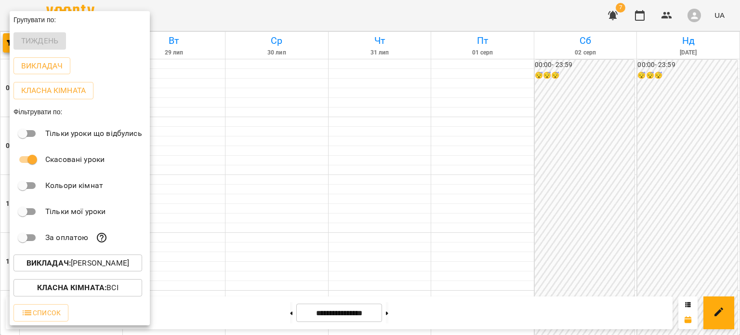
click at [453, 173] on div at bounding box center [370, 167] width 740 height 335
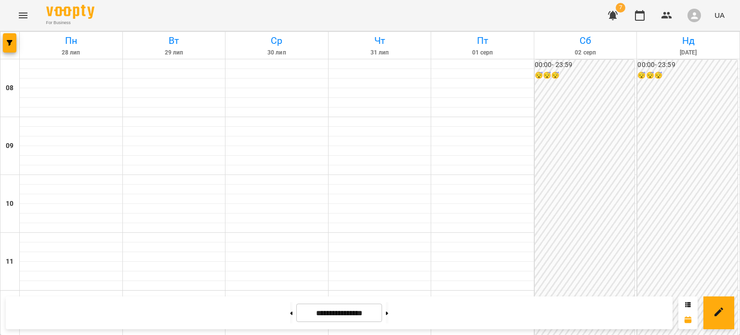
click at [427, 316] on div "**********" at bounding box center [339, 312] width 667 height 33
click at [388, 311] on button at bounding box center [387, 312] width 2 height 21
click at [388, 316] on button at bounding box center [387, 312] width 2 height 21
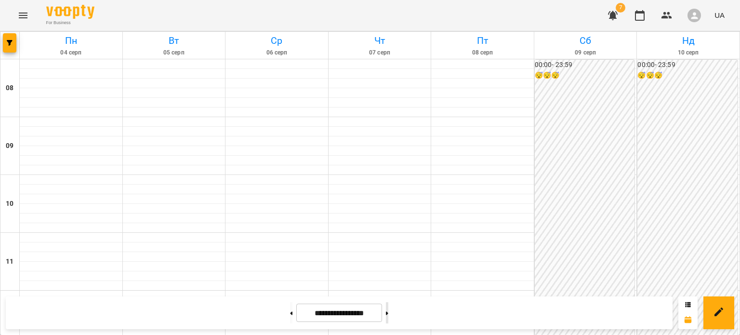
type input "**********"
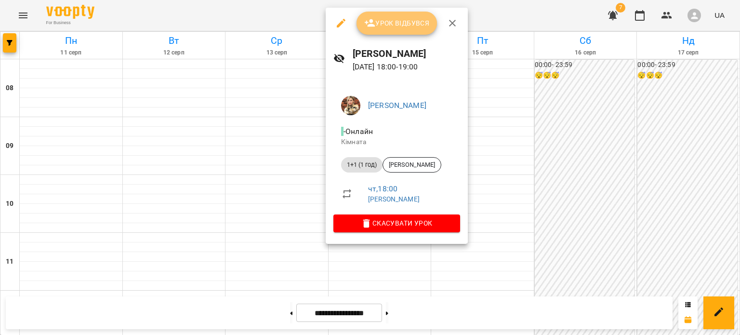
click at [386, 32] on button "Урок відбувся" at bounding box center [397, 23] width 81 height 23
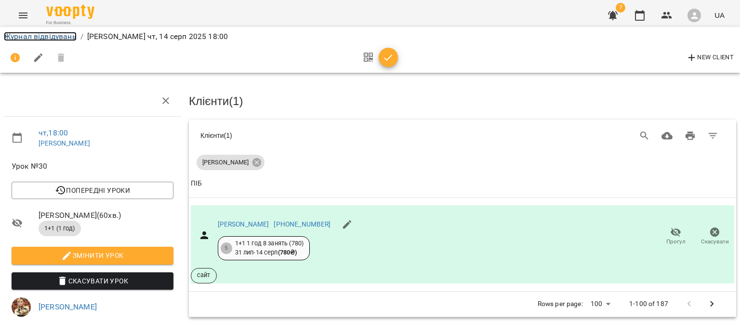
click at [17, 34] on link "Журнал відвідувань" at bounding box center [40, 36] width 73 height 9
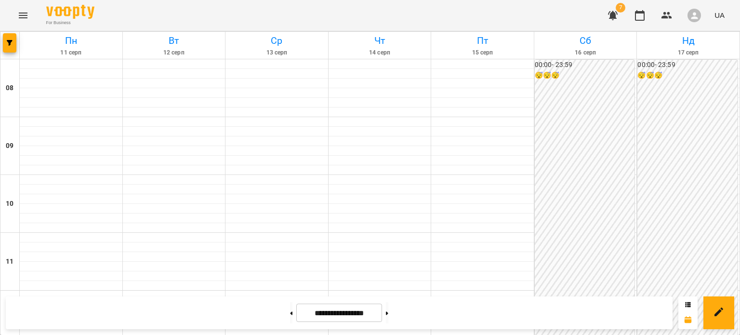
click at [17, 43] on div at bounding box center [9, 45] width 19 height 27
click at [15, 43] on span "button" at bounding box center [9, 43] width 13 height 6
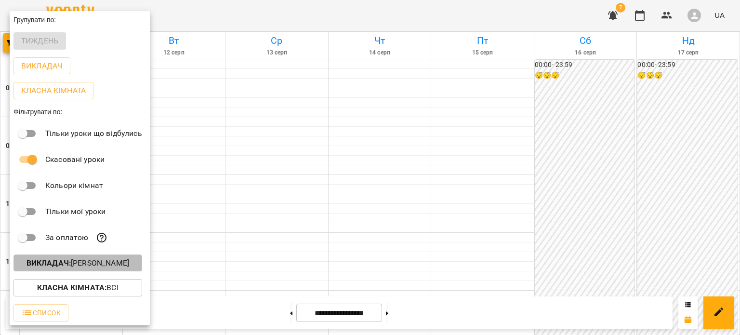
click at [63, 266] on b "Викладач :" at bounding box center [49, 262] width 44 height 9
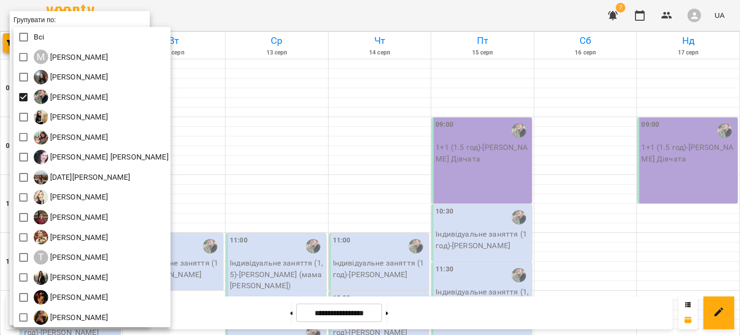
click at [383, 244] on div at bounding box center [370, 167] width 740 height 335
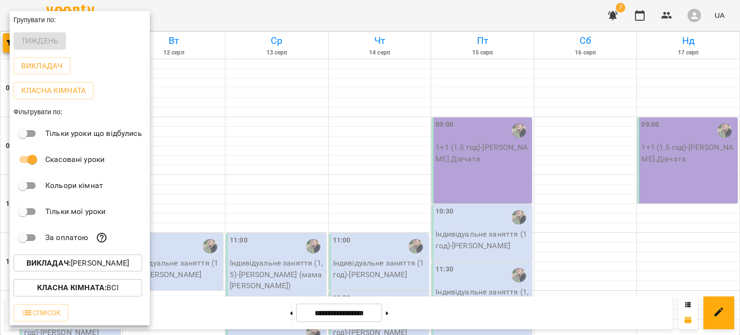
click at [383, 244] on div at bounding box center [370, 167] width 740 height 335
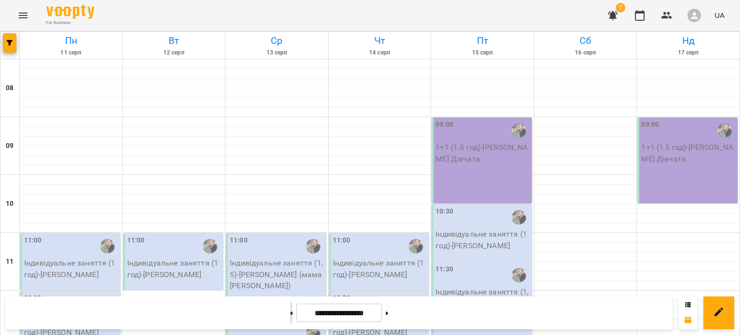
click at [290, 311] on button at bounding box center [291, 312] width 2 height 21
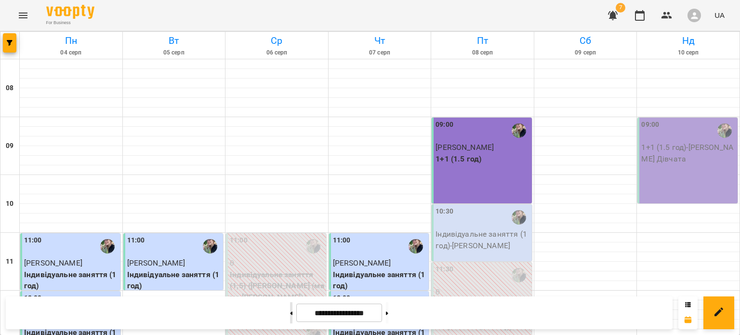
click at [290, 310] on button at bounding box center [291, 312] width 2 height 21
type input "**********"
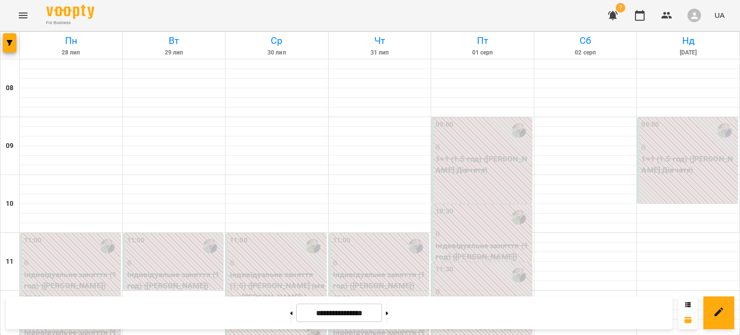
click at [666, 168] on p "1+1 (1.5 год) (Маша Дівчата)" at bounding box center [688, 164] width 94 height 23
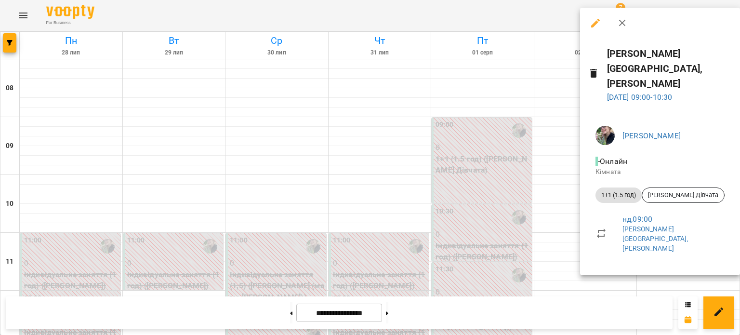
click at [594, 21] on icon "button" at bounding box center [596, 23] width 12 height 12
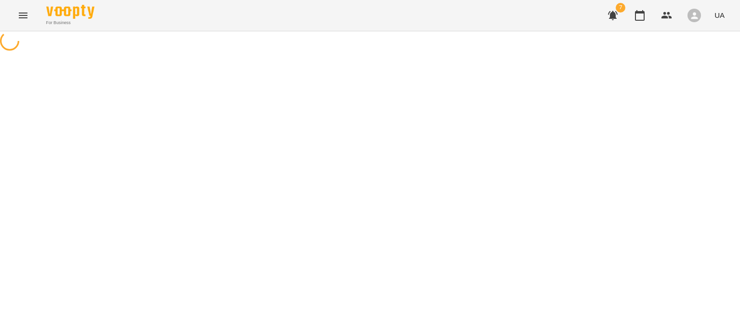
select select "**********"
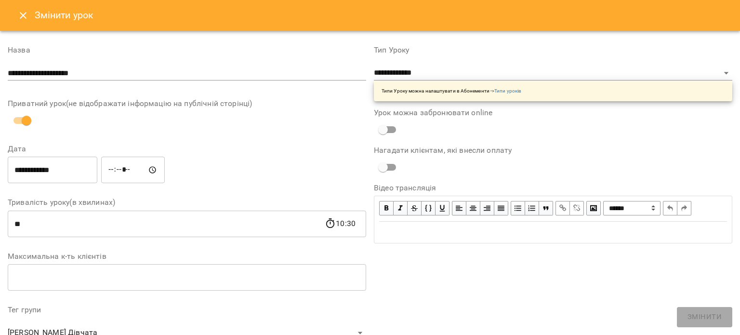
click at [21, 14] on icon "Close" at bounding box center [23, 16] width 12 height 12
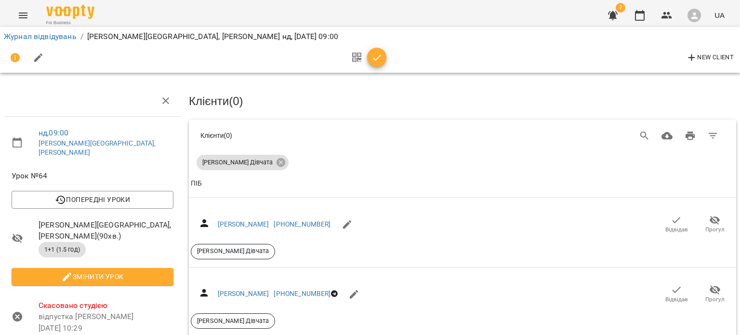
scroll to position [69, 0]
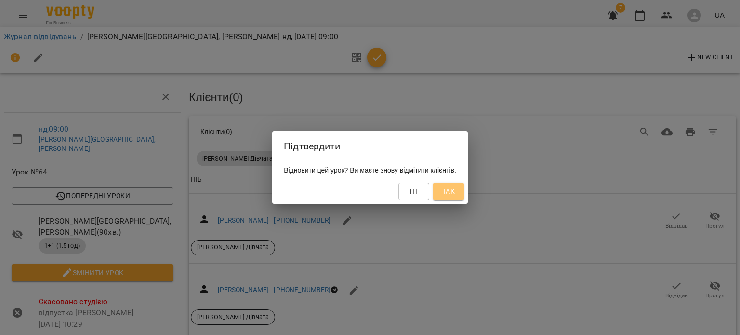
click at [455, 187] on span "Так" at bounding box center [448, 192] width 13 height 12
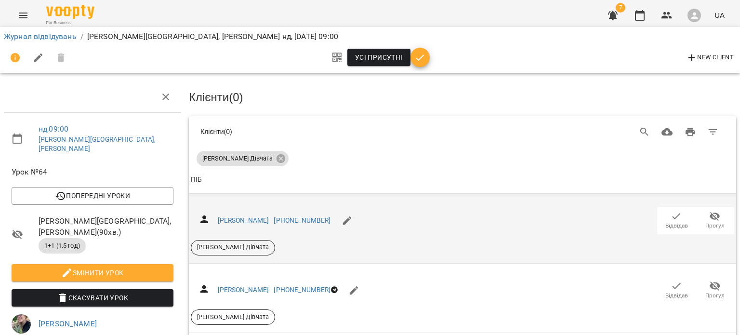
click at [671, 222] on span "Відвідав" at bounding box center [677, 226] width 23 height 8
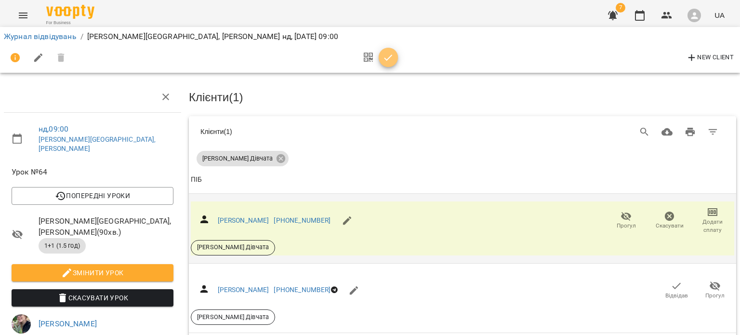
click at [391, 62] on icon "button" at bounding box center [389, 58] width 12 height 12
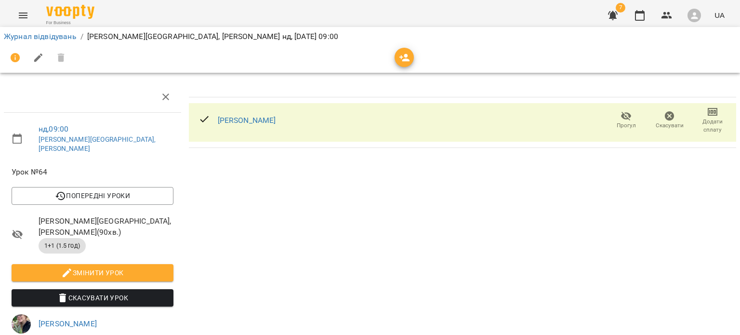
scroll to position [0, 0]
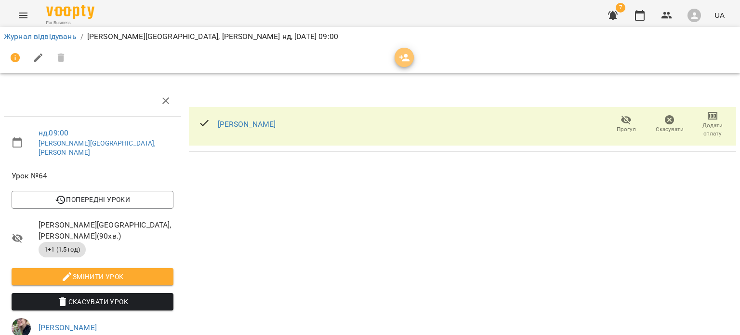
click at [405, 52] on icon "button" at bounding box center [405, 58] width 12 height 12
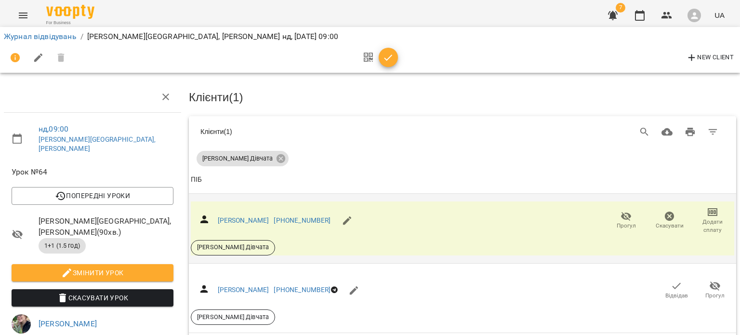
scroll to position [67, 0]
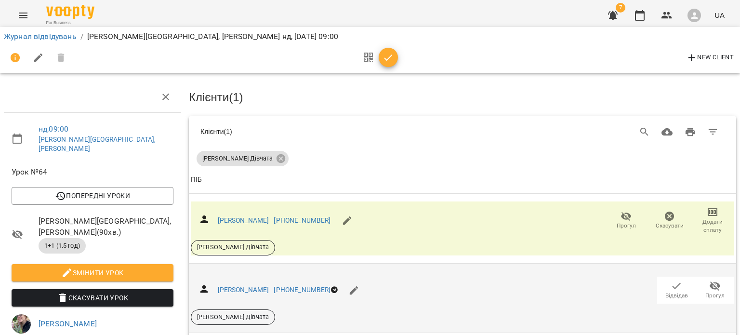
click at [679, 292] on span "Відвідав" at bounding box center [677, 296] width 23 height 8
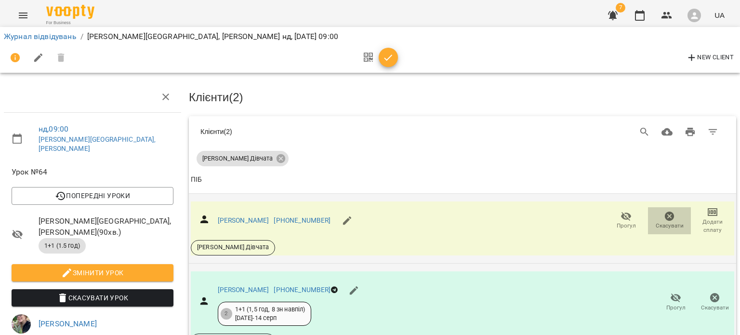
click at [667, 212] on icon "button" at bounding box center [670, 217] width 10 height 10
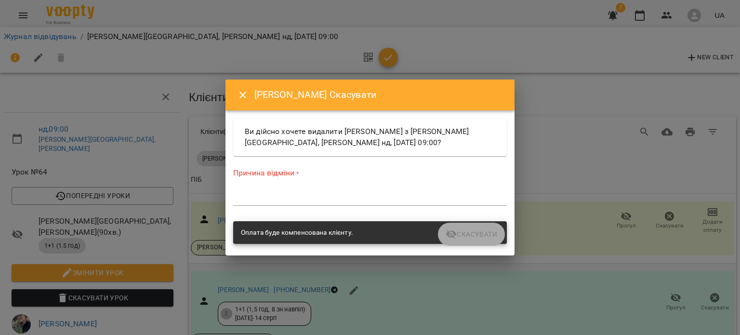
click at [400, 200] on textarea at bounding box center [370, 197] width 274 height 9
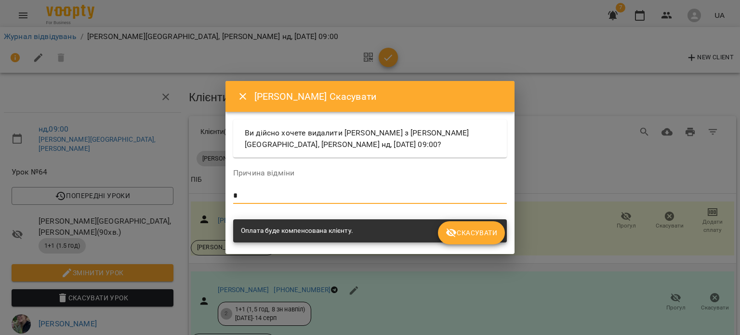
type textarea "*"
click at [478, 240] on button "Скасувати" at bounding box center [471, 232] width 67 height 23
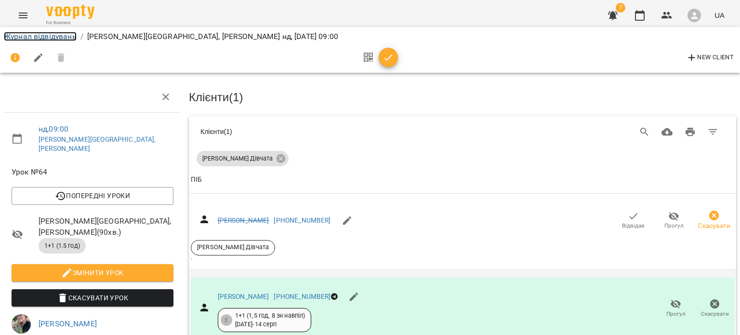
click at [40, 40] on link "Журнал відвідувань" at bounding box center [40, 36] width 73 height 9
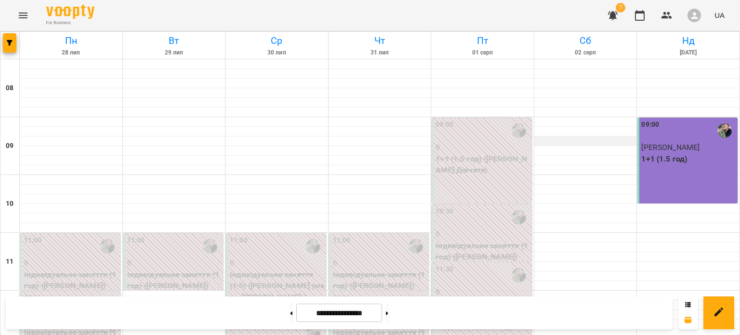
scroll to position [635, 0]
click at [388, 319] on button at bounding box center [387, 312] width 2 height 21
type input "**********"
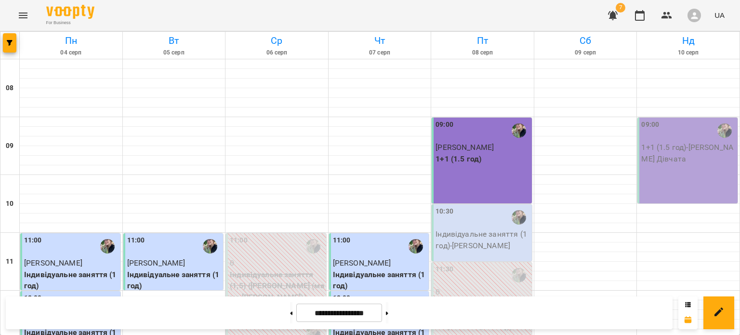
scroll to position [313, 0]
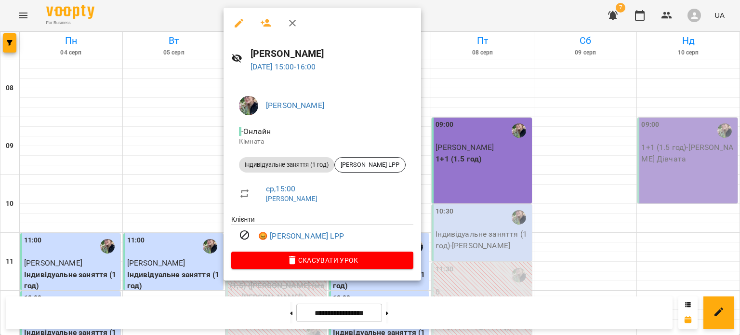
click at [240, 26] on icon "button" at bounding box center [239, 23] width 12 height 12
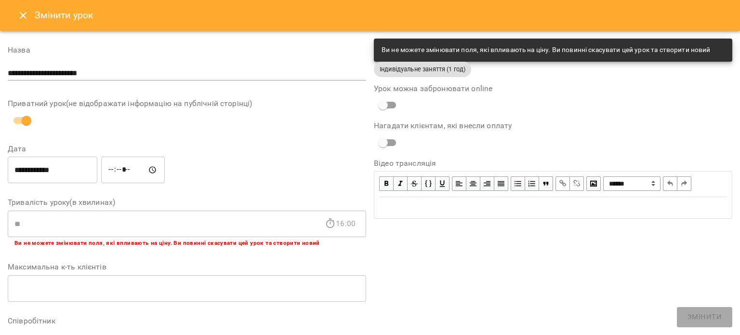
click at [28, 19] on icon "Close" at bounding box center [23, 16] width 12 height 12
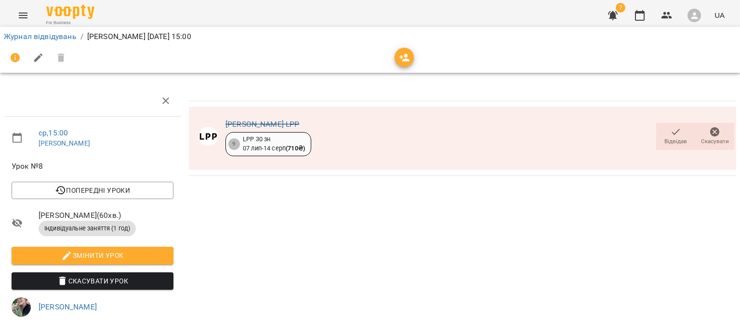
click at [674, 130] on icon "button" at bounding box center [676, 132] width 12 height 12
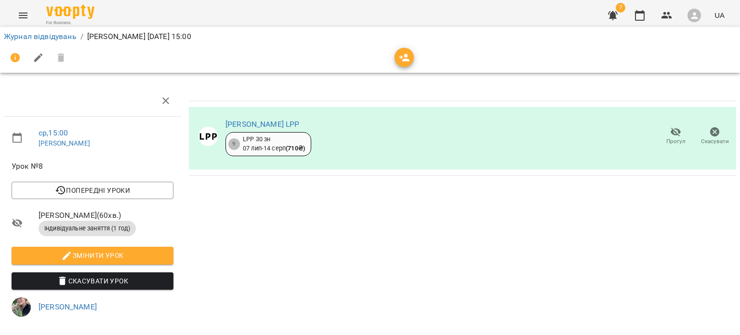
click at [671, 130] on icon "button" at bounding box center [676, 132] width 11 height 9
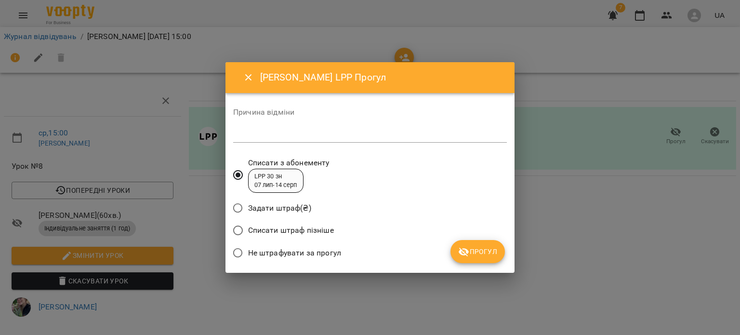
click at [273, 207] on span "Задати штраф(₴)" at bounding box center [279, 208] width 63 height 12
click at [486, 251] on span "Прогул" at bounding box center [477, 252] width 39 height 12
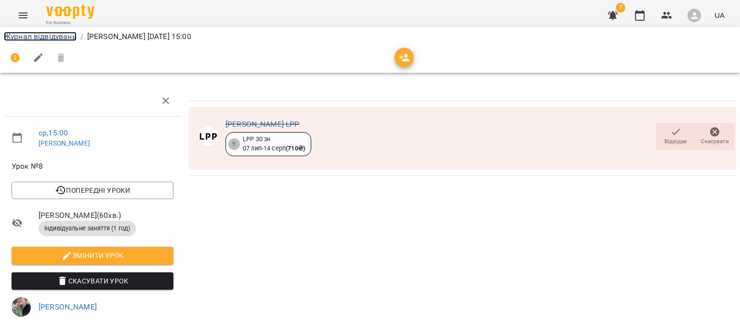
click at [28, 35] on link "Журнал відвідувань" at bounding box center [40, 36] width 73 height 9
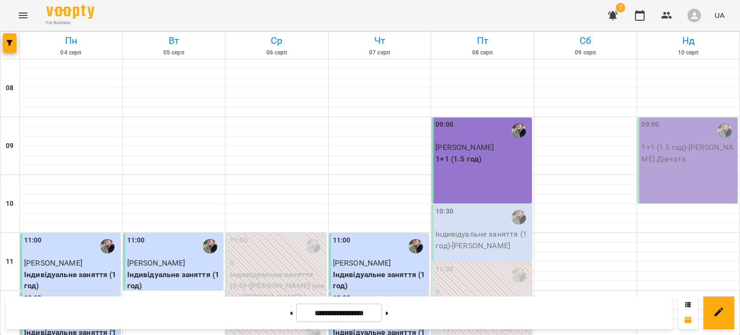
scroll to position [466, 0]
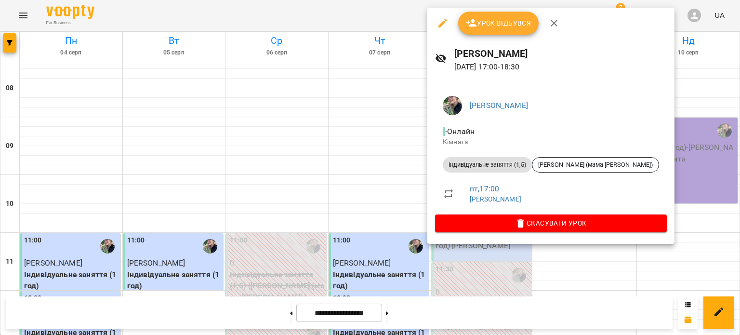
click at [481, 27] on span "Урок відбувся" at bounding box center [499, 23] width 66 height 12
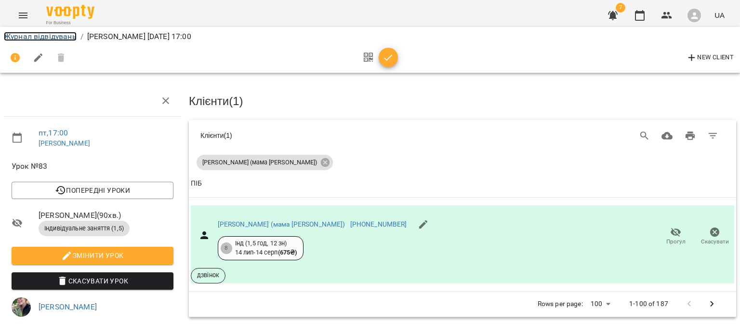
click at [42, 38] on link "Журнал відвідувань" at bounding box center [40, 36] width 73 height 9
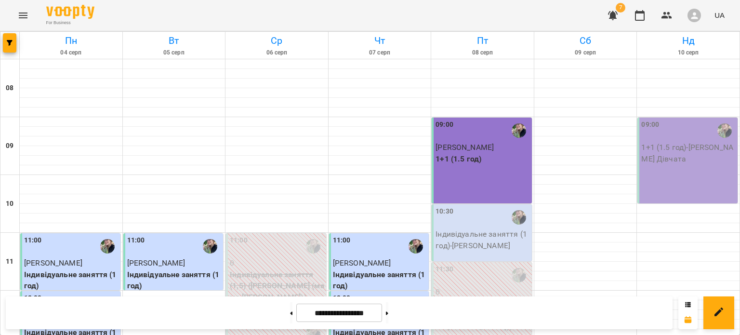
scroll to position [20, 0]
click at [459, 206] on div "10:30" at bounding box center [483, 217] width 94 height 22
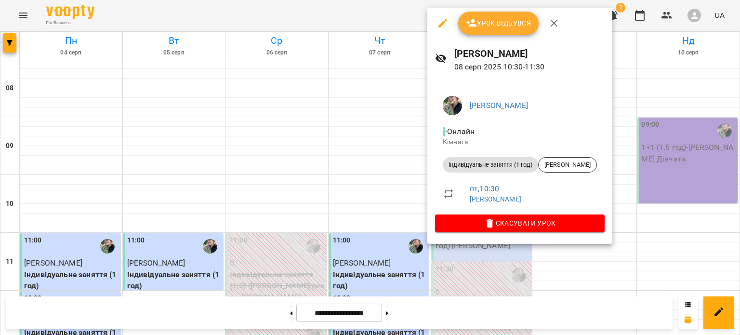
click at [506, 19] on span "Урок відбувся" at bounding box center [499, 23] width 66 height 12
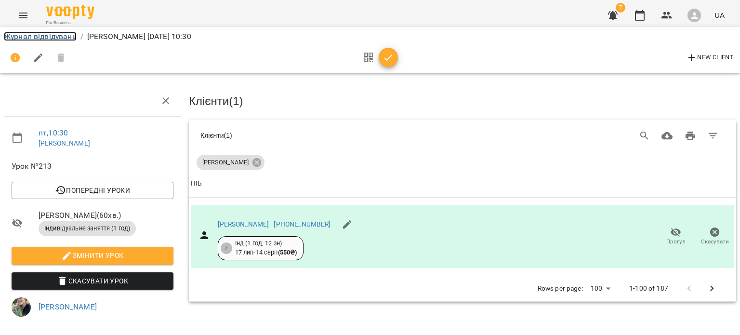
click at [44, 36] on link "Журнал відвідувань" at bounding box center [40, 36] width 73 height 9
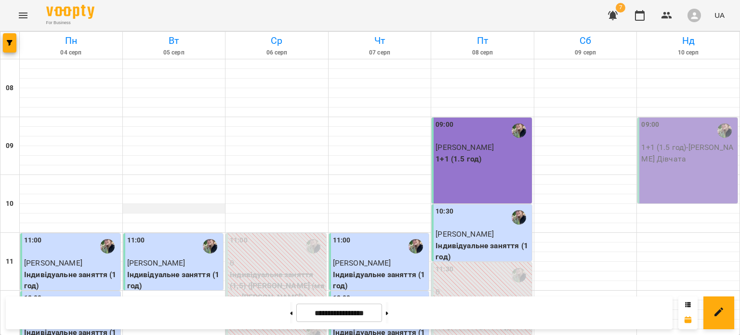
scroll to position [635, 0]
click at [275, 301] on div "**********" at bounding box center [339, 312] width 667 height 33
click at [290, 310] on button at bounding box center [291, 312] width 2 height 21
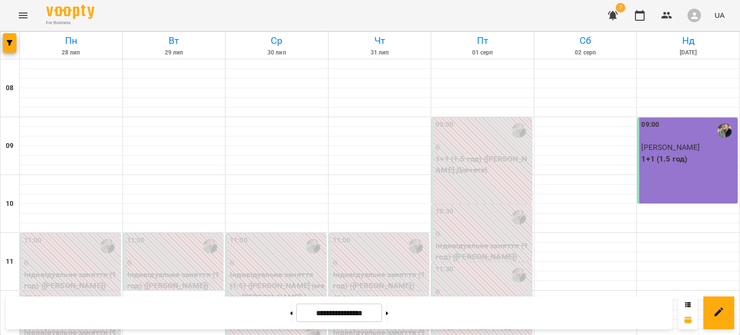
scroll to position [374, 0]
click at [388, 314] on icon at bounding box center [387, 312] width 2 height 3
type input "**********"
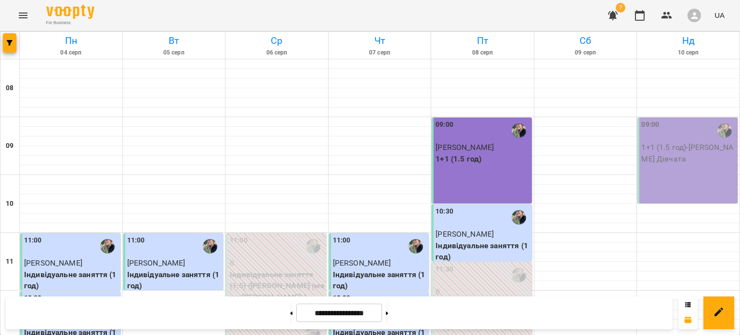
scroll to position [351, 0]
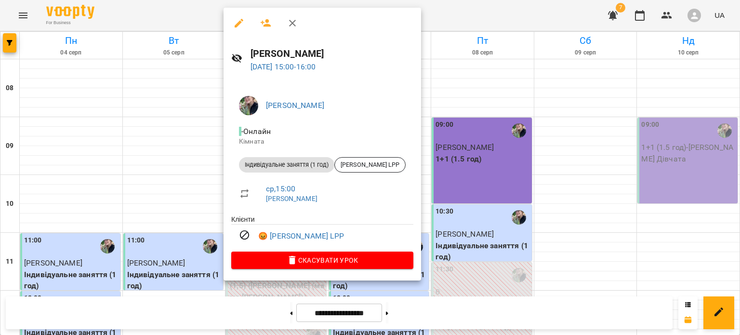
click at [235, 29] on button "button" at bounding box center [238, 23] width 23 height 23
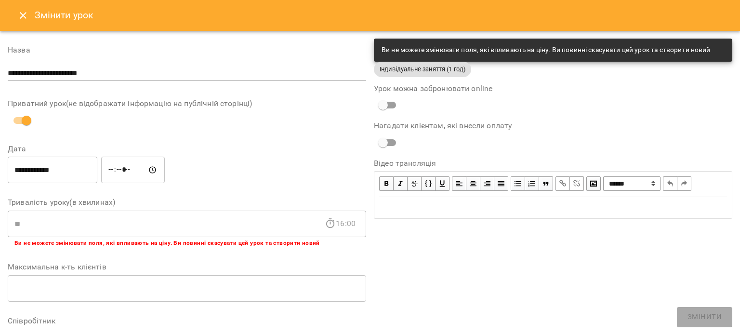
click at [16, 9] on button "Close" at bounding box center [23, 15] width 23 height 23
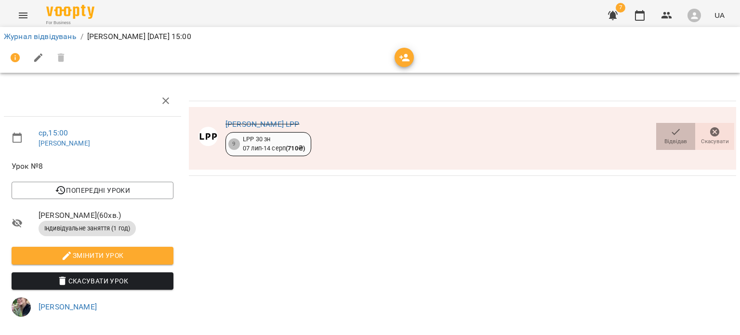
click at [665, 142] on span "Відвідав" at bounding box center [676, 141] width 23 height 8
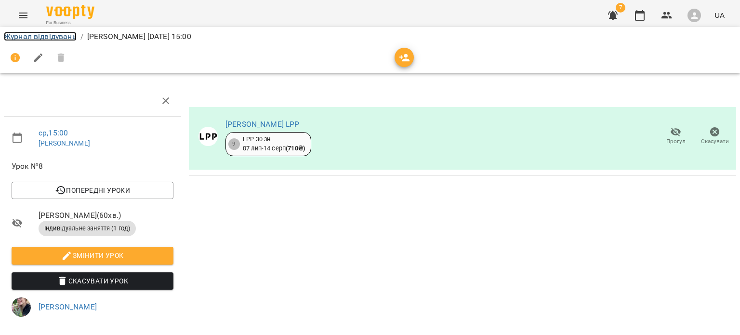
click at [37, 36] on link "Журнал відвідувань" at bounding box center [40, 36] width 73 height 9
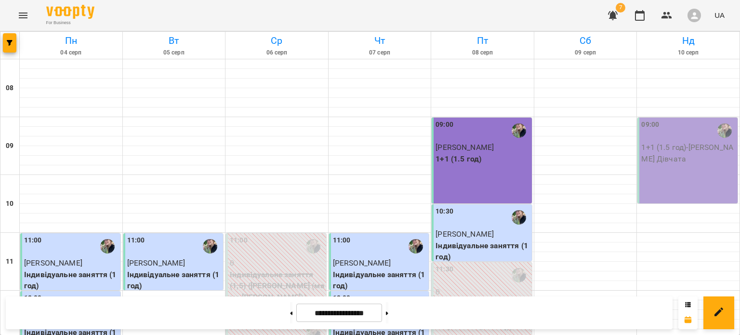
scroll to position [584, 0]
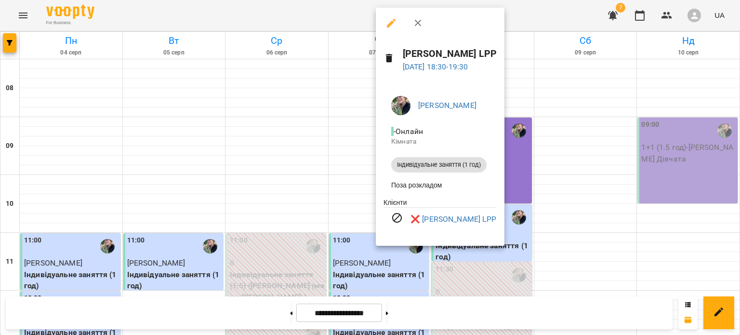
click at [395, 26] on icon "button" at bounding box center [392, 23] width 12 height 12
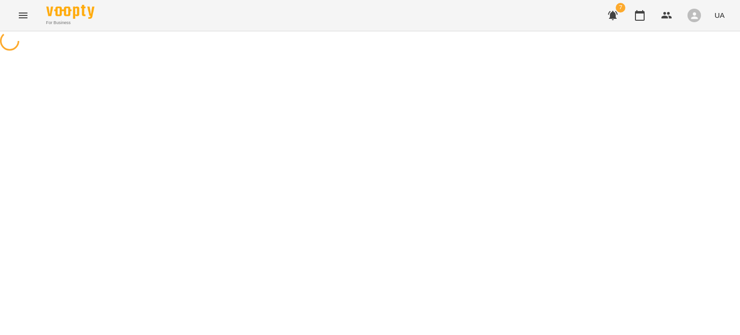
select select "**********"
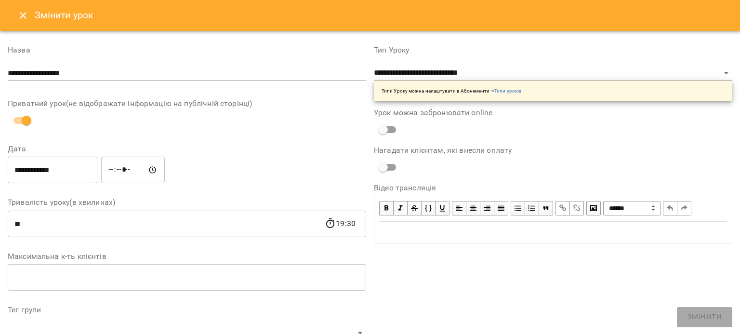
click at [21, 15] on icon "Close" at bounding box center [23, 16] width 12 height 12
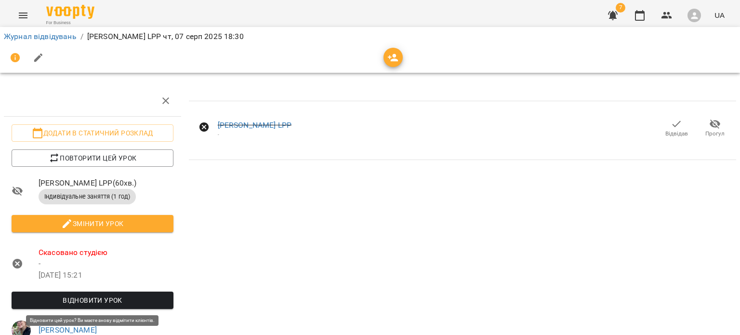
click at [121, 297] on span "Відновити урок" at bounding box center [92, 300] width 147 height 12
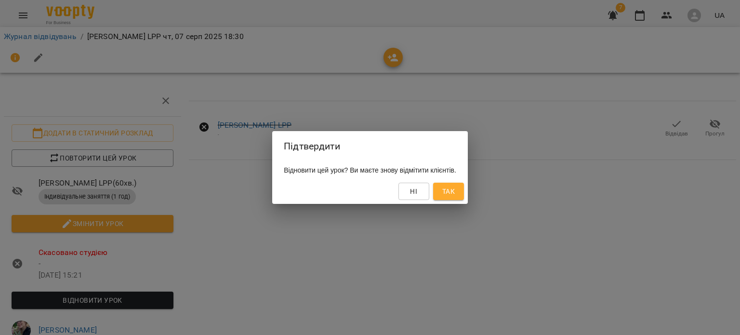
click at [455, 190] on span "Так" at bounding box center [448, 192] width 13 height 12
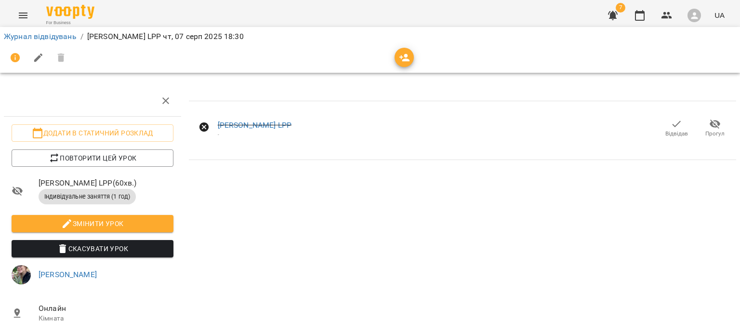
click at [682, 130] on span "Відвідав" at bounding box center [676, 127] width 27 height 19
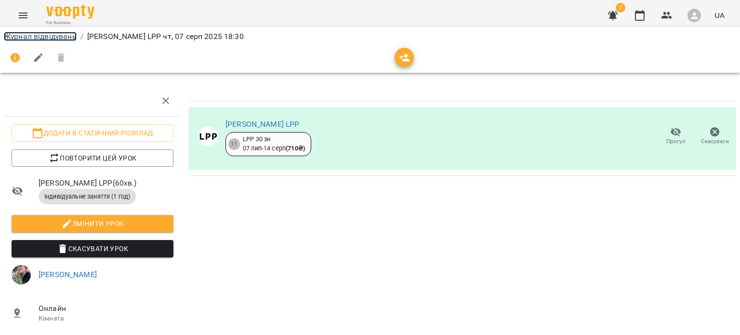
click at [40, 38] on link "Журнал відвідувань" at bounding box center [40, 36] width 73 height 9
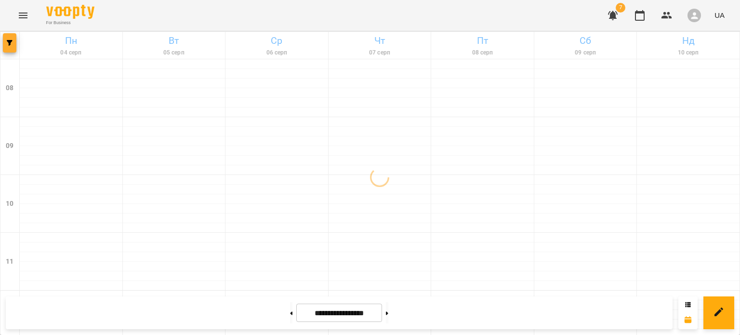
click at [15, 44] on span "button" at bounding box center [9, 43] width 13 height 6
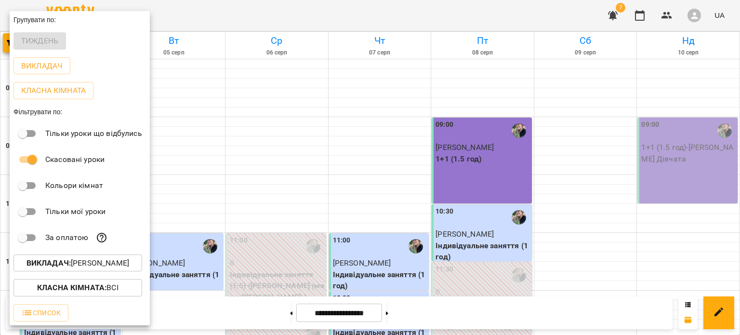
click at [78, 266] on p "Викладач : Борзова Марія Олексіївна" at bounding box center [78, 263] width 103 height 12
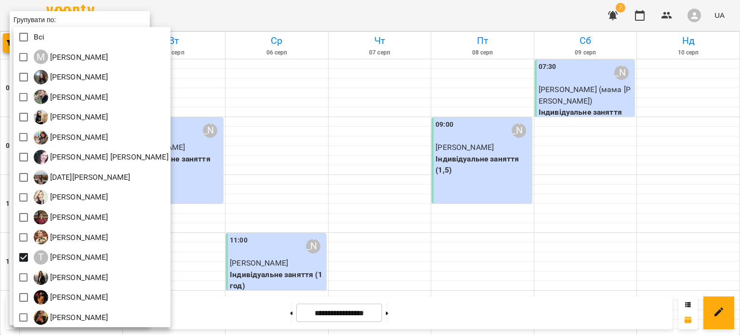
click at [416, 95] on div at bounding box center [370, 167] width 740 height 335
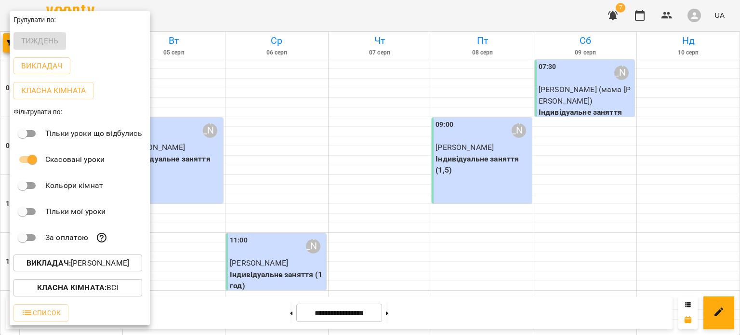
click at [416, 95] on div at bounding box center [370, 167] width 740 height 335
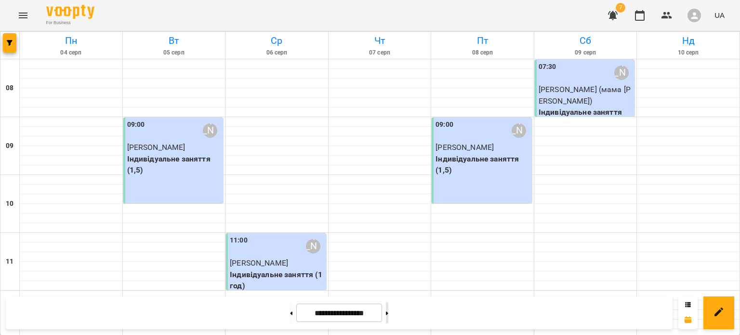
click at [388, 313] on button at bounding box center [387, 312] width 2 height 21
type input "**********"
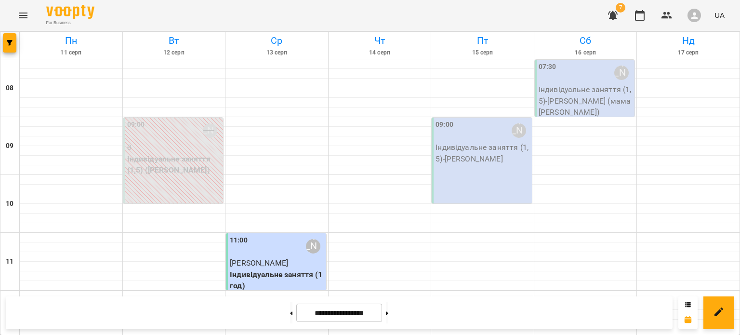
scroll to position [459, 0]
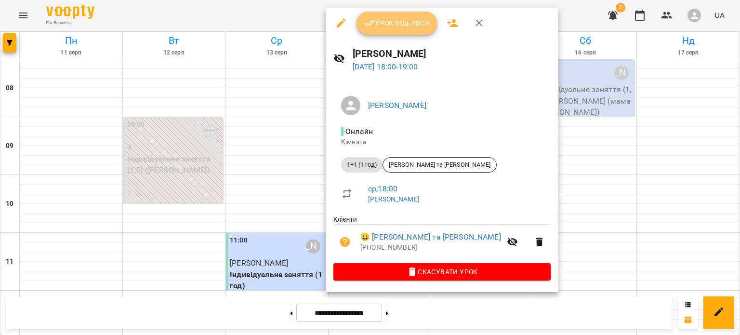
click at [410, 21] on span "Урок відбувся" at bounding box center [397, 23] width 66 height 12
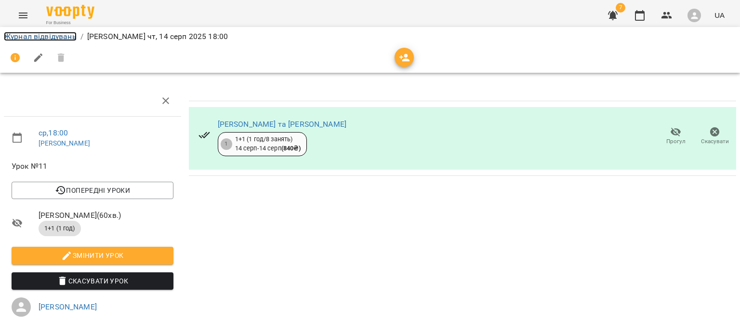
click at [23, 32] on link "Журнал відвідувань" at bounding box center [40, 36] width 73 height 9
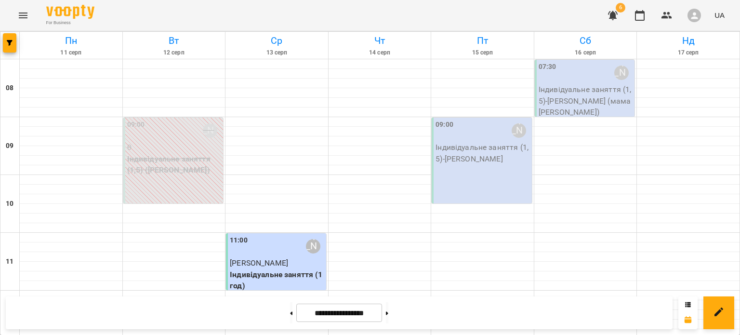
click at [278, 252] on div "11:00 Тетяна Бойко" at bounding box center [277, 246] width 94 height 22
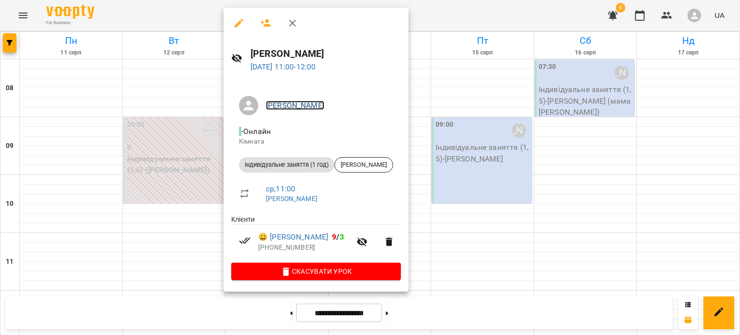
click at [280, 104] on link "[PERSON_NAME]" at bounding box center [295, 105] width 58 height 9
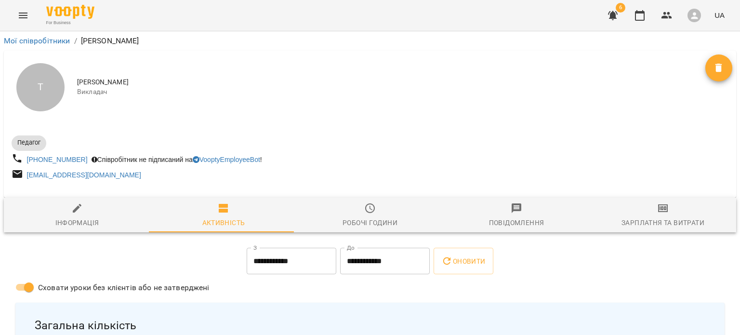
click at [658, 227] on div "Зарплатня та Витрати" at bounding box center [663, 223] width 83 height 12
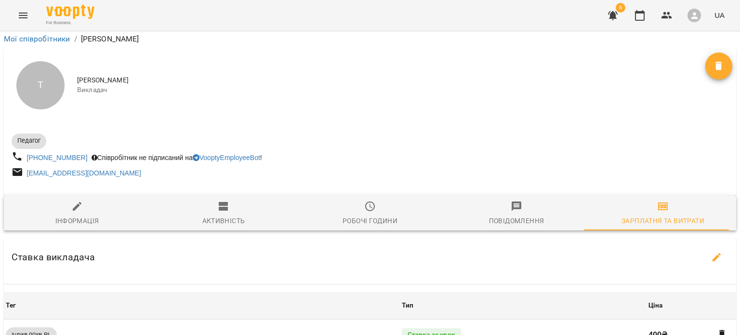
scroll to position [241, 0]
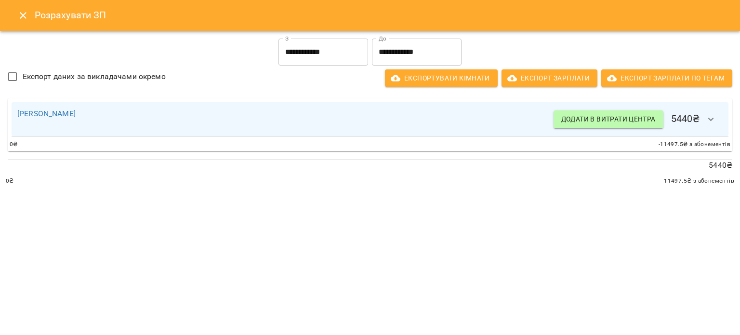
click at [413, 58] on input "**********" at bounding box center [417, 52] width 90 height 27
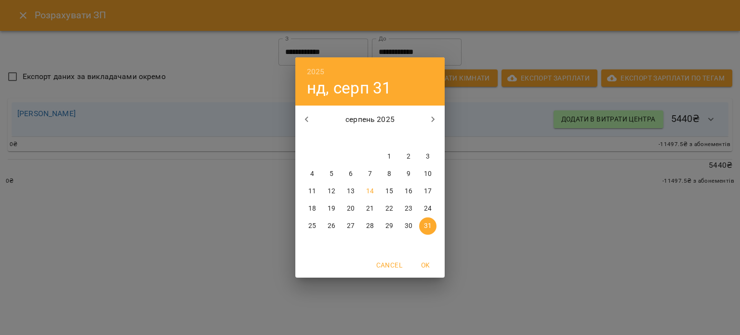
click at [371, 190] on p "14" at bounding box center [370, 192] width 8 height 10
type input "**********"
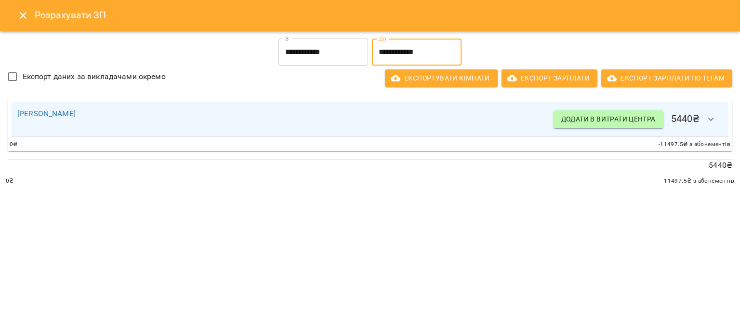
click at [20, 16] on icon "Close" at bounding box center [23, 16] width 12 height 12
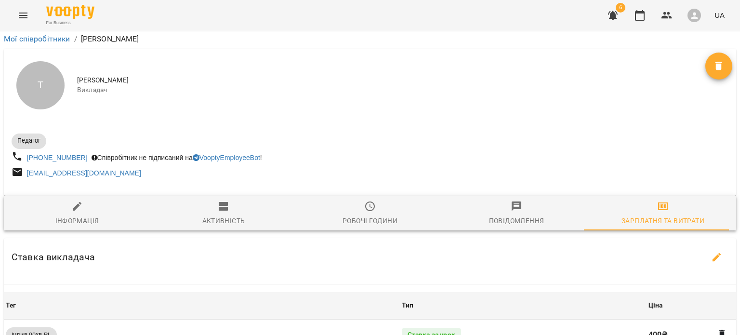
scroll to position [479, 0]
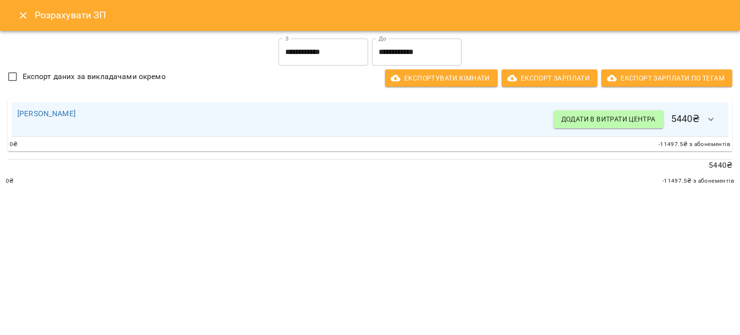
click at [403, 50] on input "**********" at bounding box center [417, 52] width 90 height 27
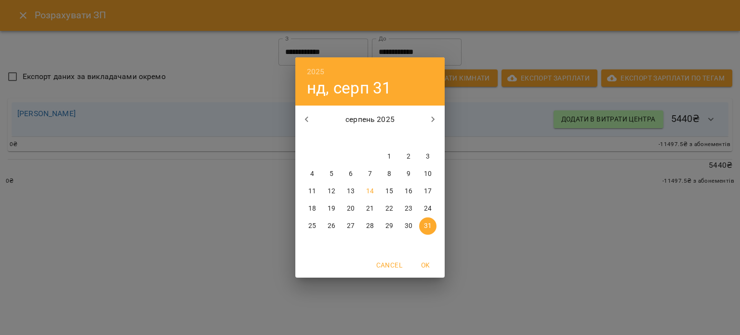
click at [364, 193] on span "14" at bounding box center [369, 192] width 17 height 10
type input "**********"
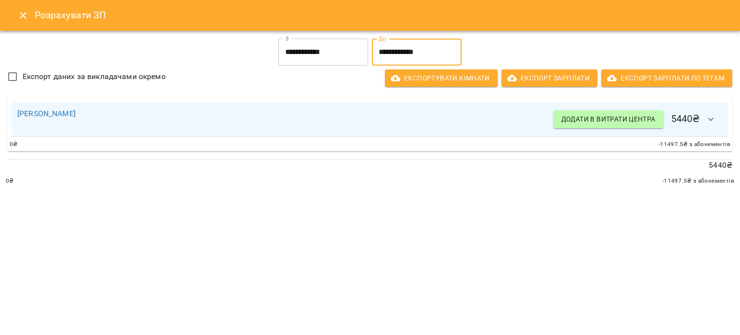
click at [395, 46] on input "**********" at bounding box center [417, 52] width 90 height 27
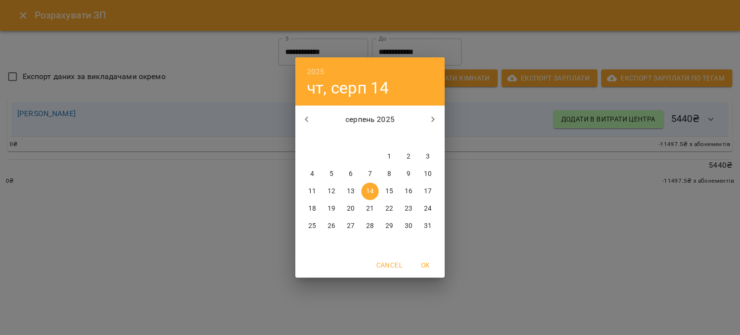
click at [374, 192] on span "14" at bounding box center [369, 192] width 17 height 10
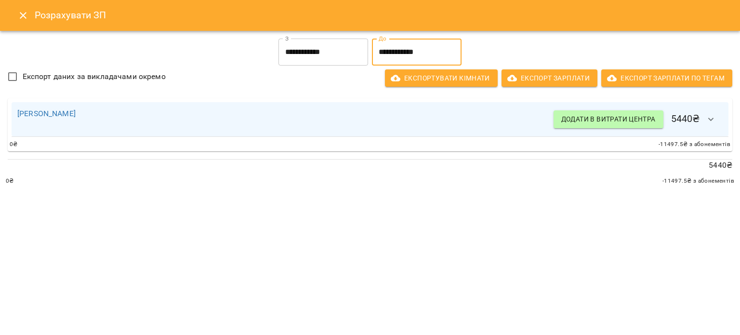
click at [710, 125] on icon "button" at bounding box center [712, 120] width 12 height 12
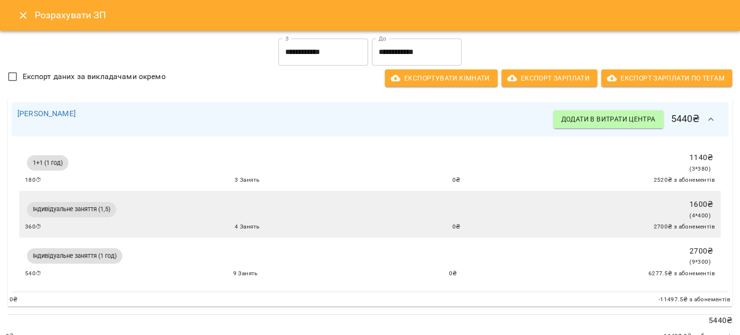
scroll to position [23, 0]
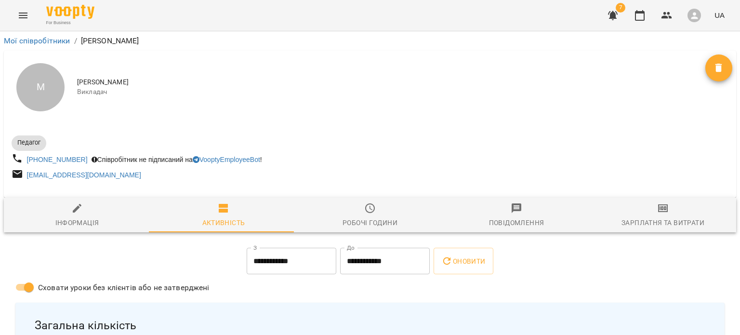
click at [632, 211] on span "Зарплатня та Витрати" at bounding box center [663, 215] width 135 height 26
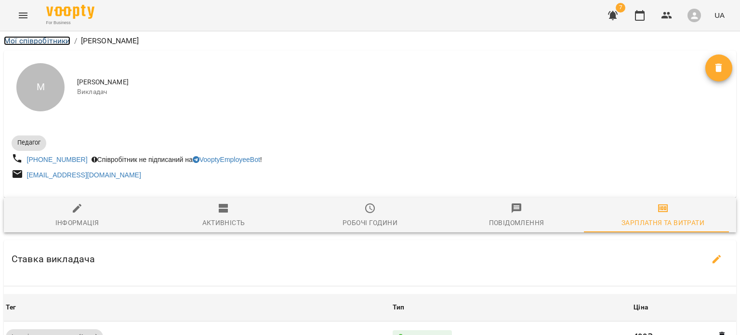
click at [47, 41] on link "Мої співробітники" at bounding box center [37, 40] width 67 height 9
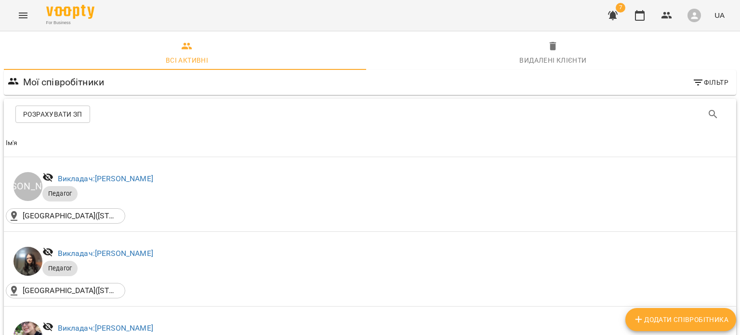
click at [67, 107] on button "Розрахувати ЗП" at bounding box center [52, 114] width 75 height 17
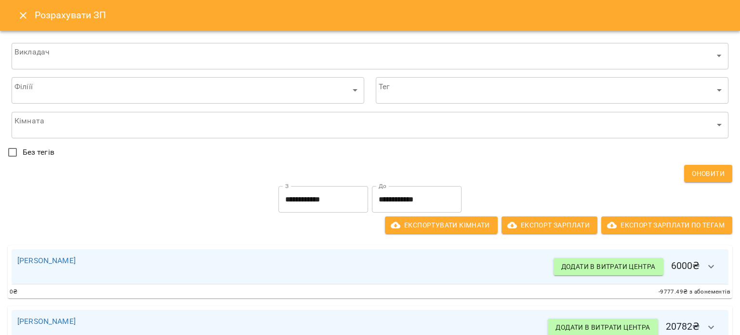
click at [422, 199] on input "**********" at bounding box center [417, 199] width 90 height 27
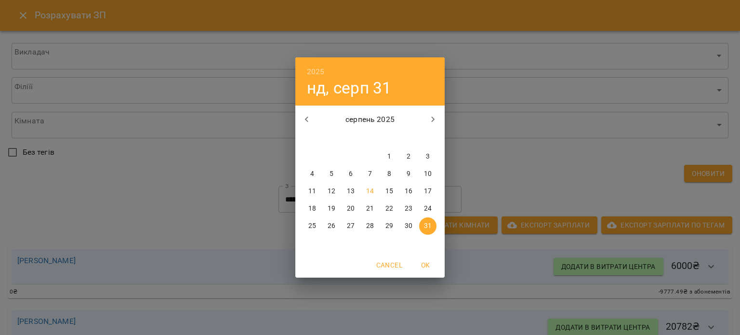
click at [371, 188] on p "14" at bounding box center [370, 192] width 8 height 10
type input "**********"
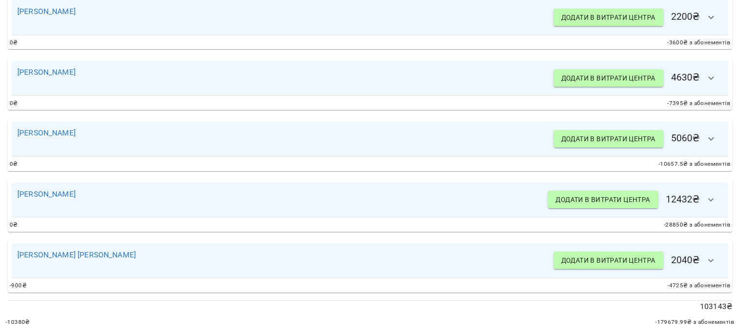
scroll to position [688, 0]
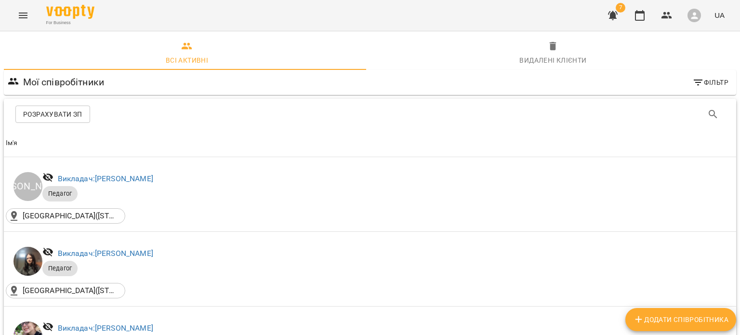
click at [79, 113] on span "Розрахувати ЗП" at bounding box center [52, 114] width 59 height 12
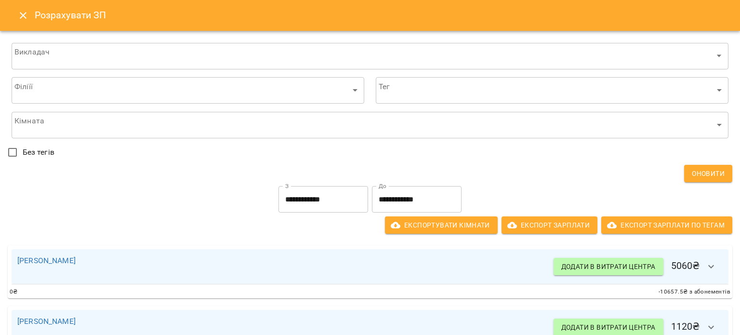
click at [387, 201] on input "**********" at bounding box center [417, 199] width 90 height 27
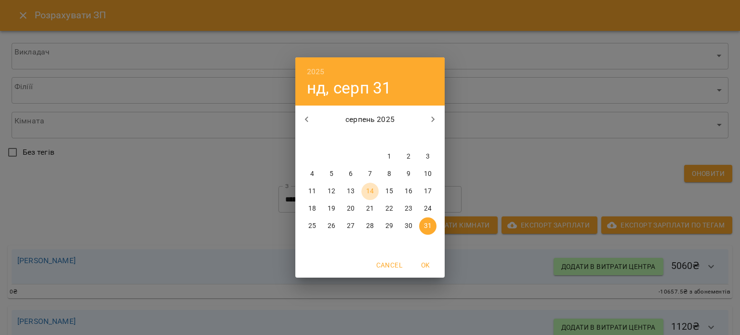
click at [370, 189] on p "14" at bounding box center [370, 192] width 8 height 10
type input "**********"
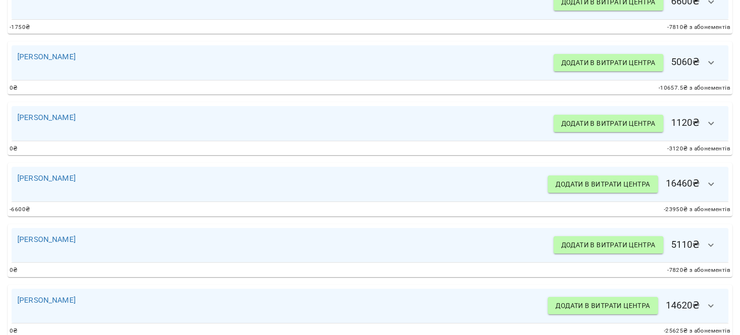
scroll to position [742, 0]
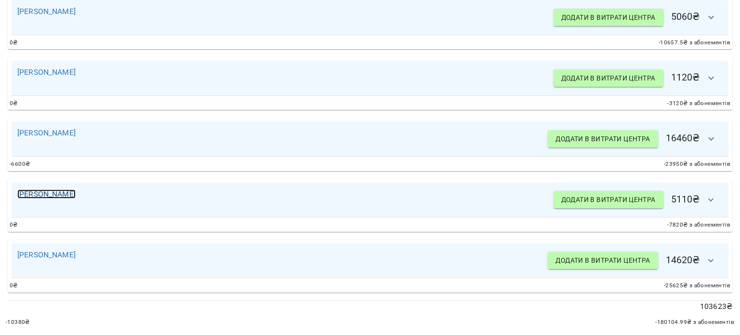
click at [41, 189] on link "[PERSON_NAME]" at bounding box center [46, 193] width 58 height 9
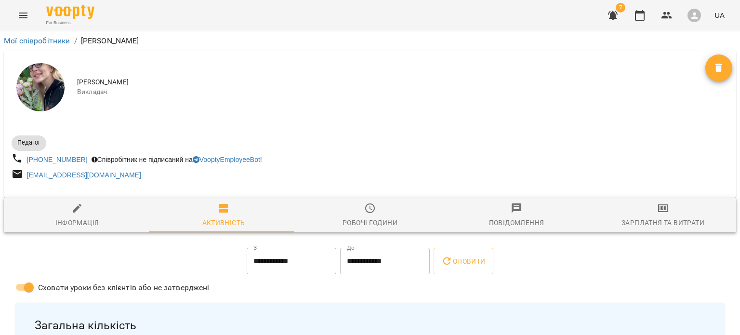
click at [667, 214] on span "Зарплатня та Витрати" at bounding box center [663, 215] width 135 height 26
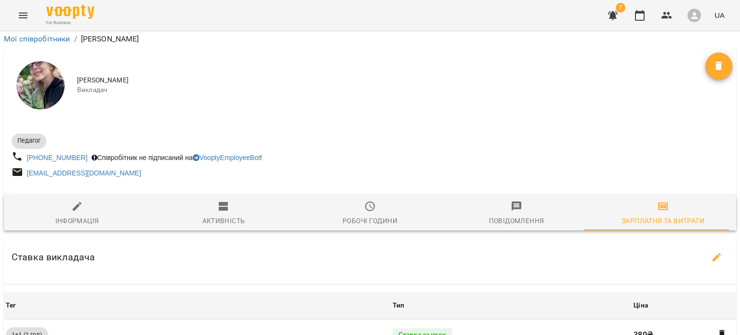
scroll to position [381, 0]
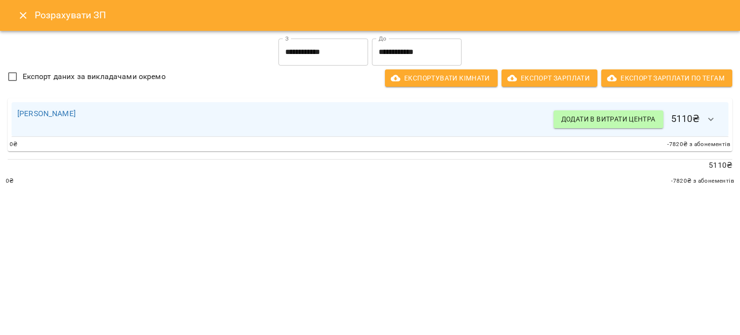
click at [397, 55] on input "**********" at bounding box center [417, 52] width 90 height 27
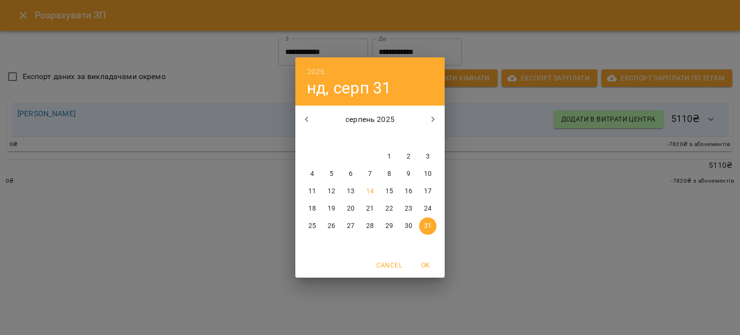
click at [256, 154] on div "2025 нд, серп [DATE] вт ср чт пт сб нд 28 29 30 31 1 2 3 4 5 6 7 8 9 10 11 12 1…" at bounding box center [370, 167] width 740 height 335
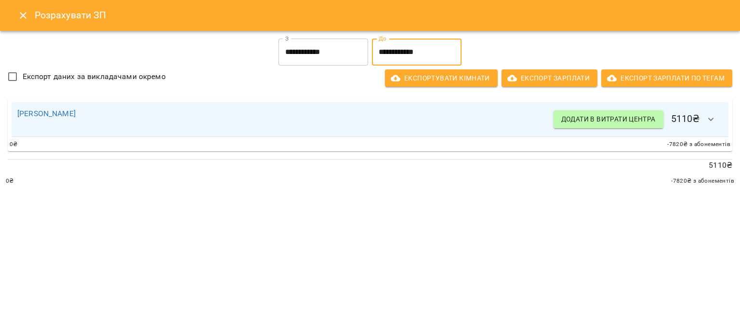
click at [408, 49] on input "**********" at bounding box center [417, 52] width 90 height 27
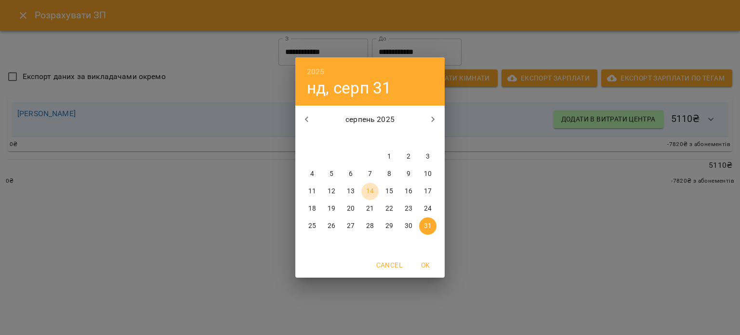
click at [367, 189] on p "14" at bounding box center [370, 192] width 8 height 10
type input "**********"
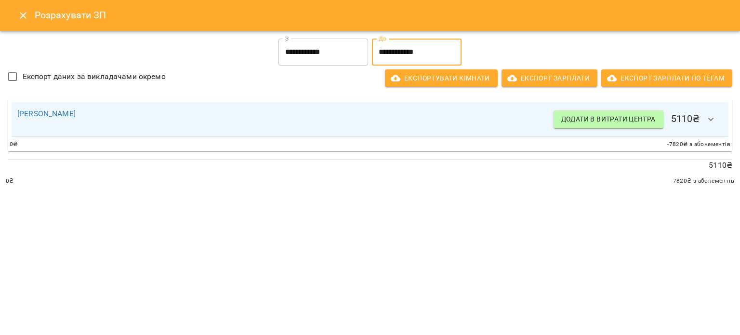
click at [15, 15] on button "Close" at bounding box center [23, 15] width 23 height 23
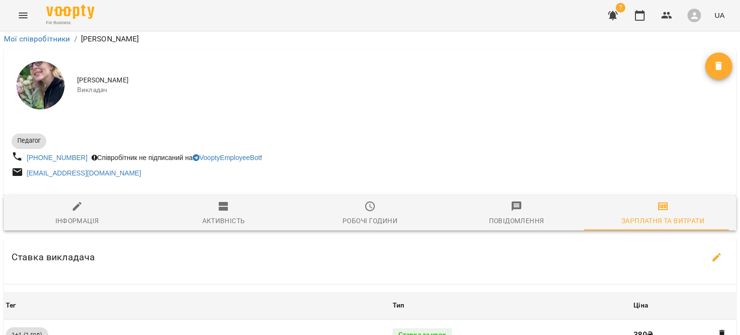
scroll to position [0, 0]
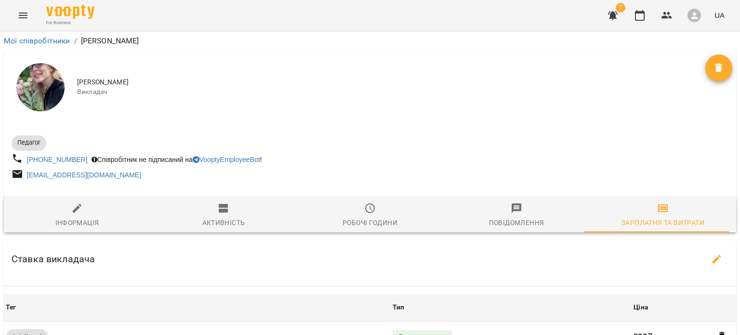
click at [230, 211] on span "Активність" at bounding box center [223, 215] width 135 height 26
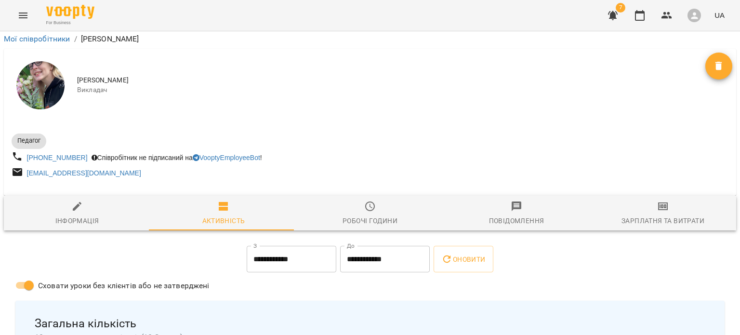
scroll to position [142, 0]
click at [380, 246] on input "**********" at bounding box center [385, 259] width 90 height 27
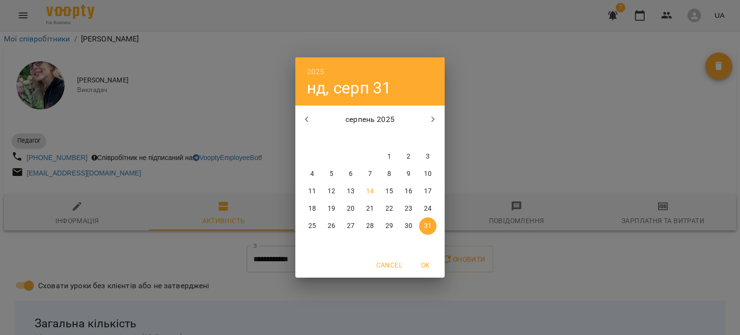
click at [366, 193] on p "14" at bounding box center [370, 192] width 8 height 10
type input "**********"
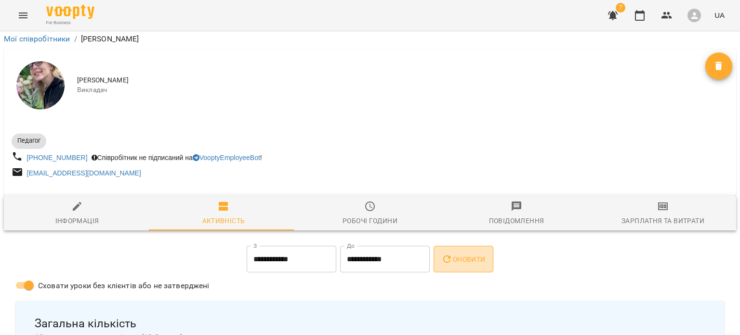
click at [456, 246] on button "Оновити" at bounding box center [463, 259] width 59 height 27
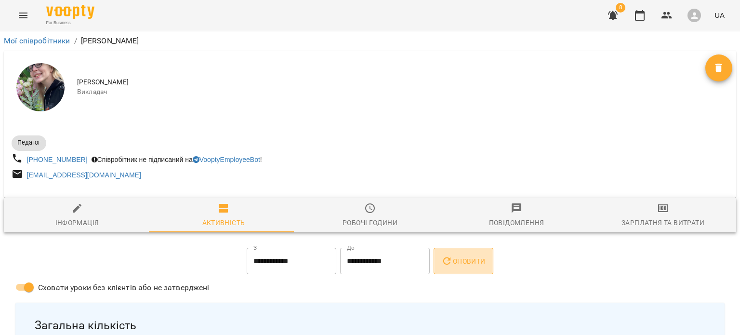
click at [441, 265] on button "Оновити" at bounding box center [463, 261] width 59 height 27
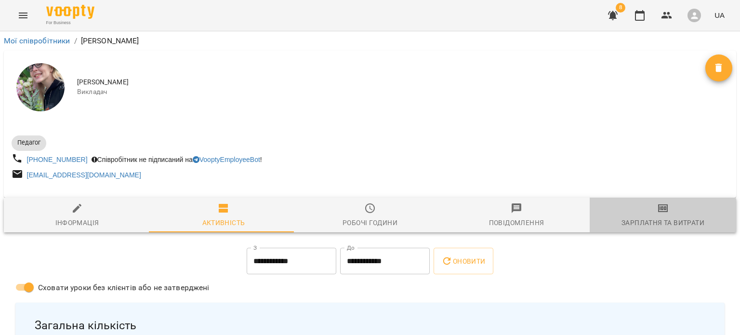
click at [657, 218] on div "Зарплатня та Витрати" at bounding box center [663, 223] width 83 height 12
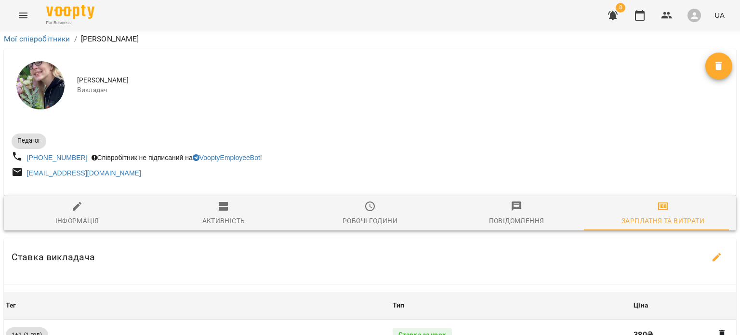
scroll to position [478, 0]
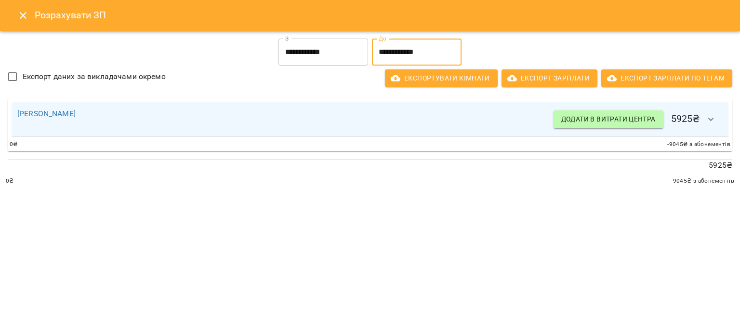
click at [416, 64] on input "**********" at bounding box center [417, 52] width 90 height 27
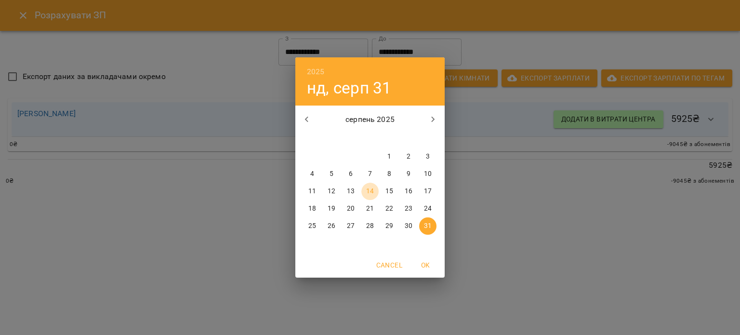
click at [372, 188] on p "14" at bounding box center [370, 192] width 8 height 10
type input "**********"
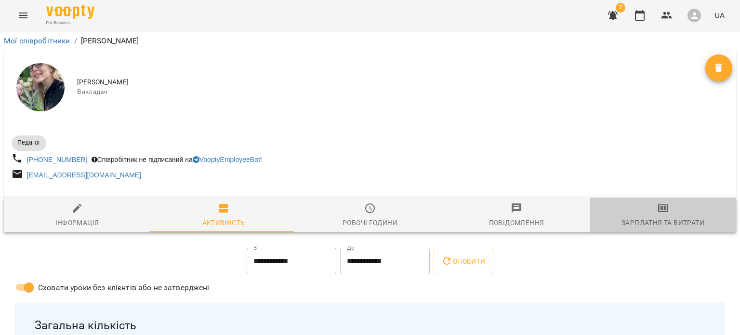
click at [632, 201] on button "Зарплатня та Витрати" at bounding box center [663, 215] width 147 height 35
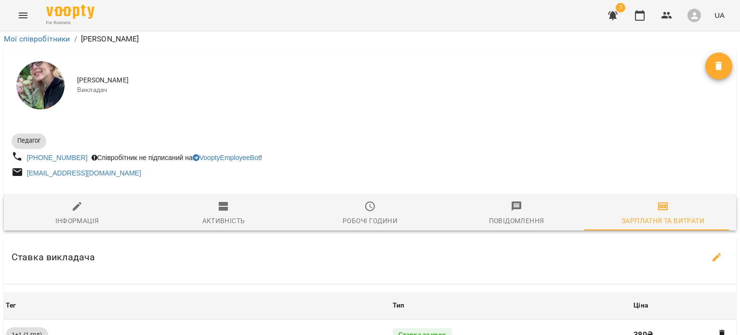
scroll to position [467, 0]
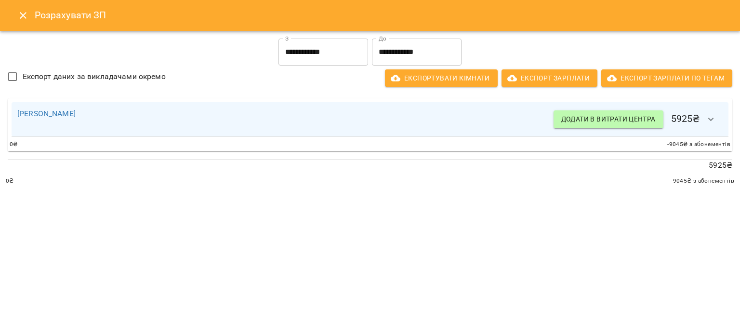
click at [387, 53] on input "**********" at bounding box center [417, 52] width 90 height 27
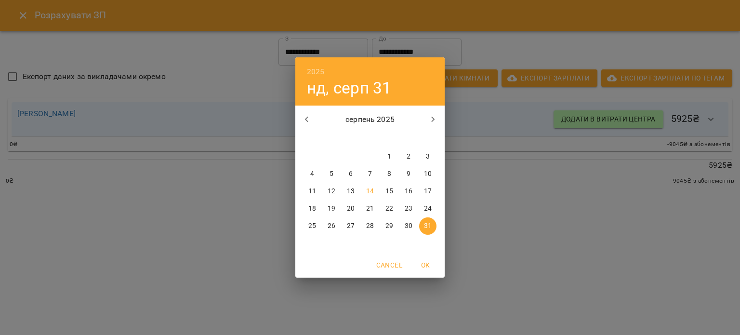
click at [367, 192] on p "14" at bounding box center [370, 192] width 8 height 10
type input "**********"
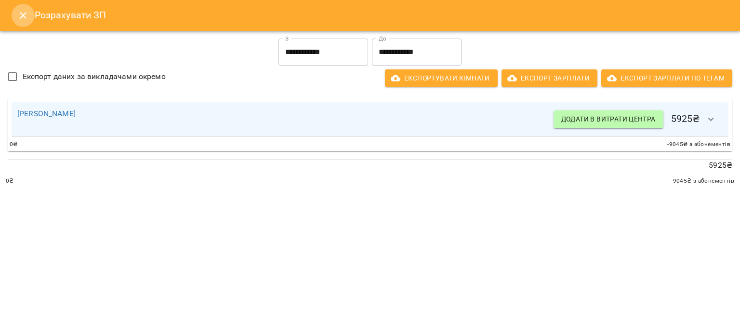
click at [16, 12] on button "Close" at bounding box center [23, 15] width 23 height 23
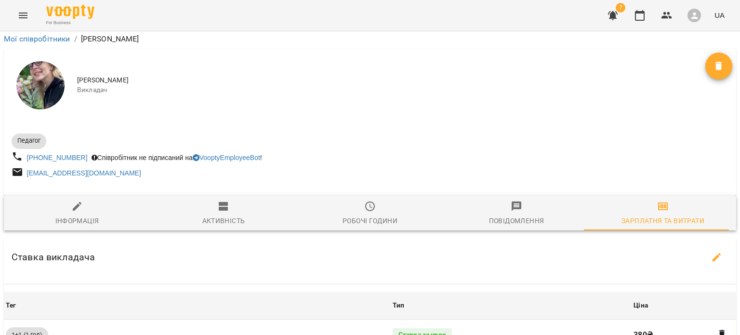
scroll to position [265, 0]
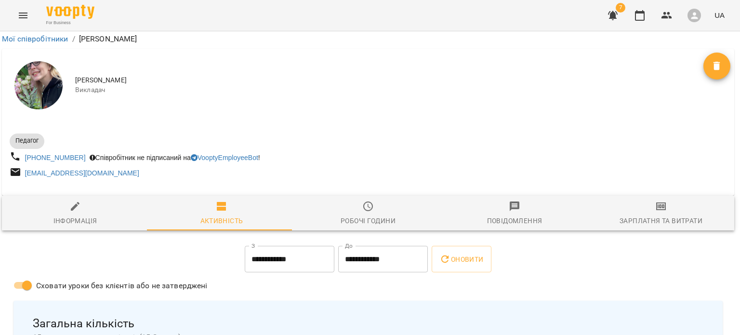
scroll to position [106, 2]
click at [655, 200] on icon "button" at bounding box center [661, 206] width 12 height 12
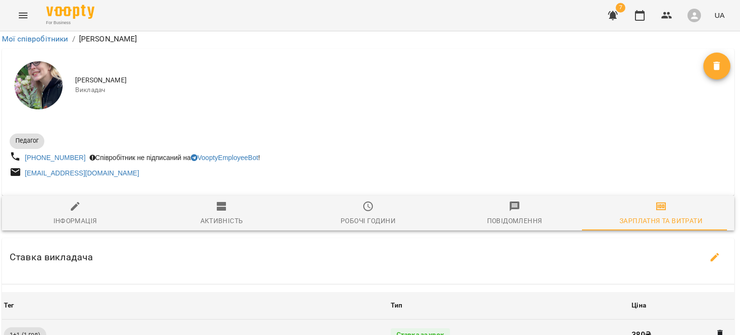
scroll to position [370, 2]
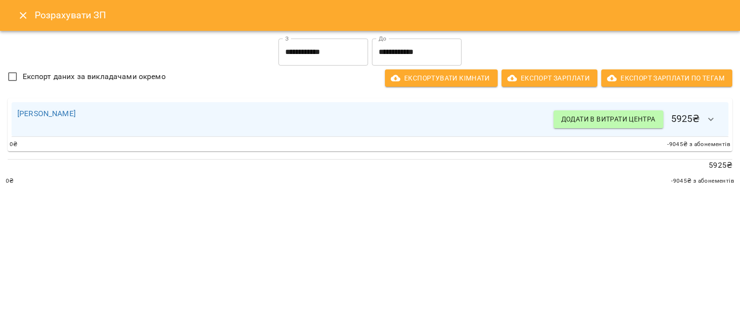
click at [410, 48] on input "**********" at bounding box center [417, 52] width 90 height 27
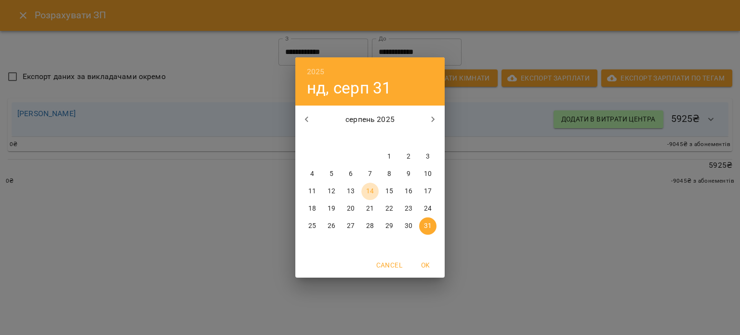
click at [373, 192] on p "14" at bounding box center [370, 192] width 8 height 10
type input "**********"
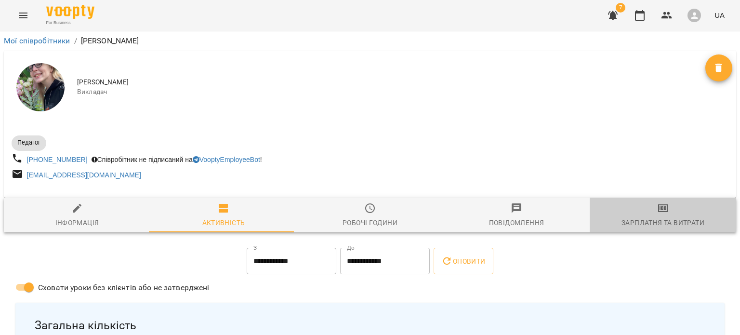
click at [707, 215] on span "Зарплатня та Витрати" at bounding box center [663, 215] width 135 height 26
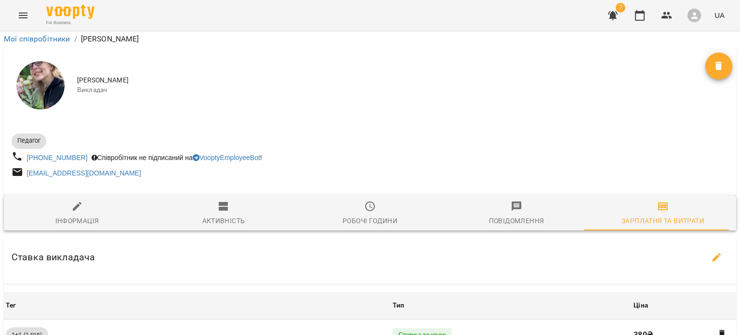
scroll to position [414, 0]
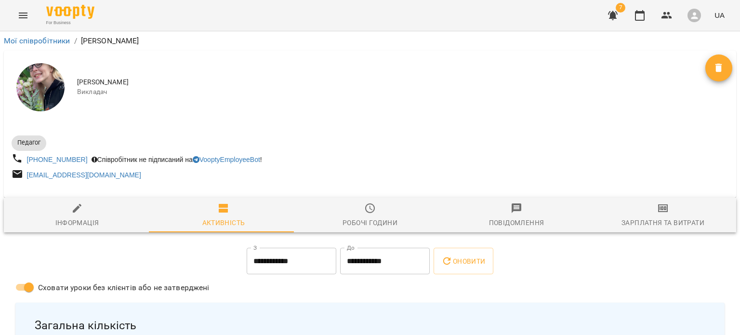
click at [628, 208] on span "Зарплатня та Витрати" at bounding box center [663, 215] width 135 height 26
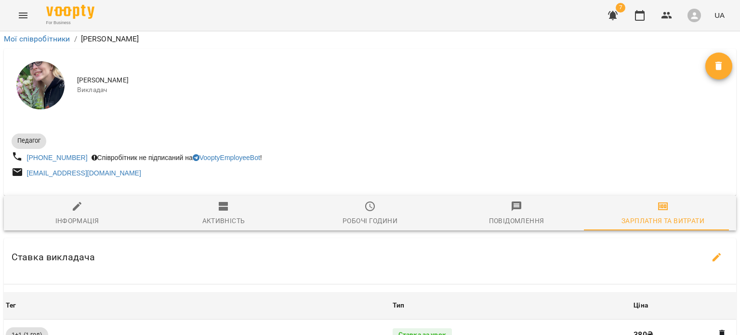
scroll to position [332, 0]
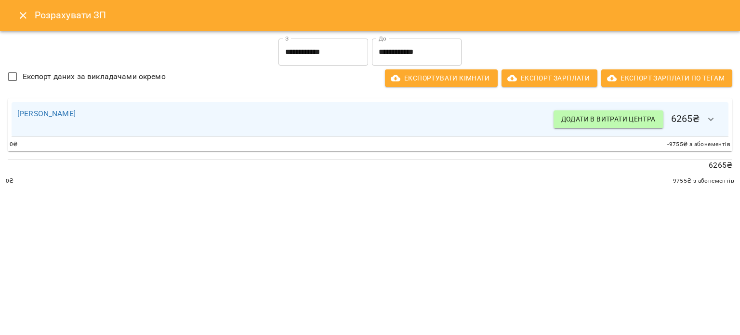
click at [24, 17] on icon "Close" at bounding box center [23, 15] width 7 height 7
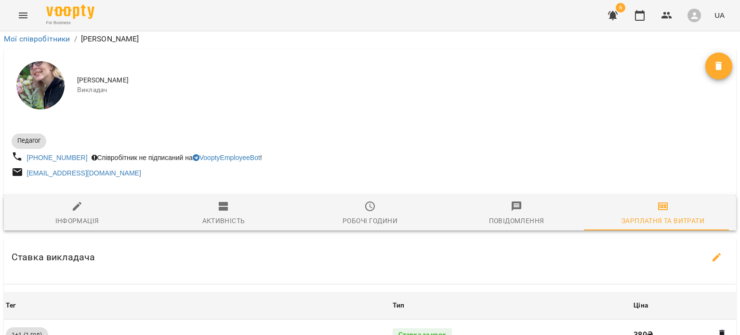
scroll to position [0, 0]
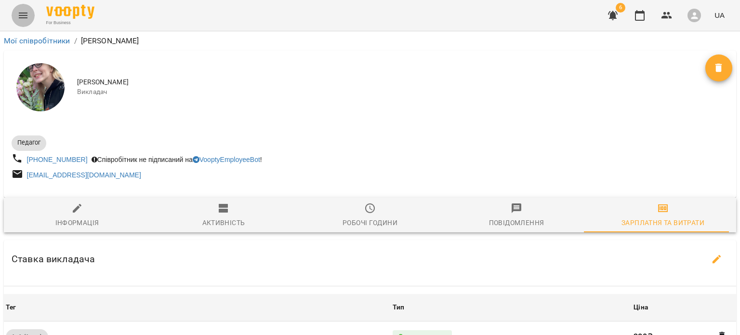
click at [17, 13] on icon "Menu" at bounding box center [23, 16] width 12 height 12
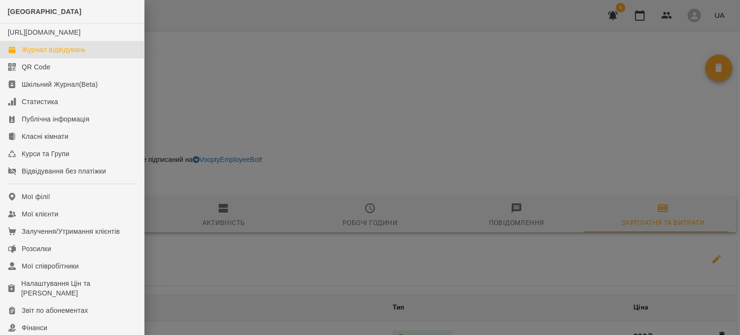
click at [59, 54] on div "Журнал відвідувань" at bounding box center [54, 50] width 64 height 10
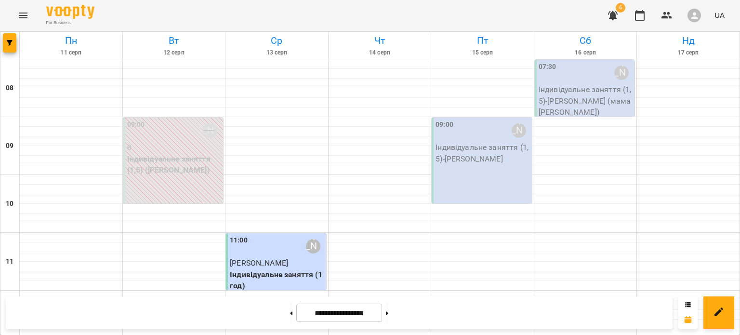
scroll to position [530, 0]
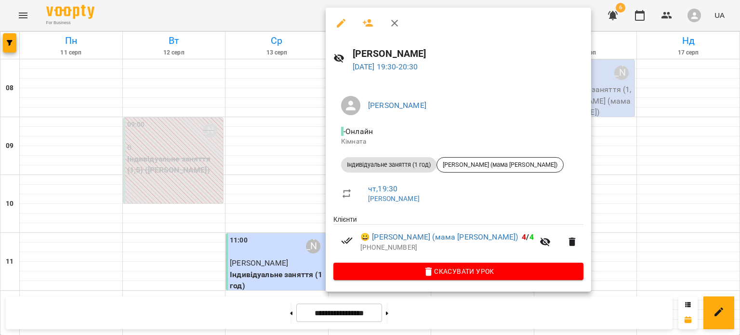
click at [656, 178] on div at bounding box center [370, 167] width 740 height 335
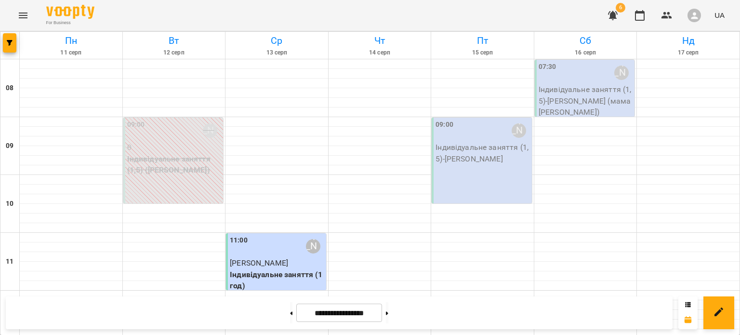
scroll to position [537, 0]
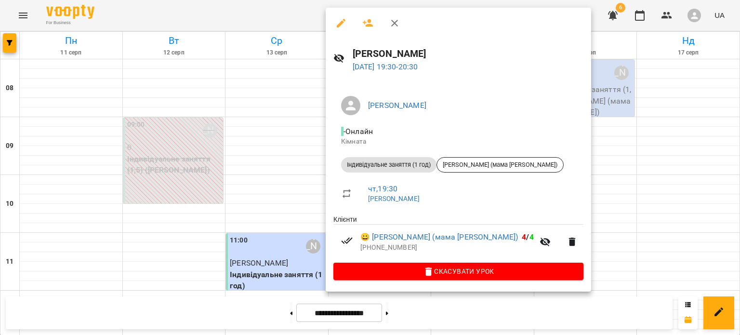
click at [627, 188] on div at bounding box center [370, 167] width 740 height 335
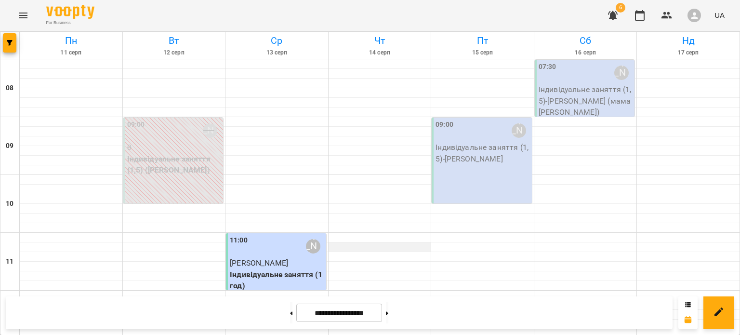
scroll to position [0, 0]
click at [588, 93] on p "Індивідуальне заняття (1,5) - [PERSON_NAME] (мама [PERSON_NAME])" at bounding box center [586, 101] width 94 height 34
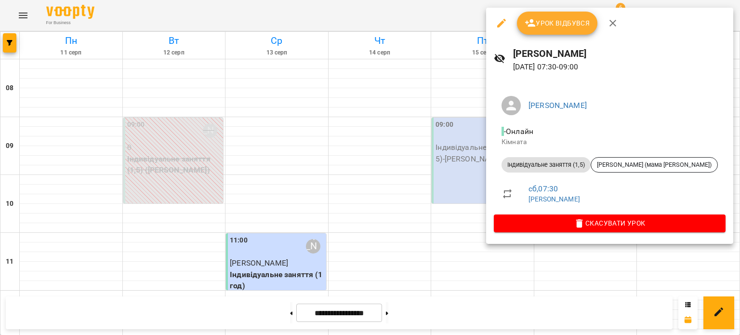
click at [322, 170] on div at bounding box center [370, 167] width 740 height 335
